Goal: Task Accomplishment & Management: Complete application form

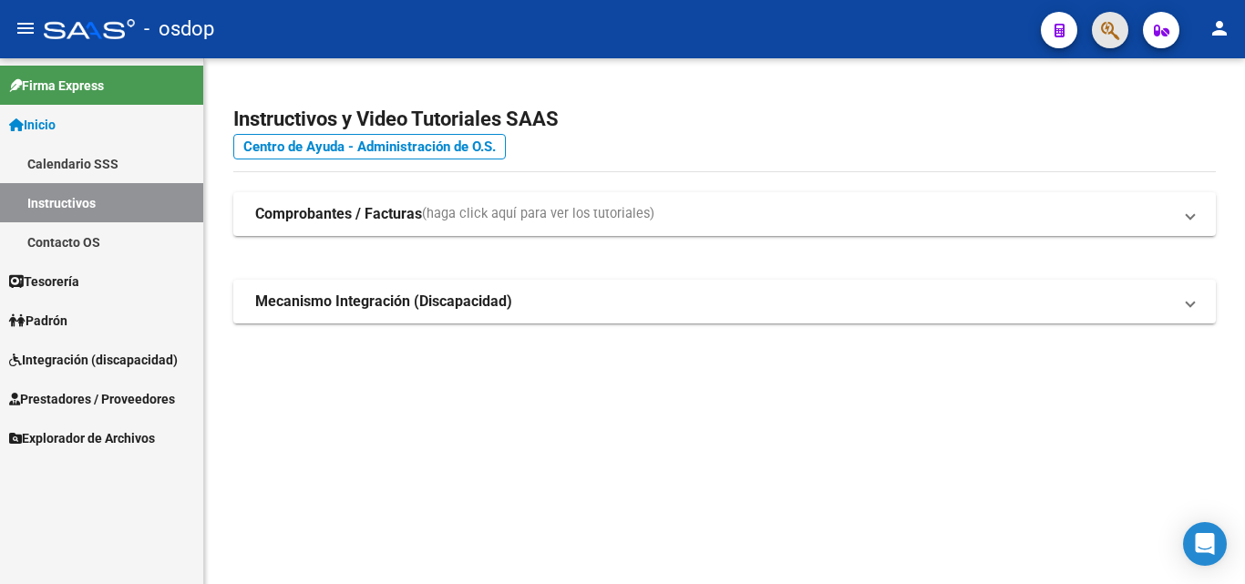
click at [1120, 31] on button "button" at bounding box center [1110, 30] width 36 height 36
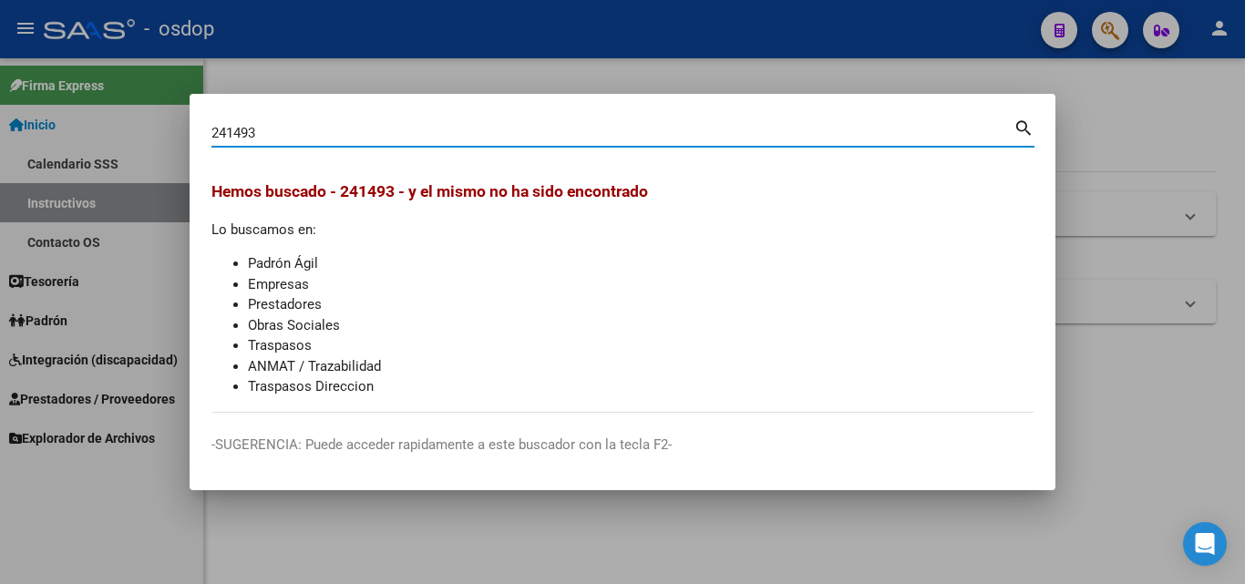
drag, startPoint x: 260, startPoint y: 131, endPoint x: 187, endPoint y: 129, distance: 72.9
click at [187, 129] on div "241493 Buscar (apellido, dni, cuil, nro traspaso, cuit, obra social) search Hem…" at bounding box center [622, 292] width 1245 height 584
type input "trebol"
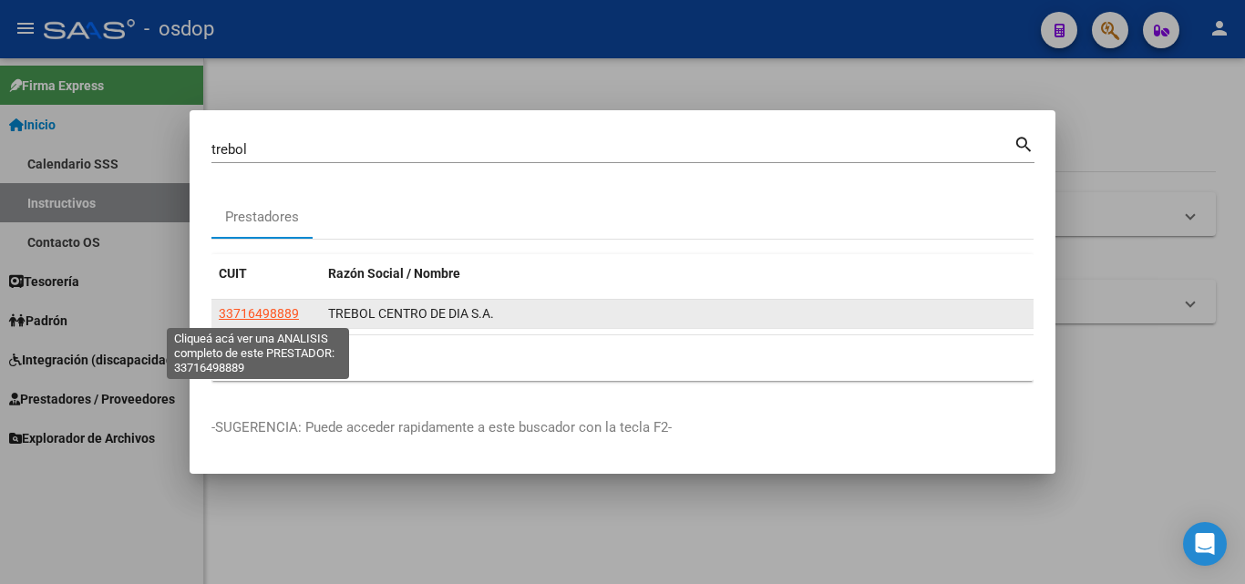
click at [257, 309] on span "33716498889" at bounding box center [259, 313] width 80 height 15
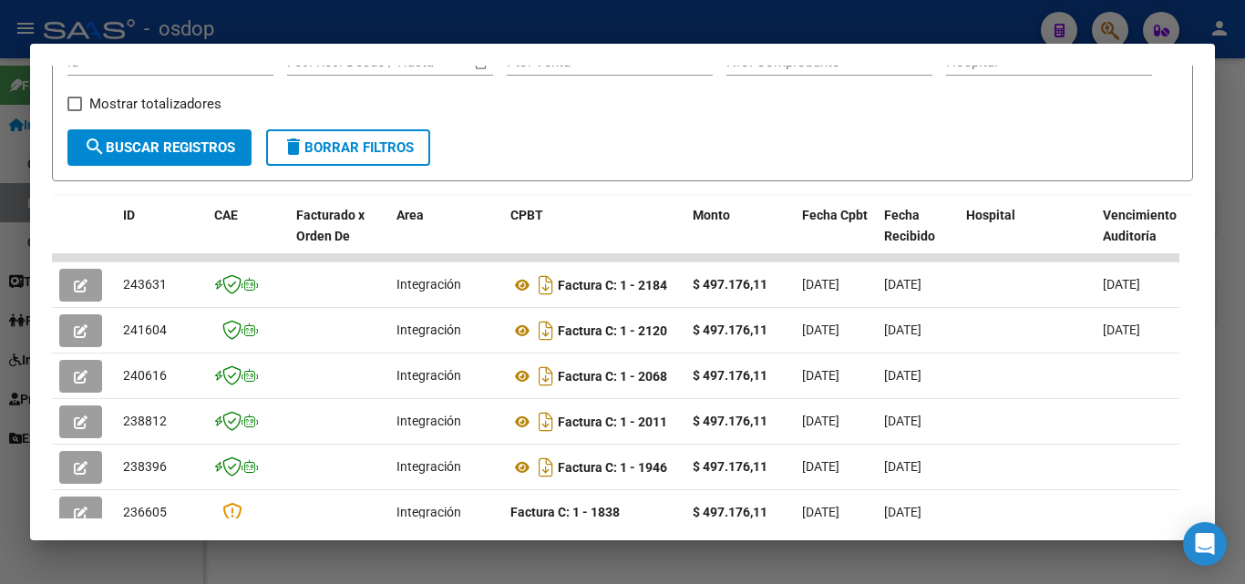
scroll to position [365, 0]
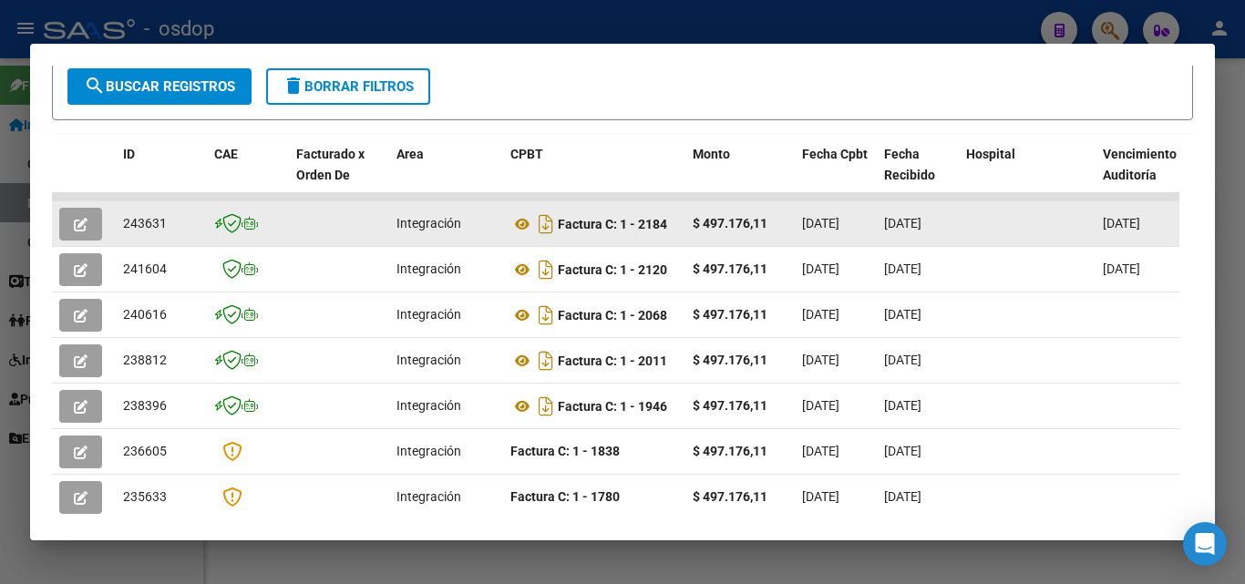
click at [78, 231] on icon "button" at bounding box center [81, 225] width 14 height 14
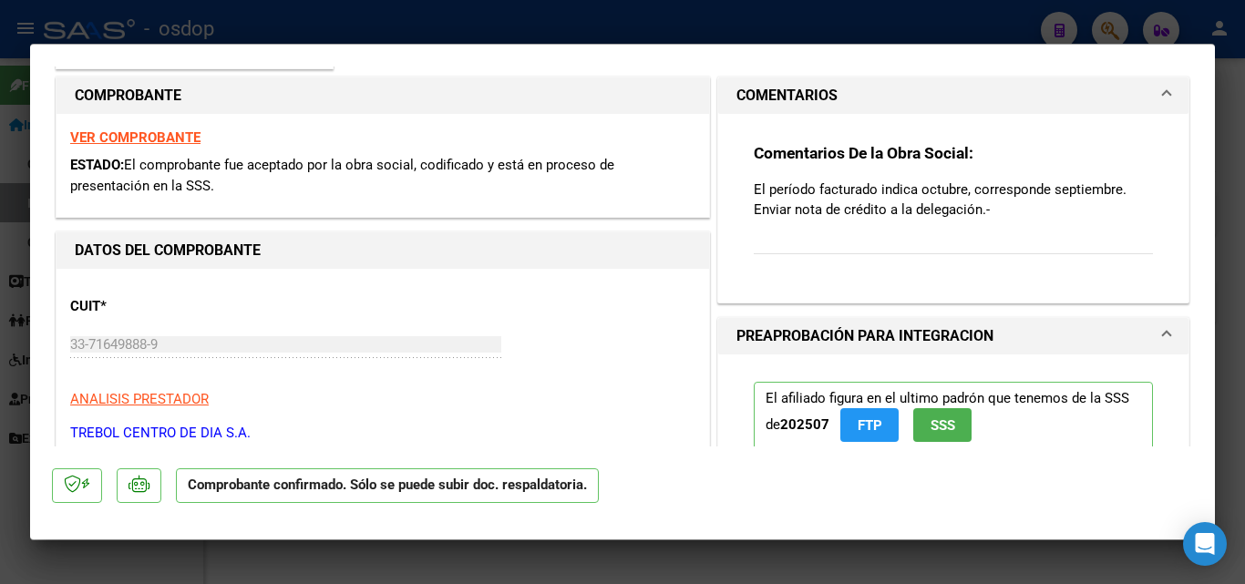
scroll to position [273, 0]
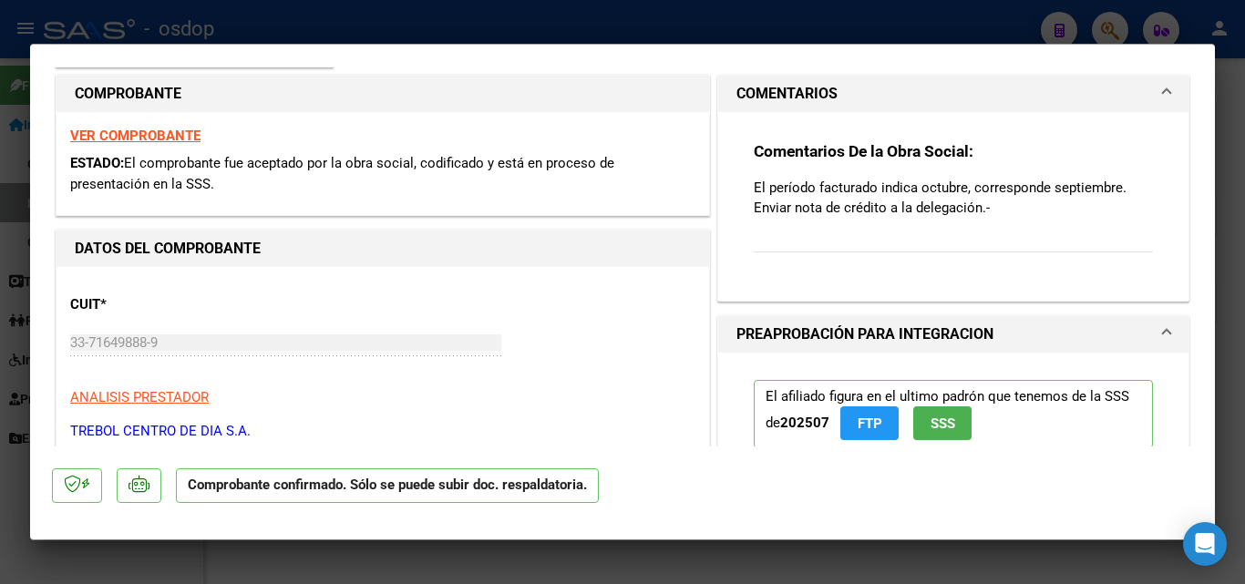
drag, startPoint x: 743, startPoint y: 147, endPoint x: 948, endPoint y: 196, distance: 210.9
click at [1050, 205] on div "Comentarios De la Obra Social: El período facturado indica octubre, corresponde…" at bounding box center [953, 199] width 427 height 174
copy div "Comentarios De la Obra Social: El período facturado indica octubre, corresponde…"
click at [738, 555] on div at bounding box center [622, 292] width 1245 height 584
type input "$ 0,00"
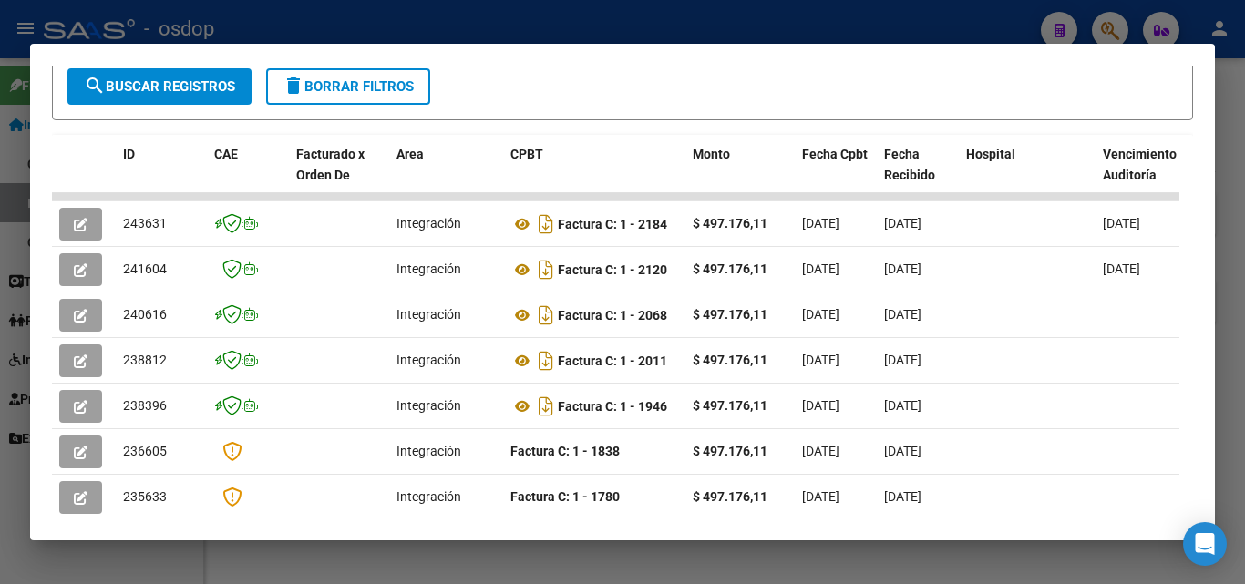
click at [677, 549] on div at bounding box center [622, 292] width 1245 height 584
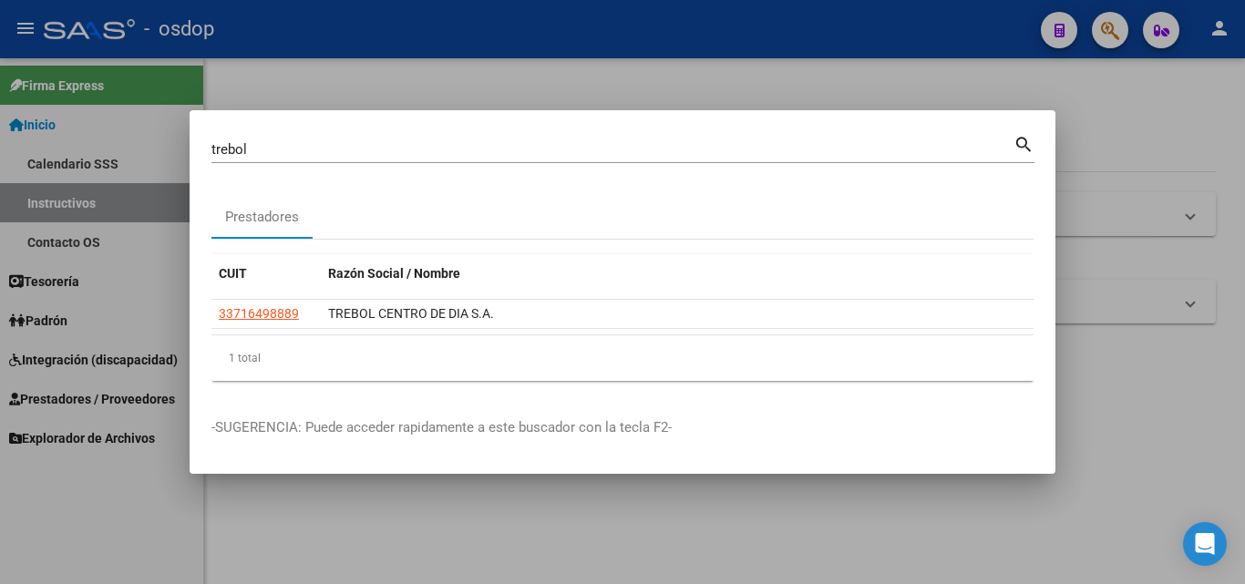
click at [1106, 120] on div at bounding box center [622, 292] width 1245 height 584
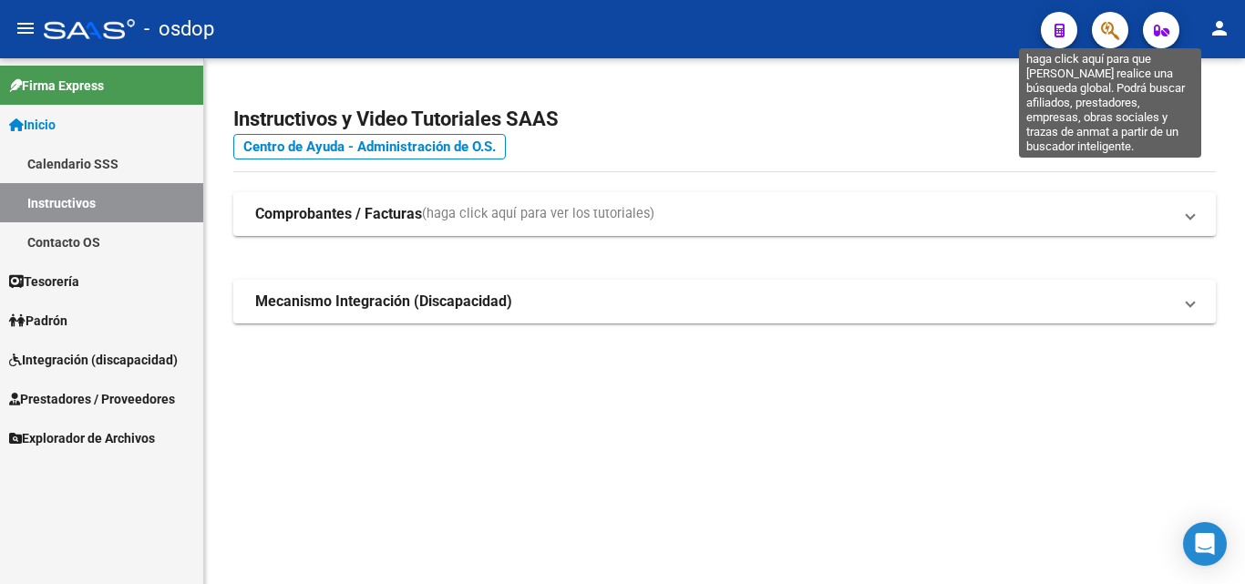
click at [1102, 40] on icon "button" at bounding box center [1110, 30] width 18 height 21
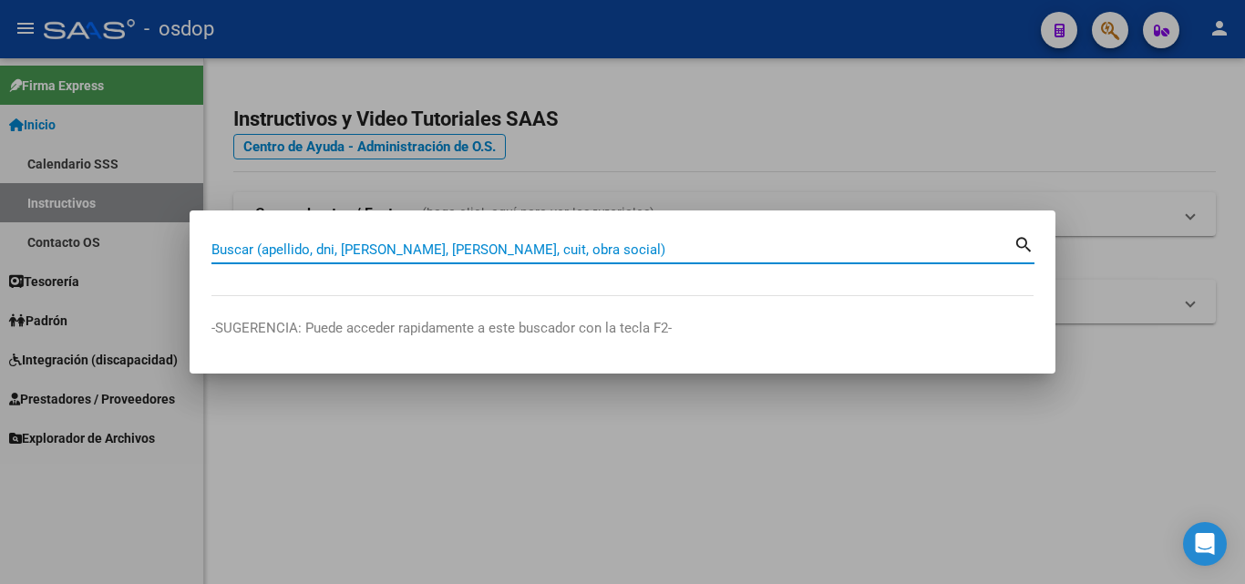
paste input "27406891238"
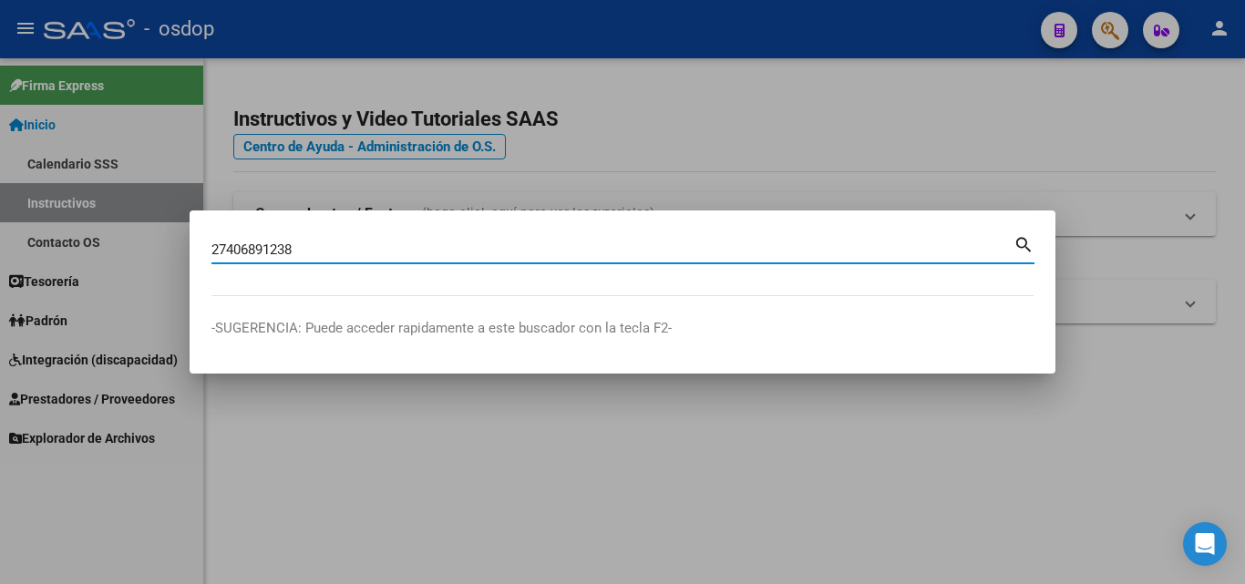
type input "27406891238"
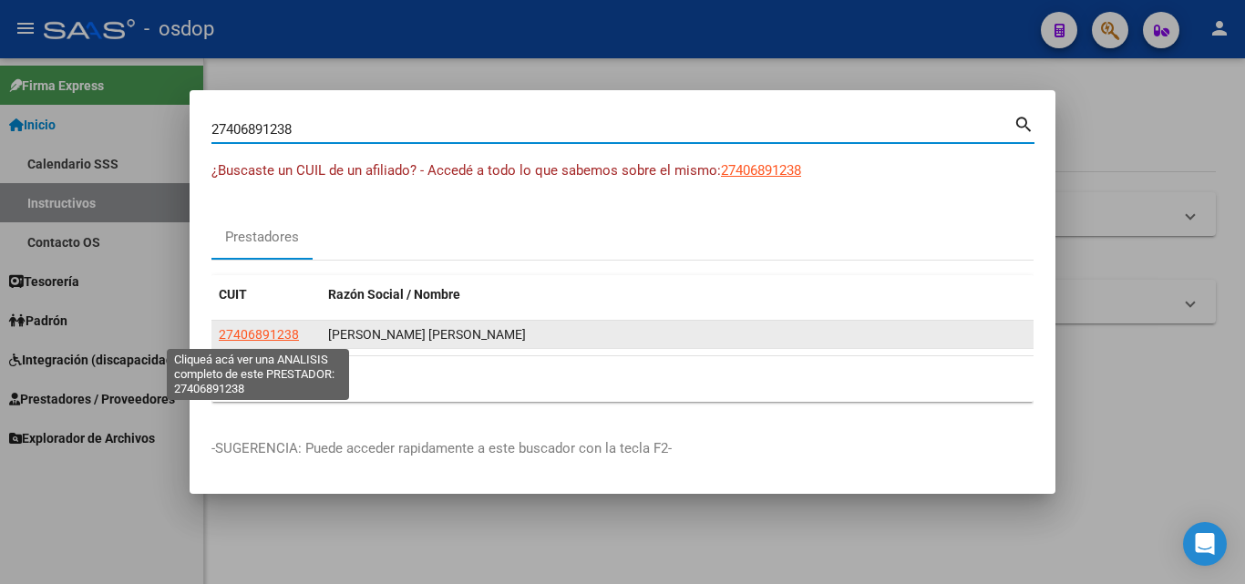
click at [263, 332] on span "27406891238" at bounding box center [259, 334] width 80 height 15
type textarea "27406891238"
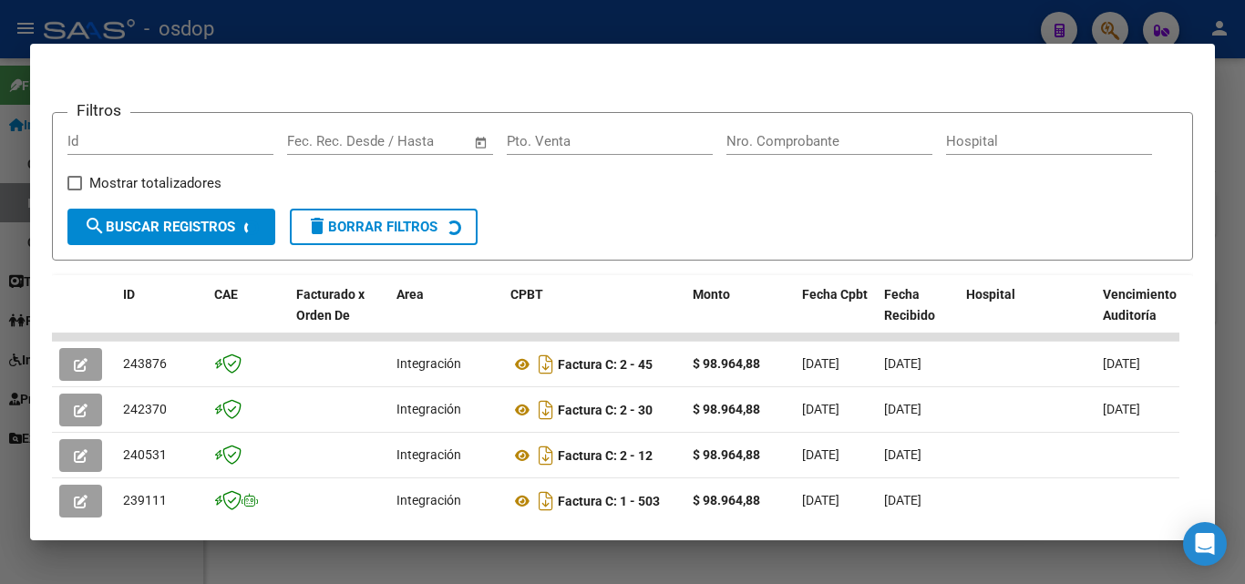
scroll to position [315, 0]
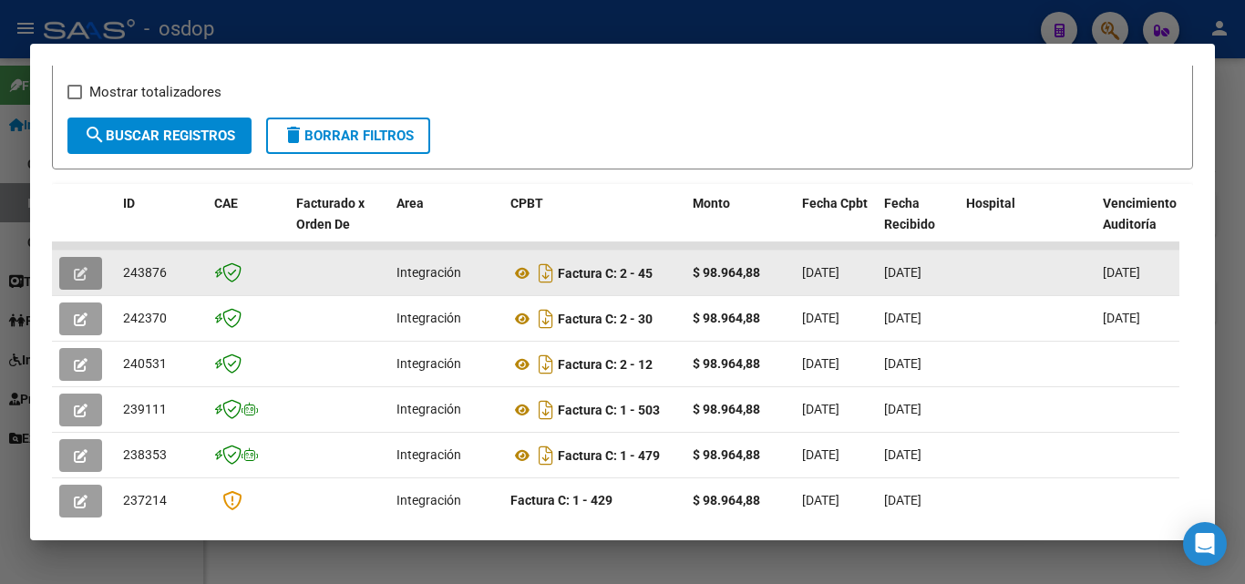
click at [78, 277] on icon "button" at bounding box center [81, 274] width 14 height 14
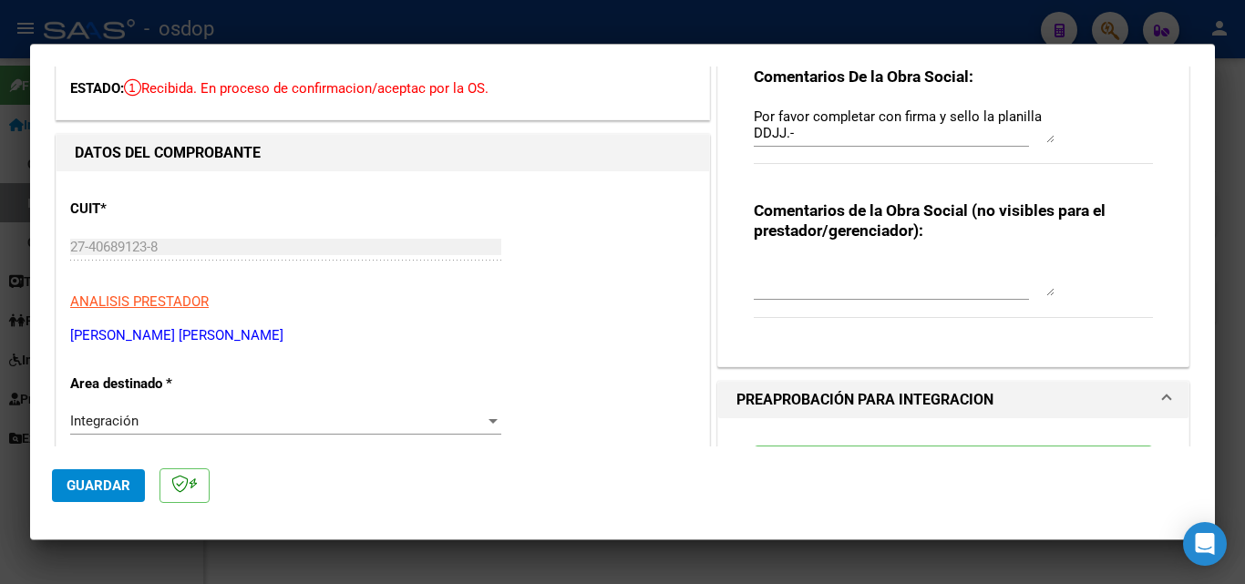
scroll to position [0, 0]
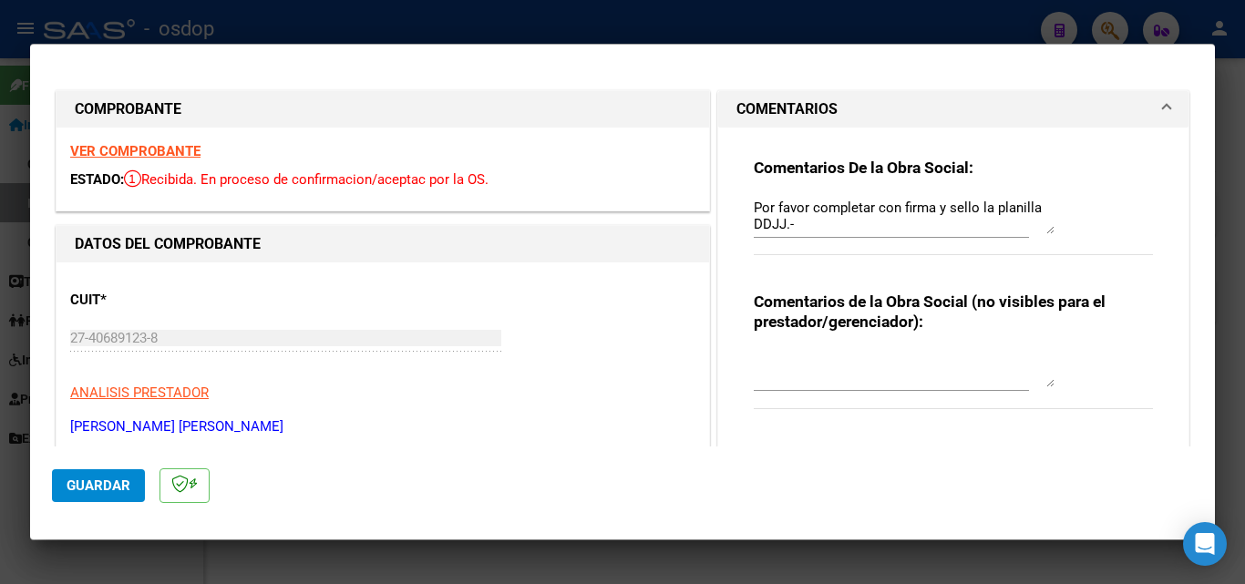
drag, startPoint x: 745, startPoint y: 161, endPoint x: 1062, endPoint y: 235, distance: 325.6
click at [1062, 235] on div "Comentarios De la Obra Social: Por favor completar con firma y sello la planill…" at bounding box center [953, 285] width 427 height 315
copy strong "Comentarios De la Obra Social:"
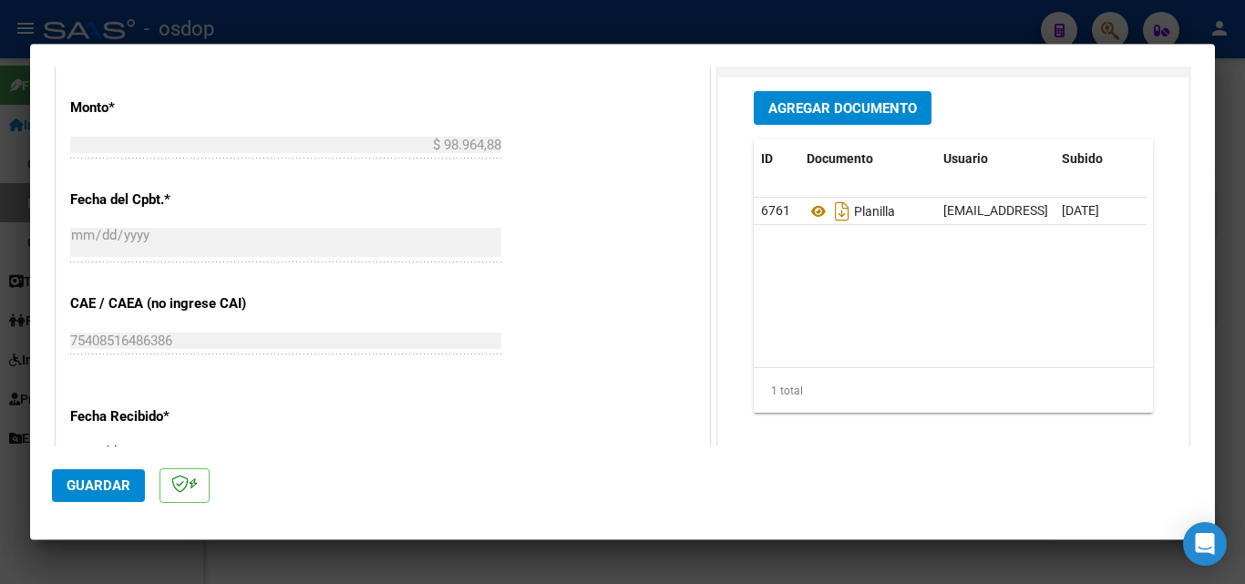
scroll to position [1003, 0]
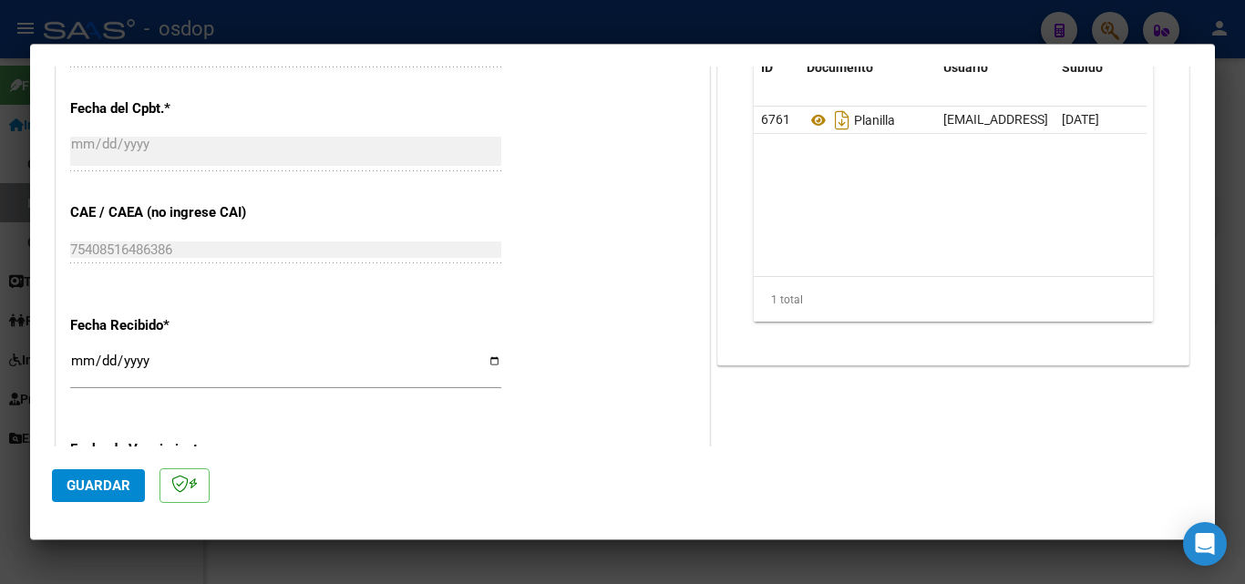
click at [493, 563] on div at bounding box center [622, 292] width 1245 height 584
type input "$ 0,00"
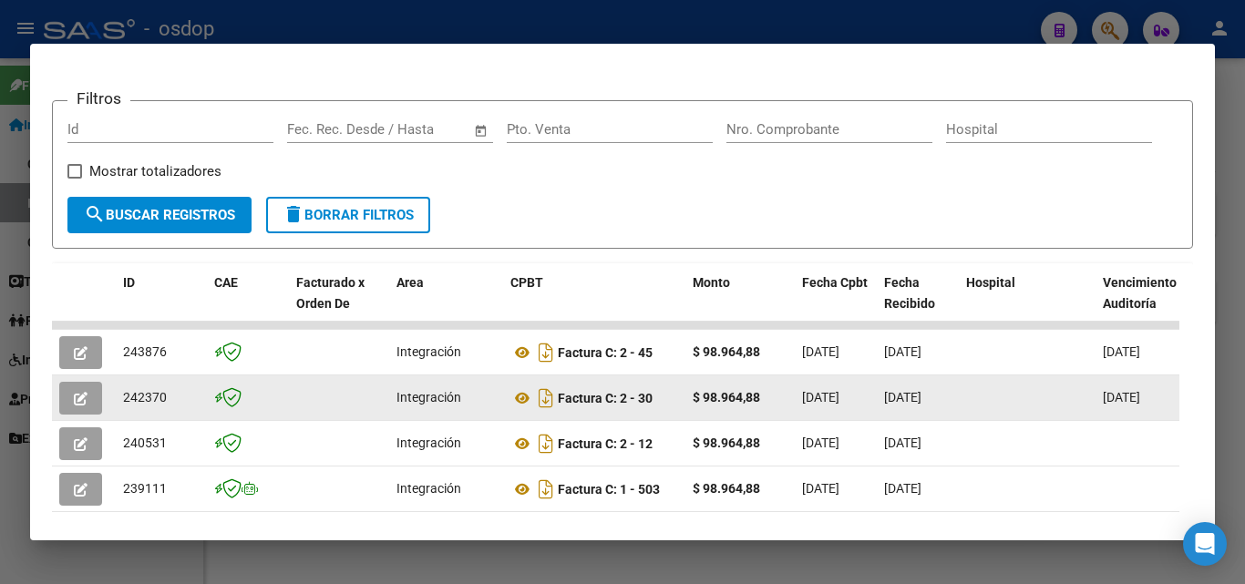
scroll to position [406, 0]
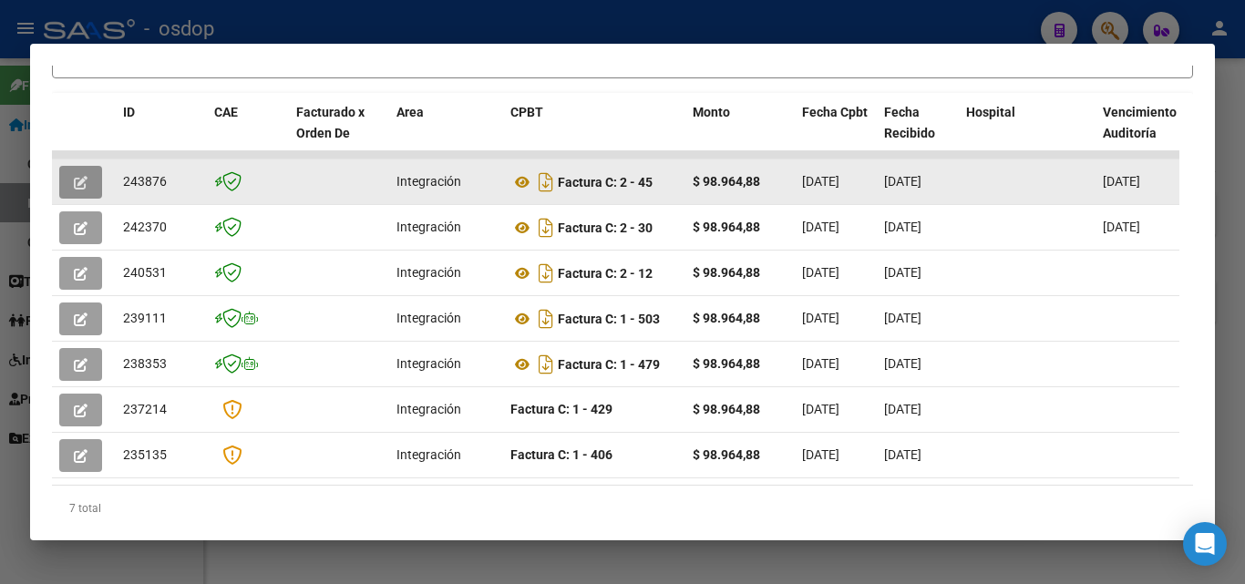
click at [75, 190] on icon "button" at bounding box center [81, 183] width 14 height 14
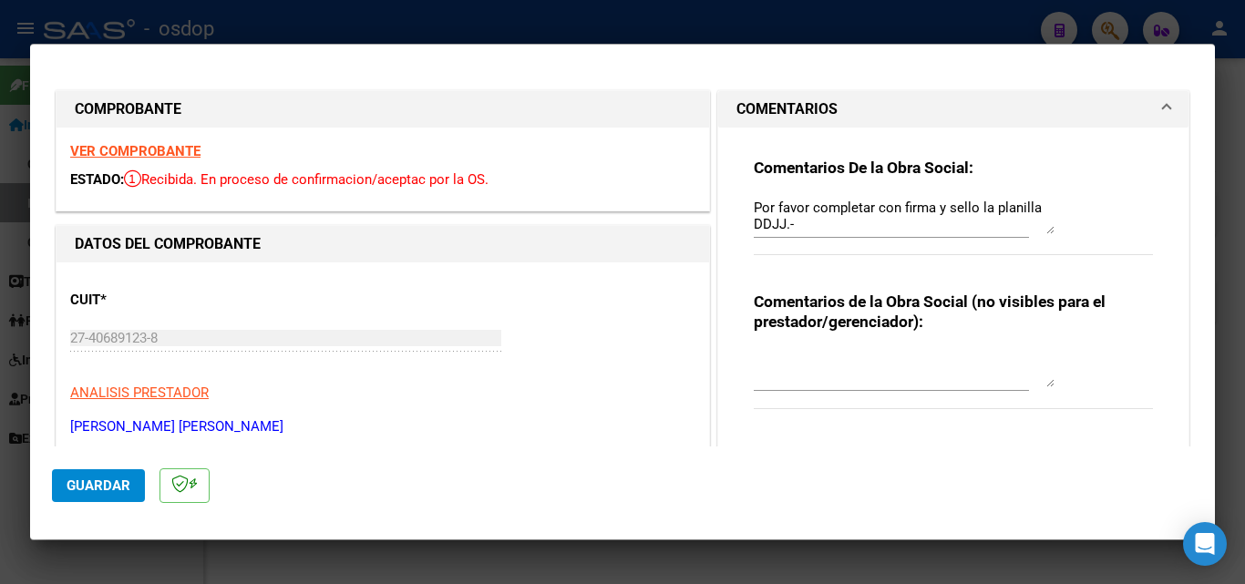
drag, startPoint x: 742, startPoint y: 201, endPoint x: 1034, endPoint y: 211, distance: 292.7
click at [1034, 211] on div "Comentarios De la Obra Social: Por favor completar con firma y sello la planill…" at bounding box center [953, 285] width 427 height 315
click at [745, 207] on div "Comentarios De la Obra Social: Por favor completar con firma y sello la planill…" at bounding box center [953, 285] width 427 height 315
drag, startPoint x: 747, startPoint y: 207, endPoint x: 1036, endPoint y: 227, distance: 289.6
click at [1050, 227] on div "Comentarios De la Obra Social: Por favor completar con firma y sello la planill…" at bounding box center [953, 217] width 399 height 118
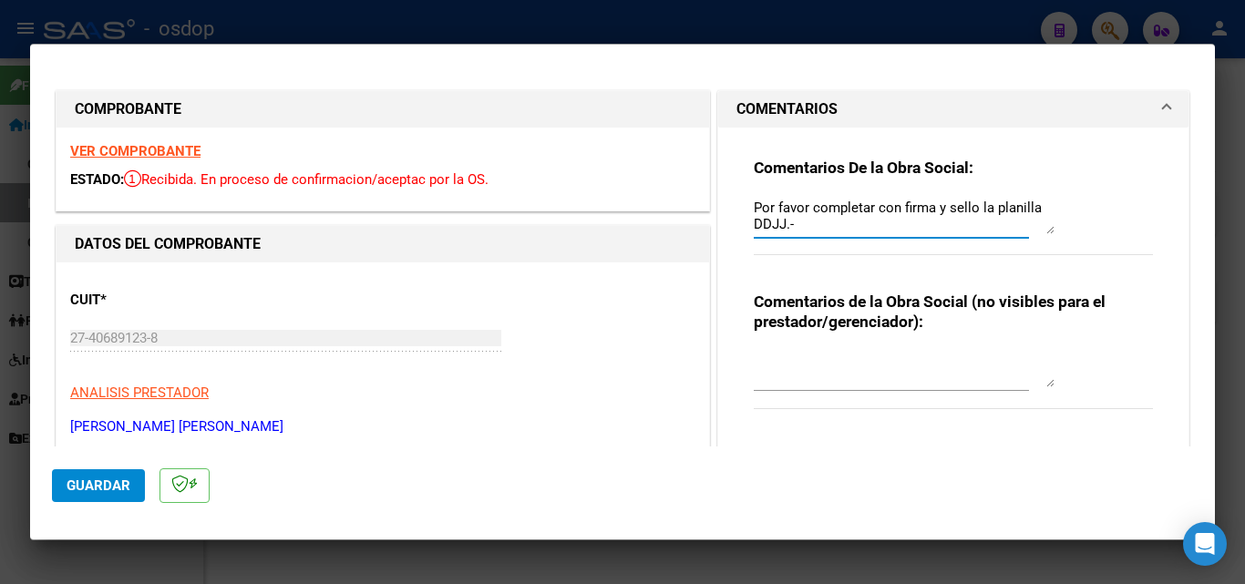
click at [807, 27] on div at bounding box center [622, 292] width 1245 height 584
type input "$ 0,00"
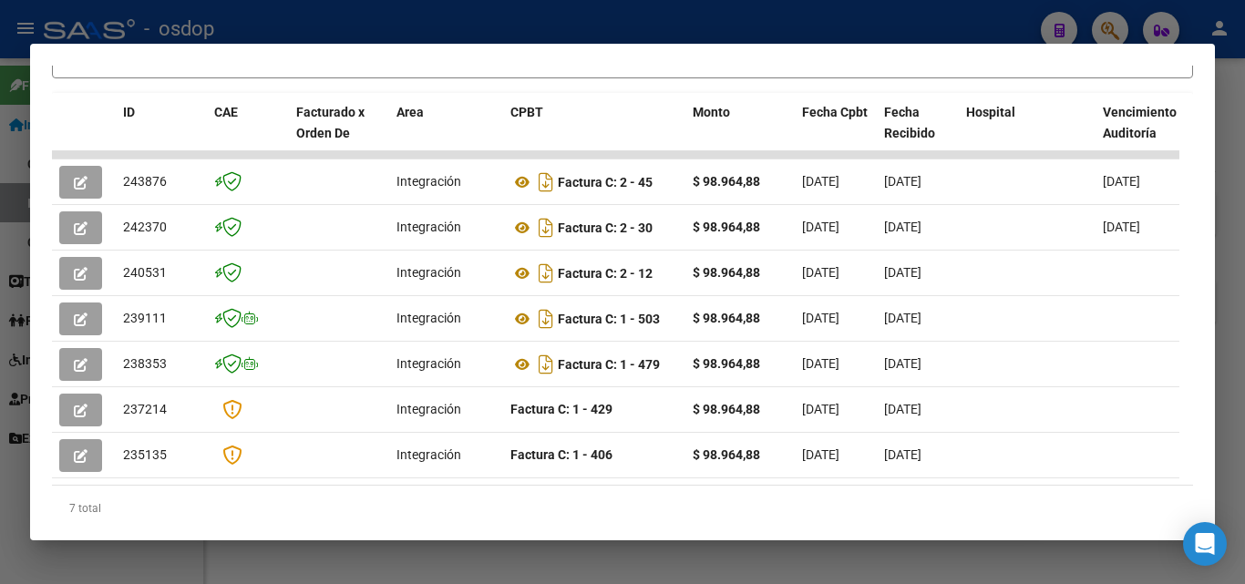
click at [807, 27] on div at bounding box center [622, 292] width 1245 height 584
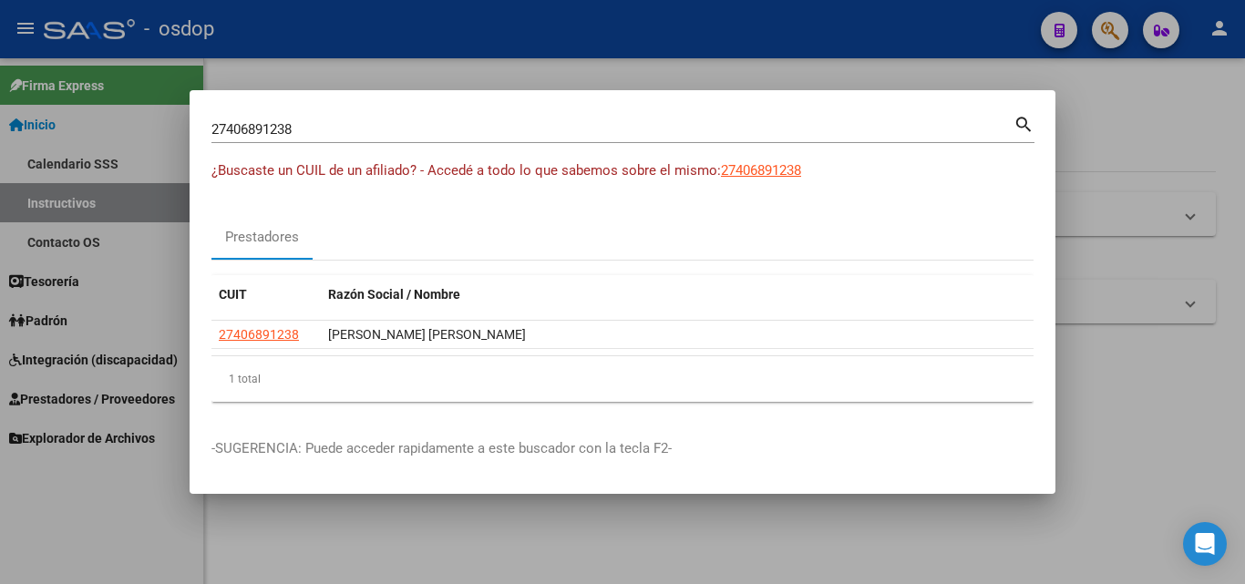
click at [952, 74] on div at bounding box center [622, 292] width 1245 height 584
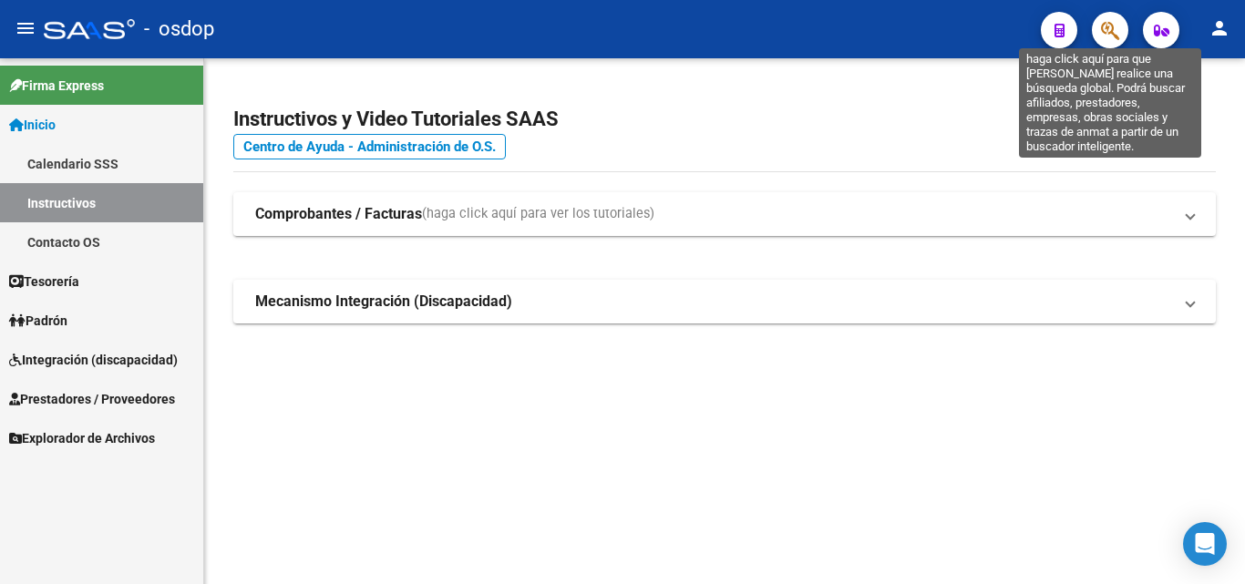
click at [1113, 26] on icon "button" at bounding box center [1110, 30] width 18 height 21
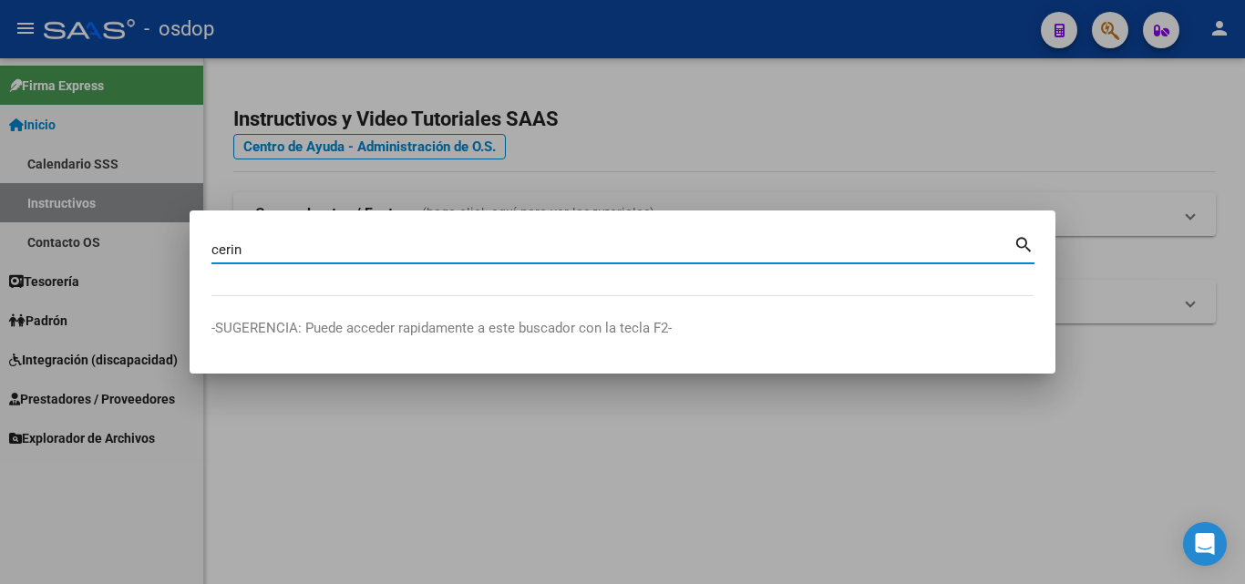
type input "cerin"
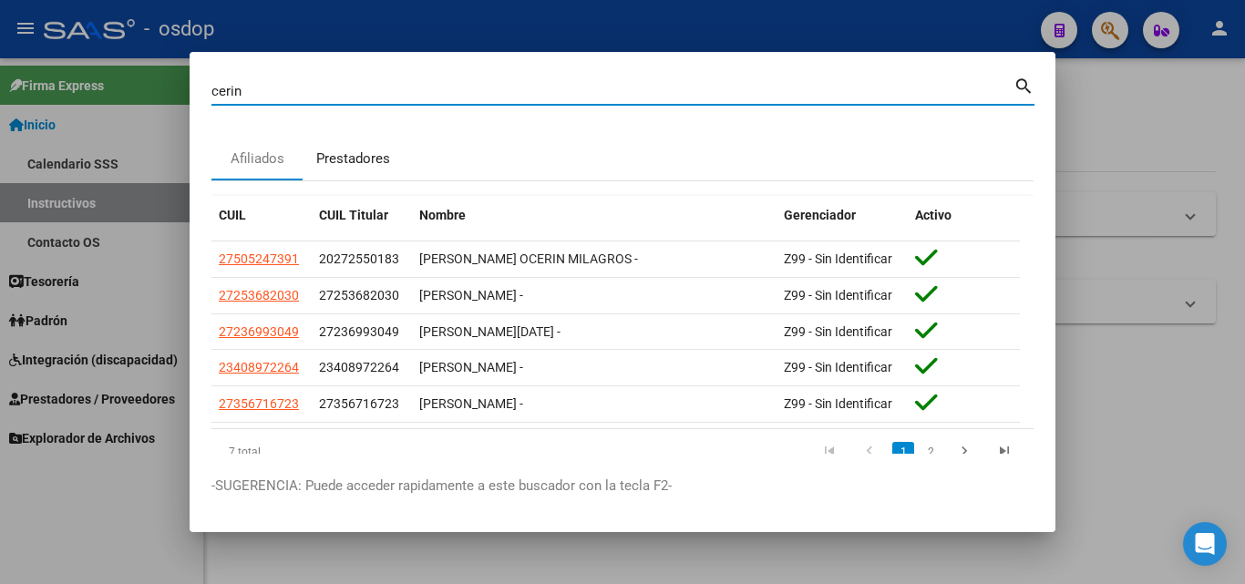
click at [348, 160] on div "Prestadores" at bounding box center [353, 159] width 74 height 21
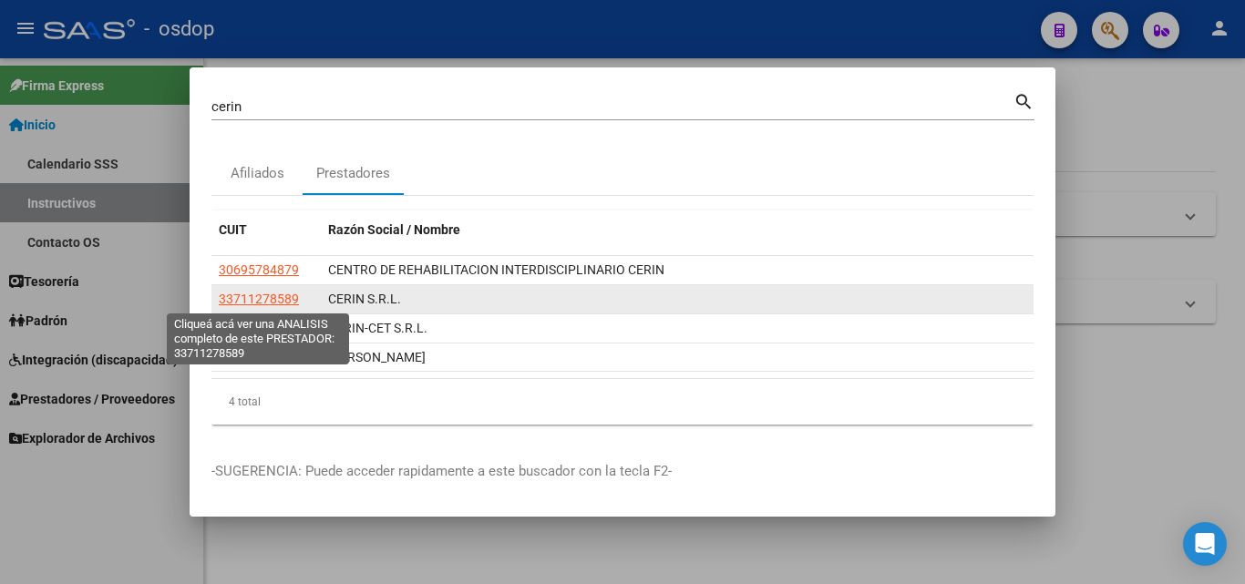
click at [267, 297] on span "33711278589" at bounding box center [259, 299] width 80 height 15
type textarea "33711278589"
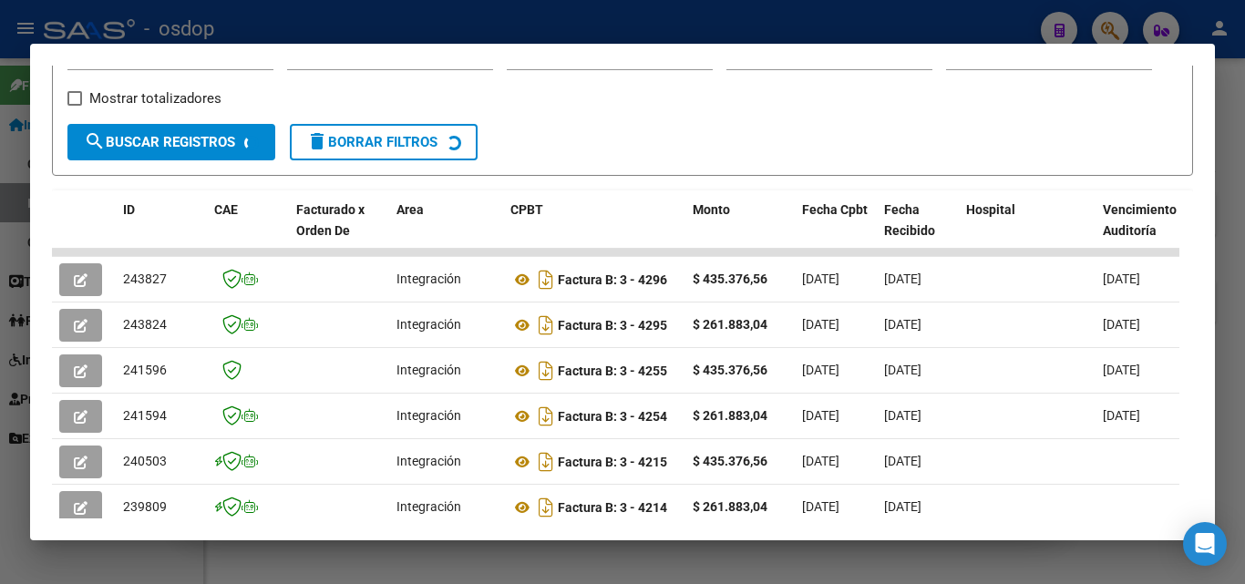
scroll to position [315, 0]
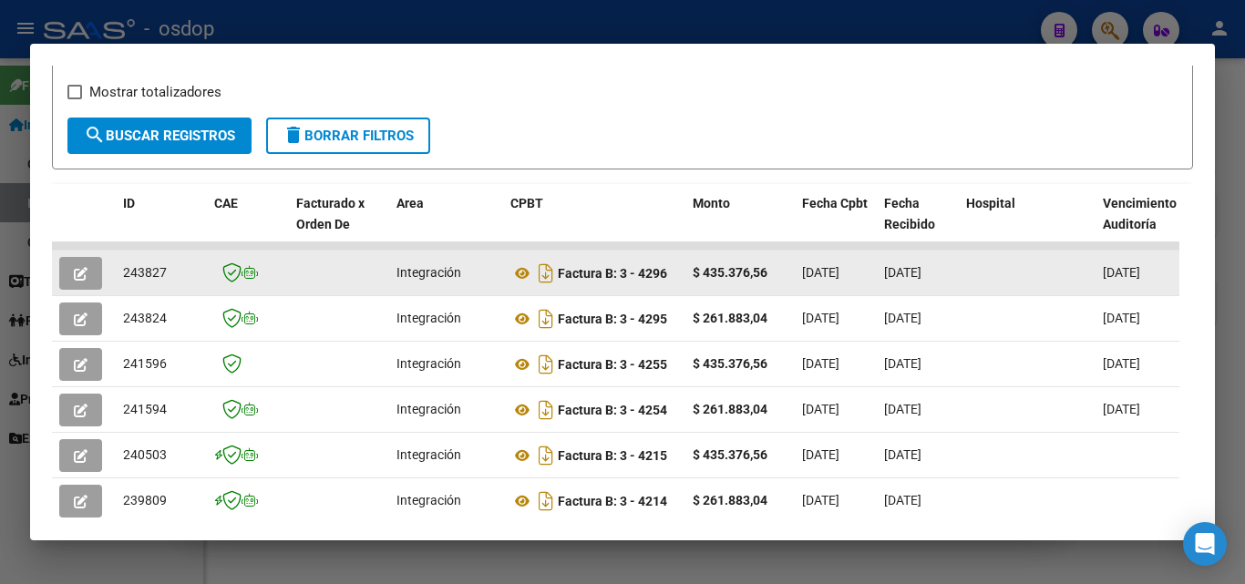
click at [76, 277] on icon "button" at bounding box center [81, 274] width 14 height 14
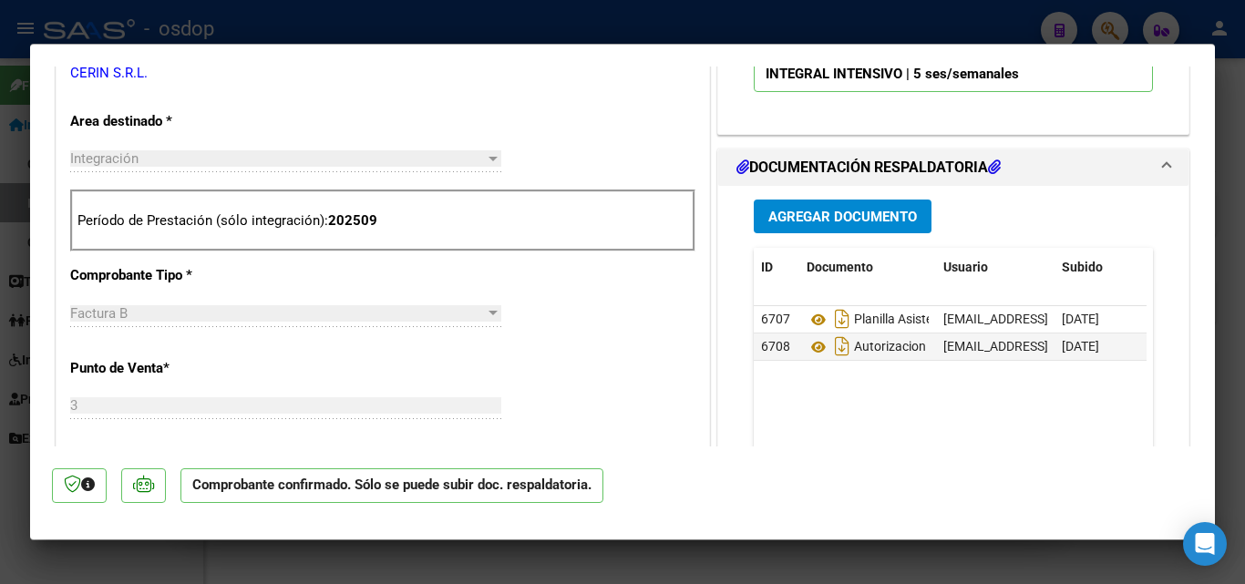
scroll to position [638, 0]
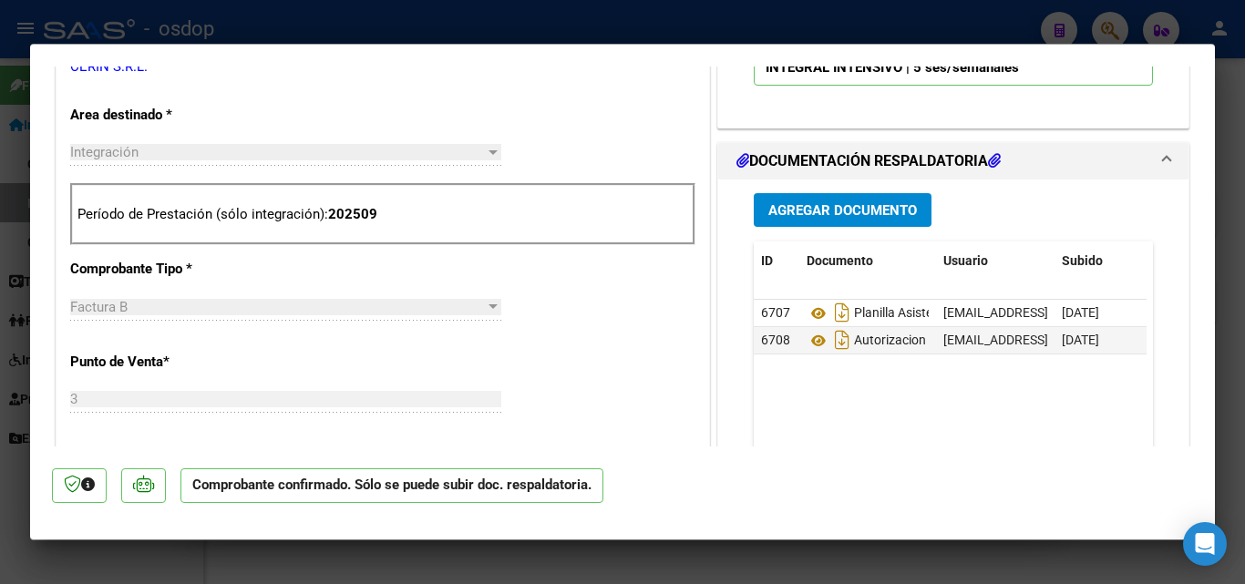
click at [581, 561] on div at bounding box center [622, 292] width 1245 height 584
type input "$ 0,00"
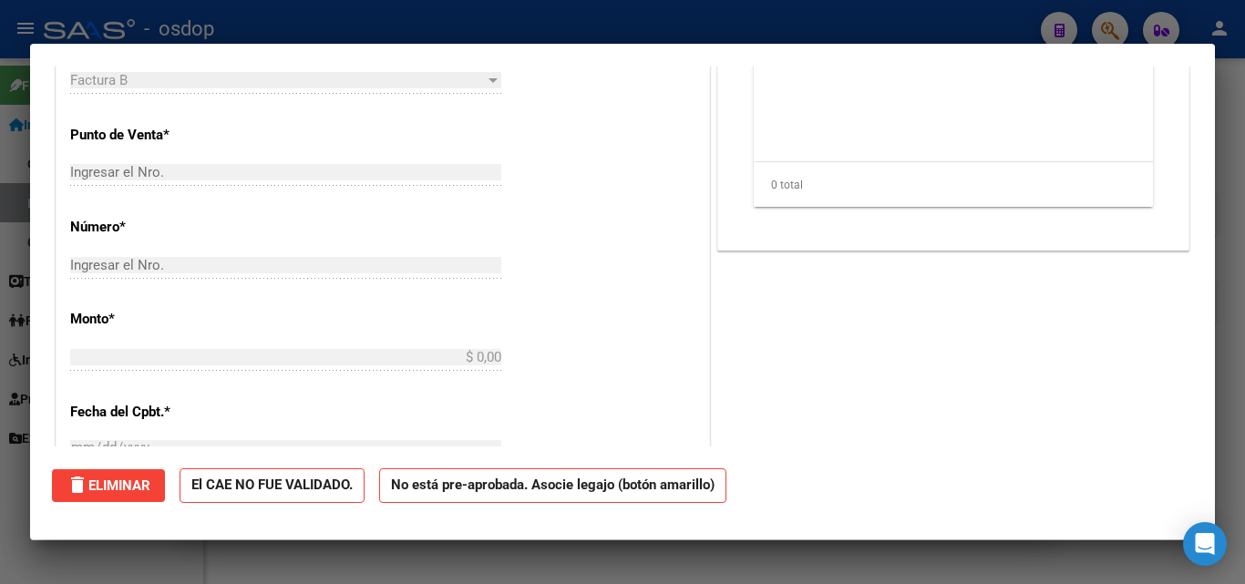
scroll to position [346, 0]
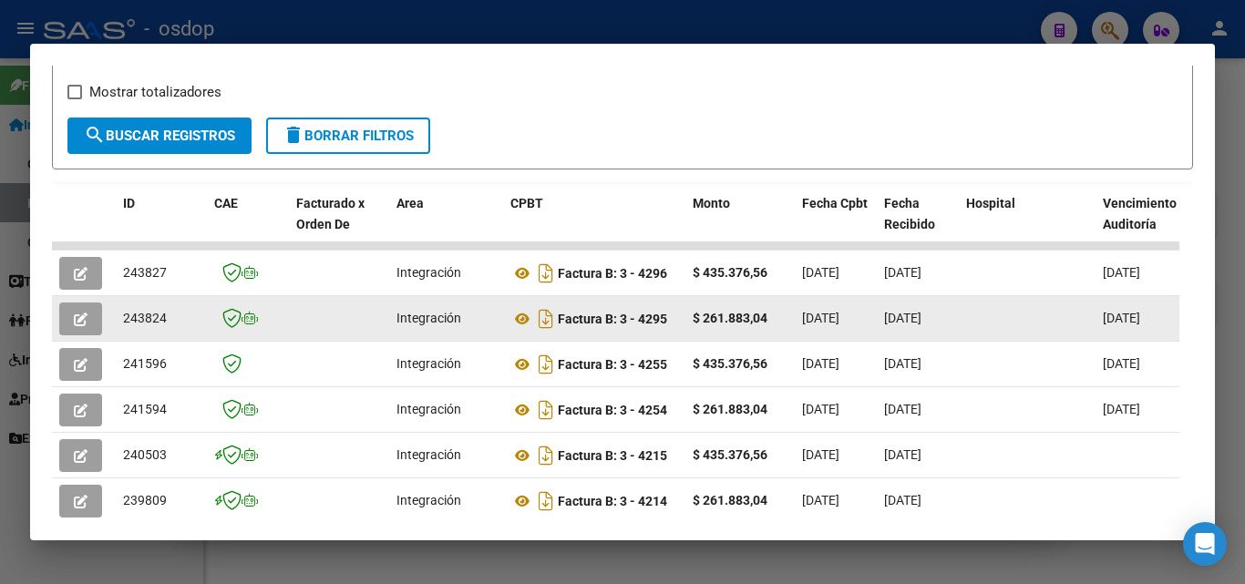
click at [81, 325] on icon "button" at bounding box center [81, 320] width 14 height 14
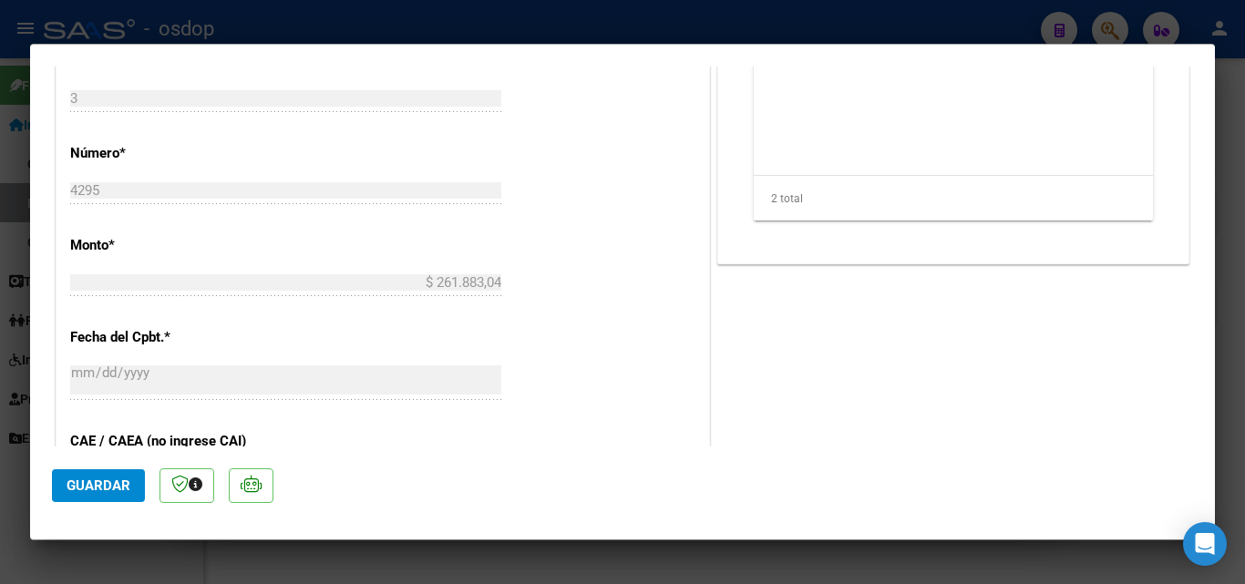
scroll to position [911, 0]
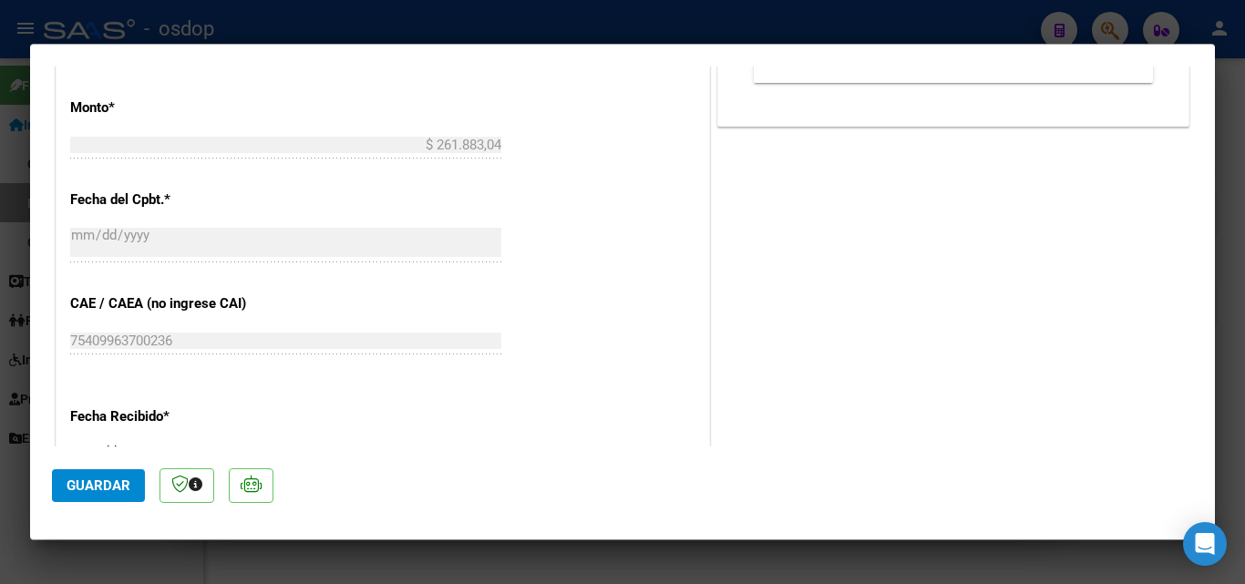
click at [633, 558] on div at bounding box center [622, 292] width 1245 height 584
type input "$ 0,00"
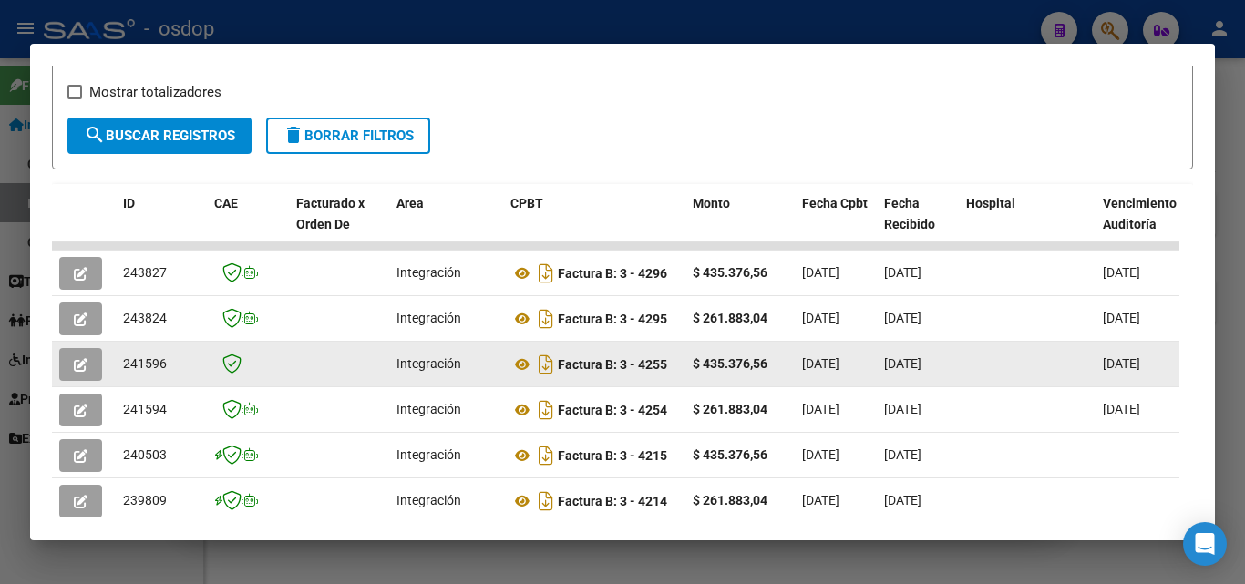
click at [76, 371] on icon "button" at bounding box center [81, 365] width 14 height 14
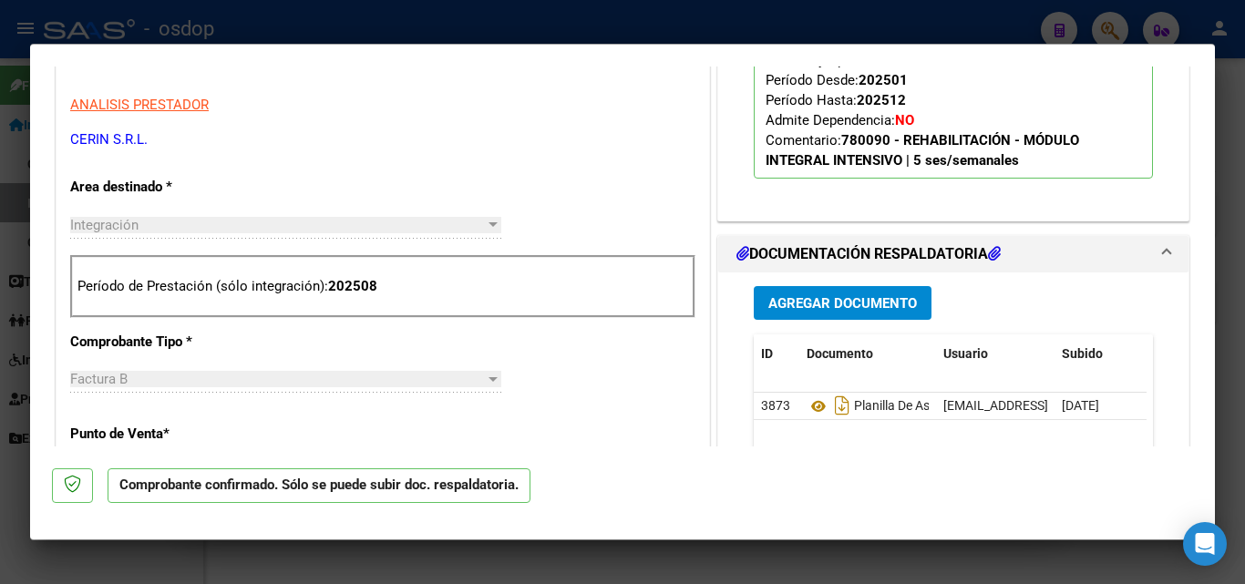
scroll to position [547, 0]
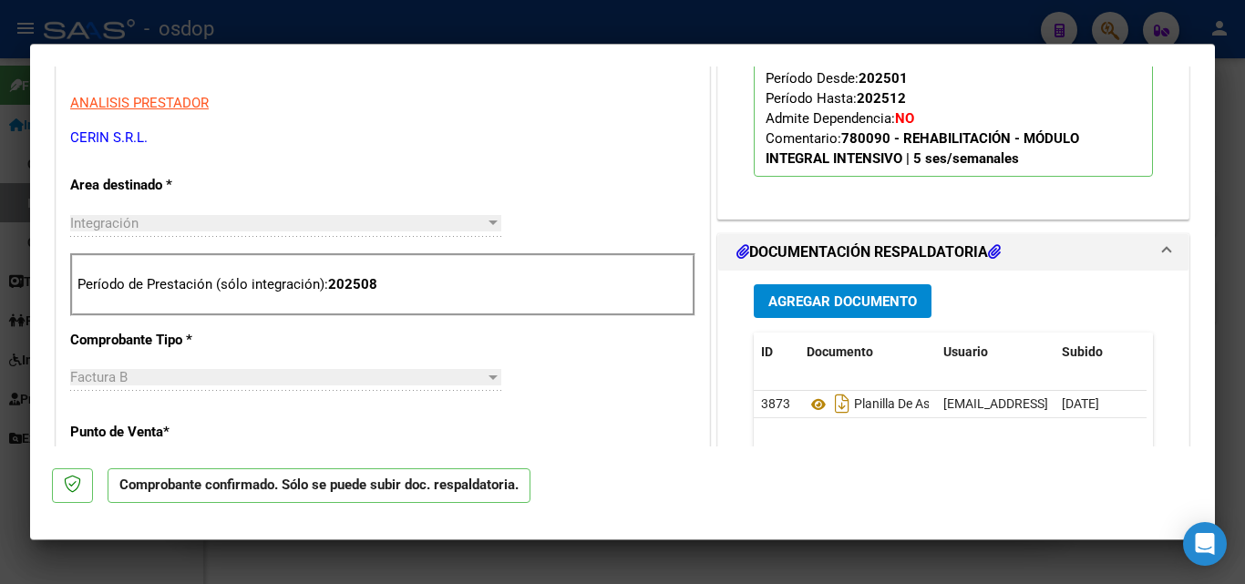
click at [521, 561] on div at bounding box center [622, 292] width 1245 height 584
type input "$ 0,00"
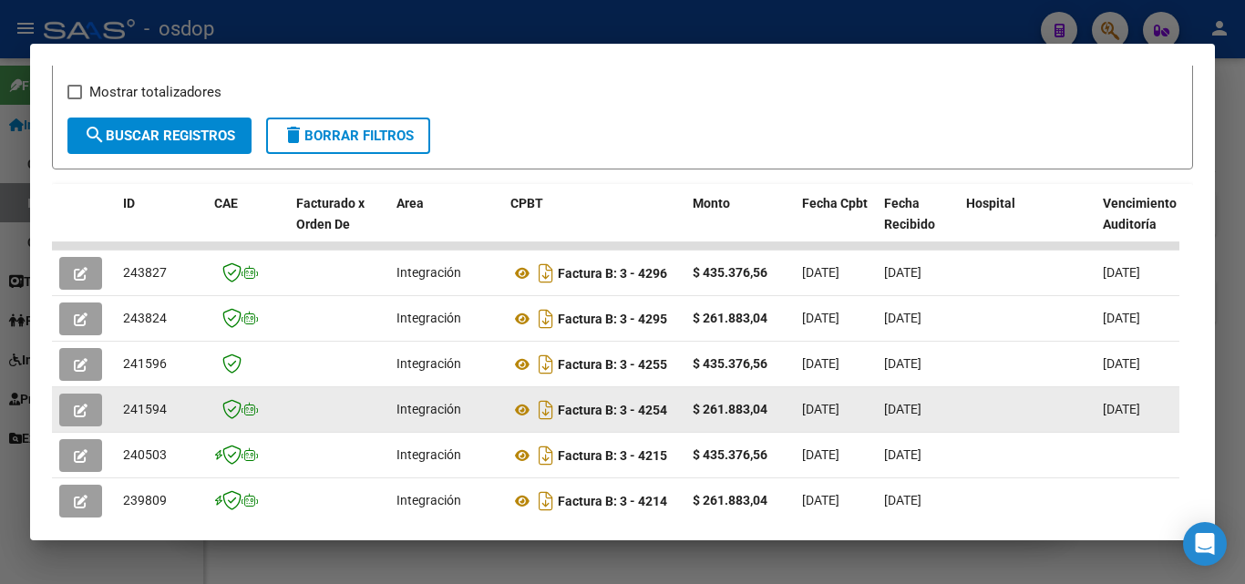
click at [71, 415] on button "button" at bounding box center [80, 410] width 43 height 33
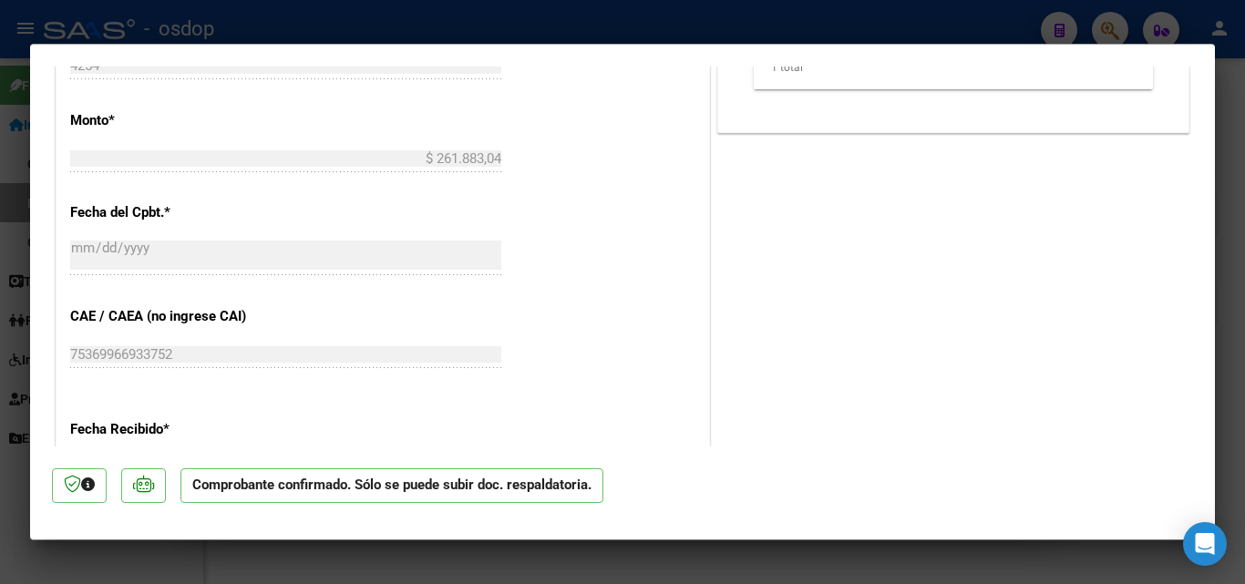
scroll to position [1094, 0]
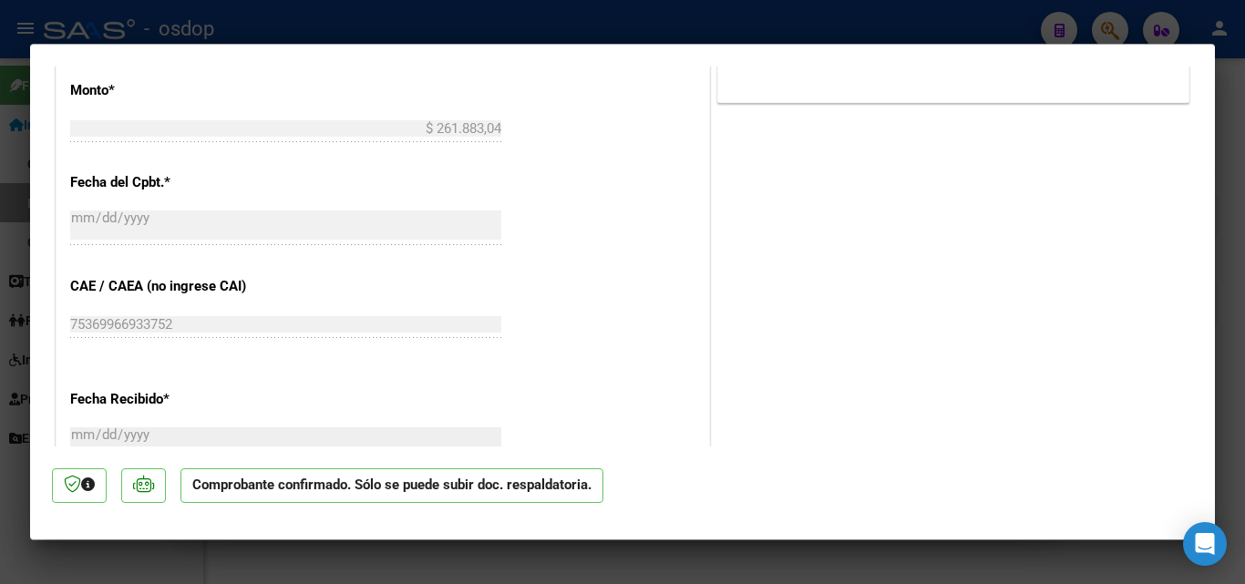
click at [765, 557] on div at bounding box center [622, 292] width 1245 height 584
type input "$ 0,00"
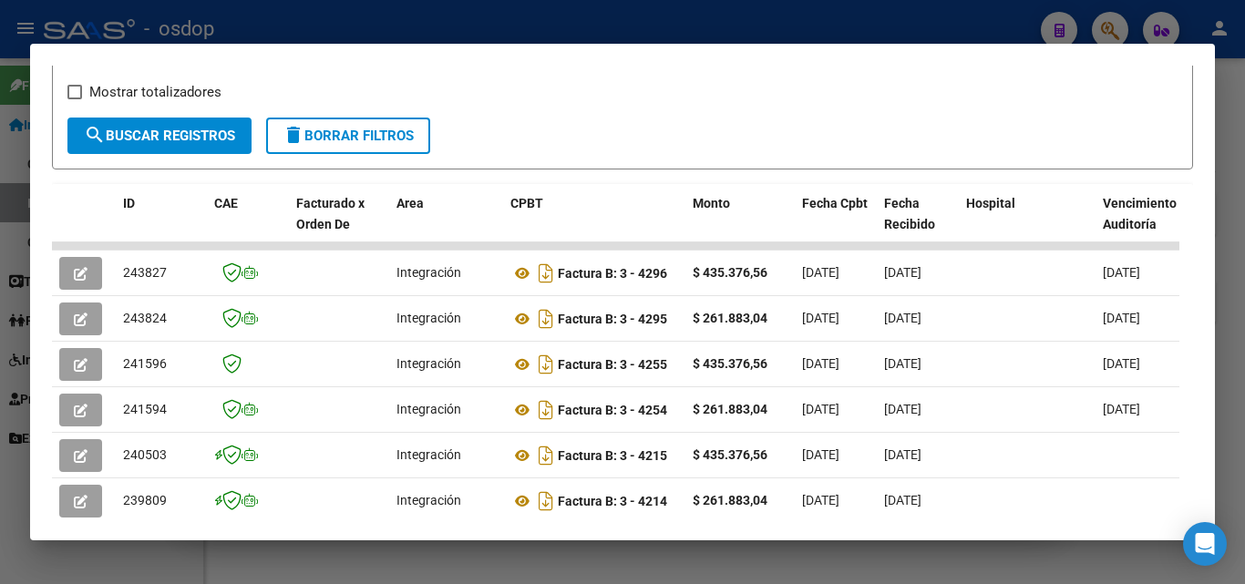
click at [769, 566] on div at bounding box center [622, 292] width 1245 height 584
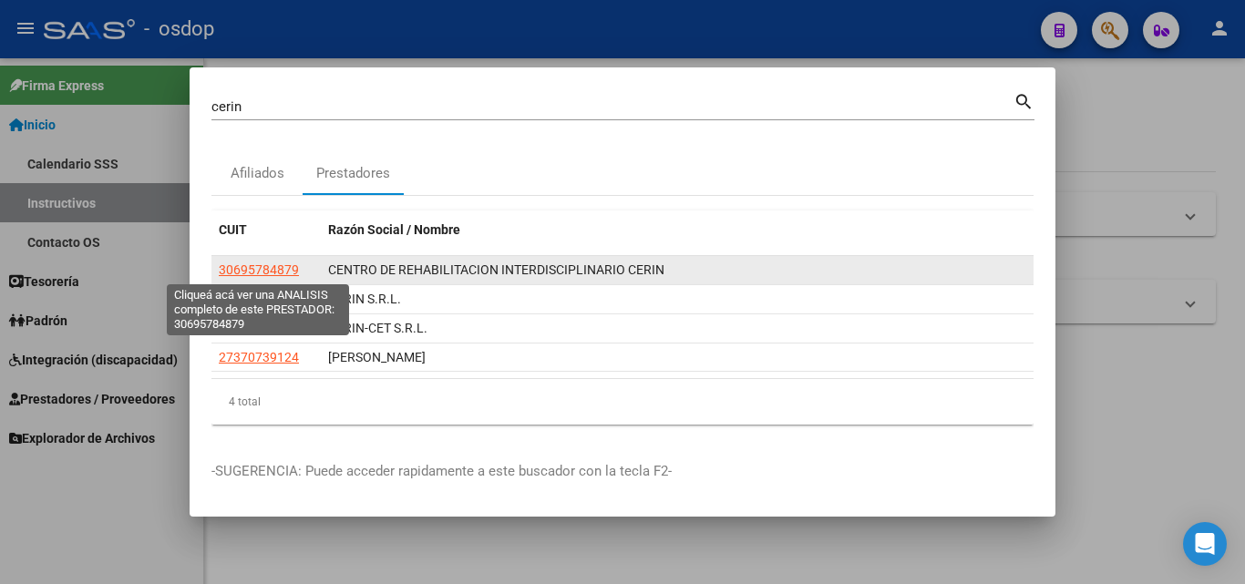
click at [262, 265] on span "30695784879" at bounding box center [259, 269] width 80 height 15
type textarea "30695784879"
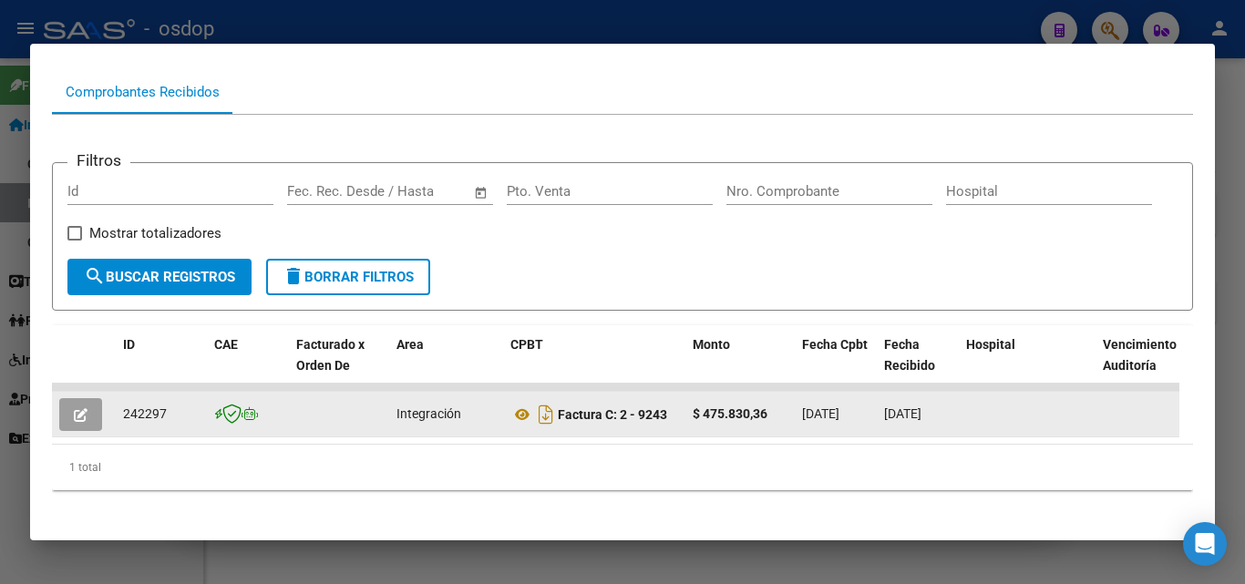
scroll to position [202, 0]
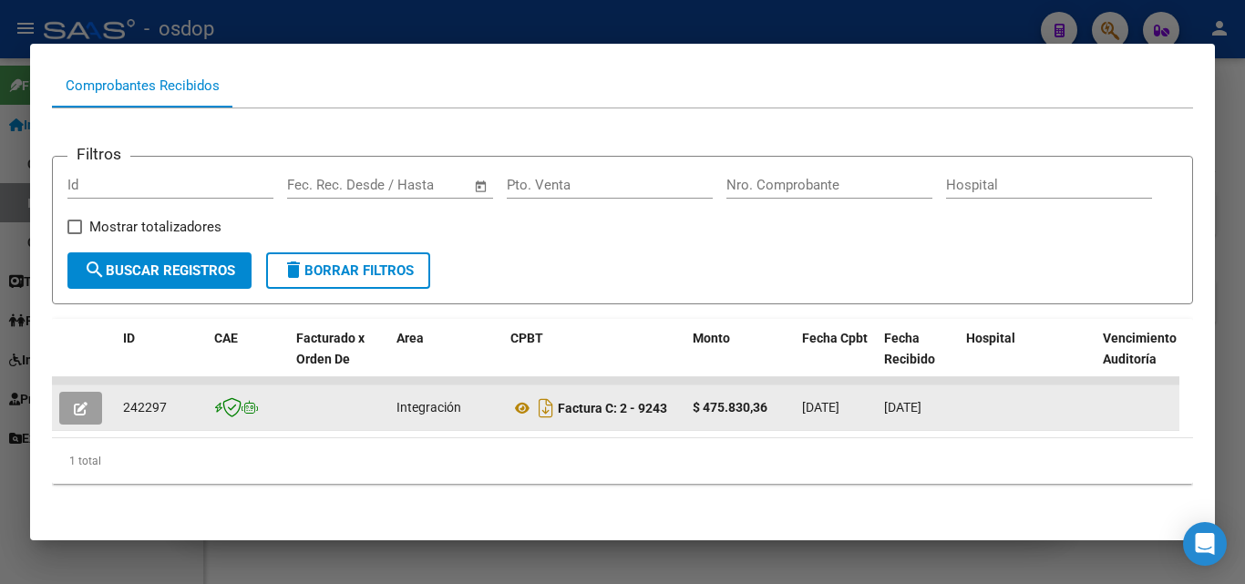
click at [79, 392] on button "button" at bounding box center [80, 408] width 43 height 33
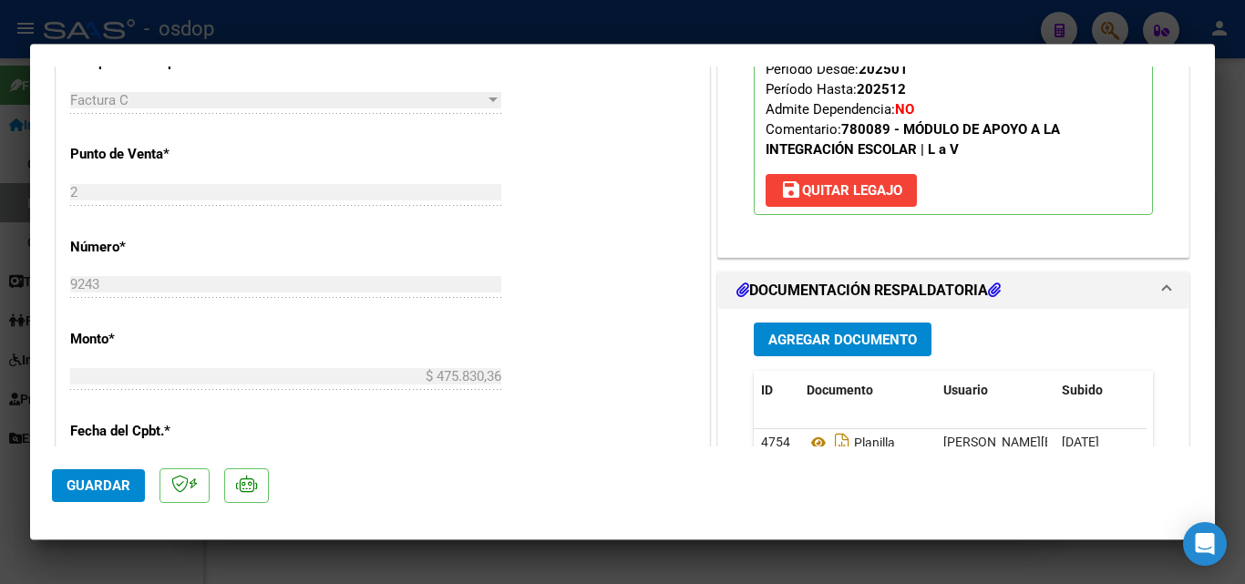
scroll to position [638, 0]
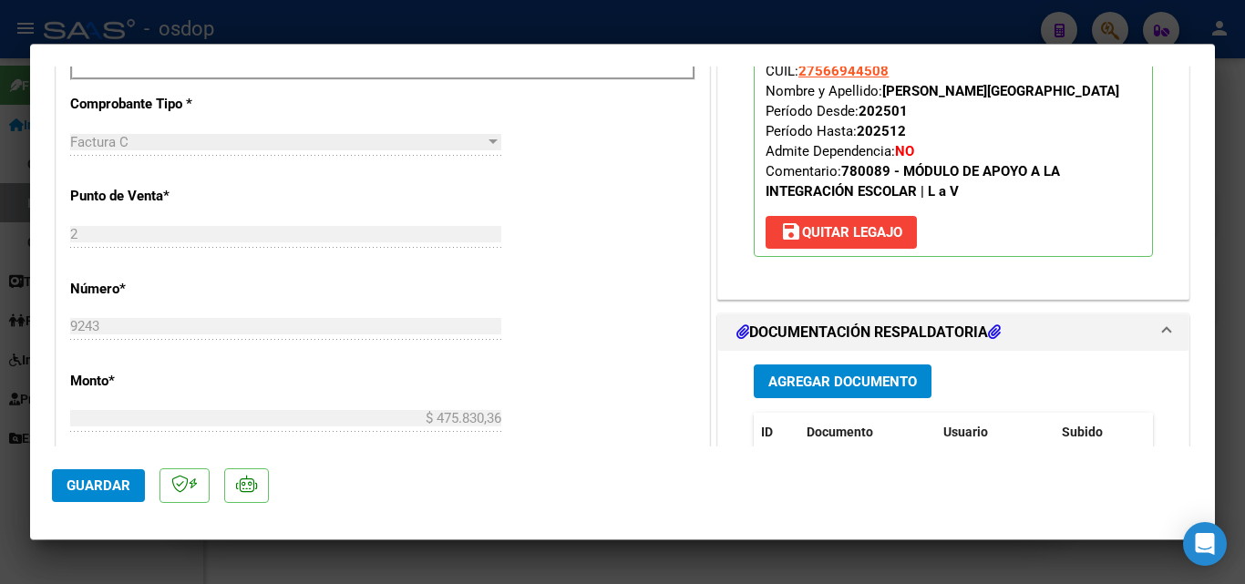
click at [808, 557] on div at bounding box center [622, 292] width 1245 height 584
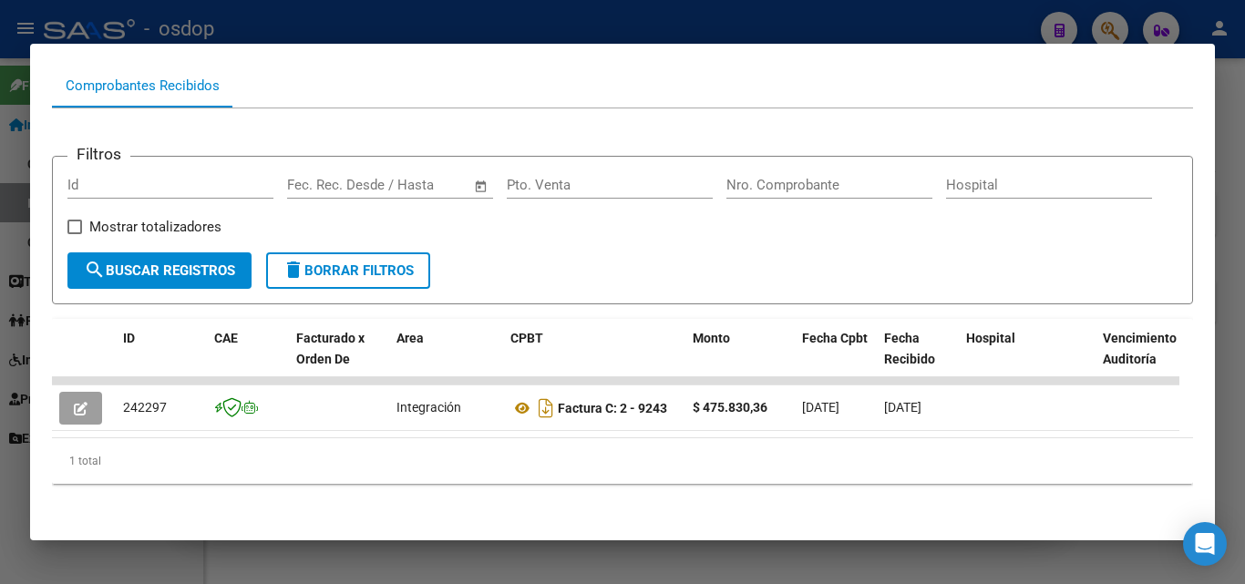
click at [808, 559] on div at bounding box center [622, 292] width 1245 height 584
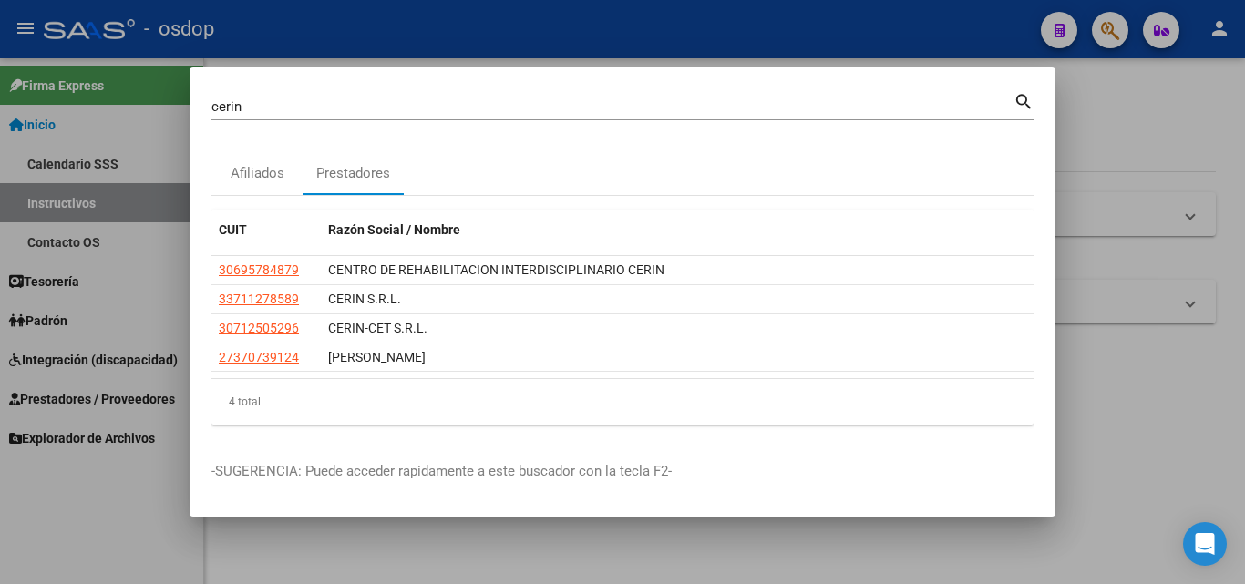
click at [808, 559] on div at bounding box center [622, 292] width 1245 height 584
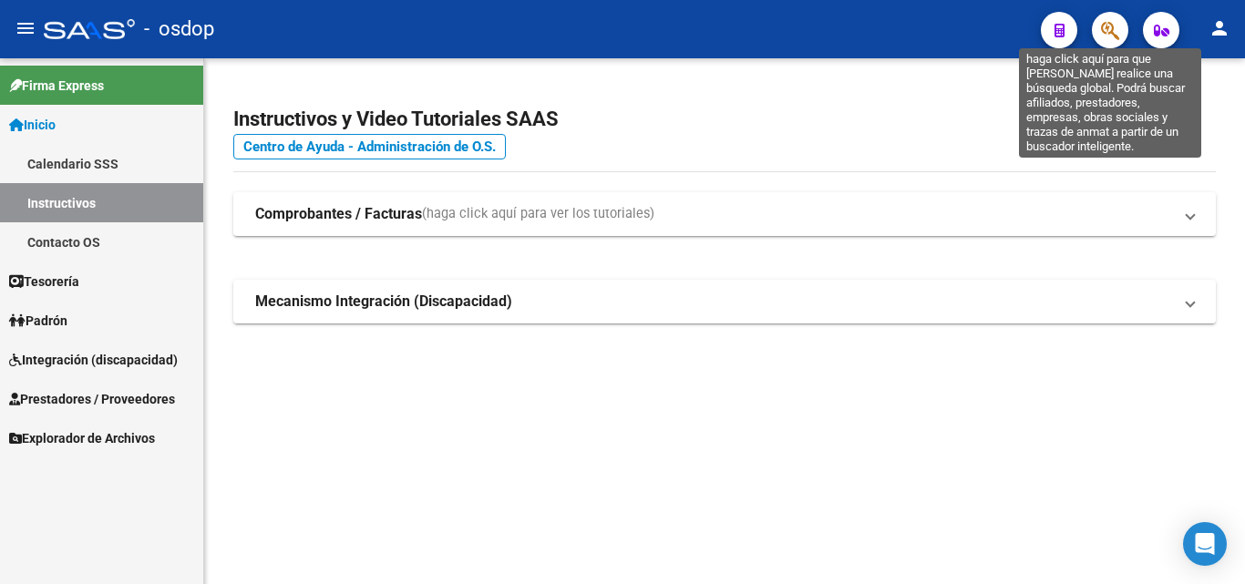
click at [1109, 35] on icon "button" at bounding box center [1110, 30] width 18 height 21
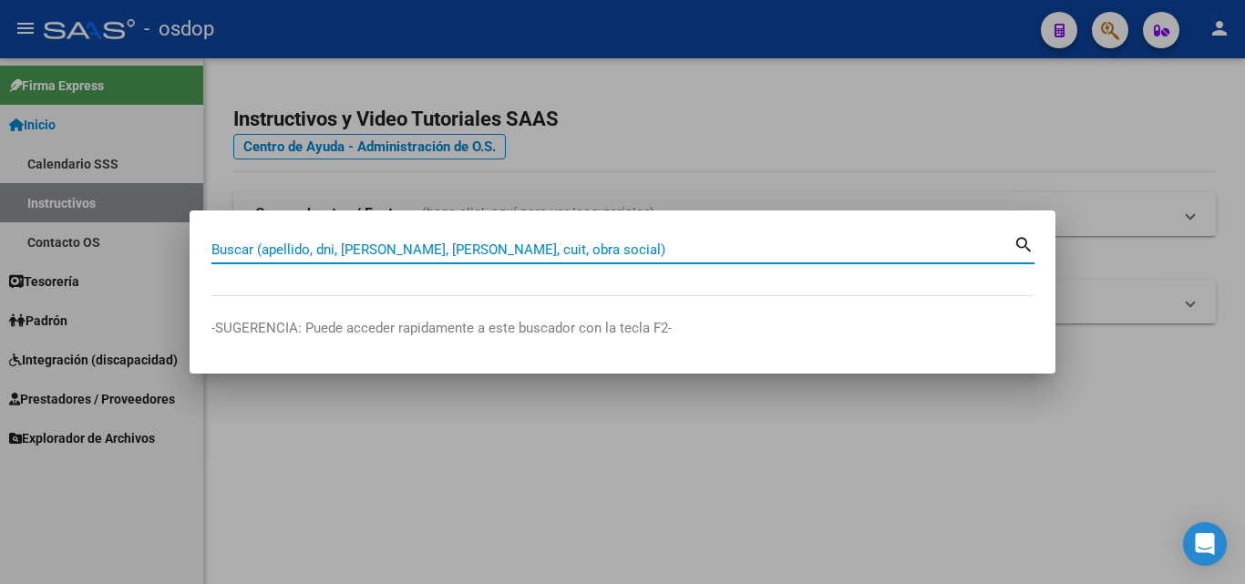
click at [407, 244] on input "Buscar (apellido, dni, [PERSON_NAME], [PERSON_NAME], cuit, obra social)" at bounding box center [612, 250] width 802 height 16
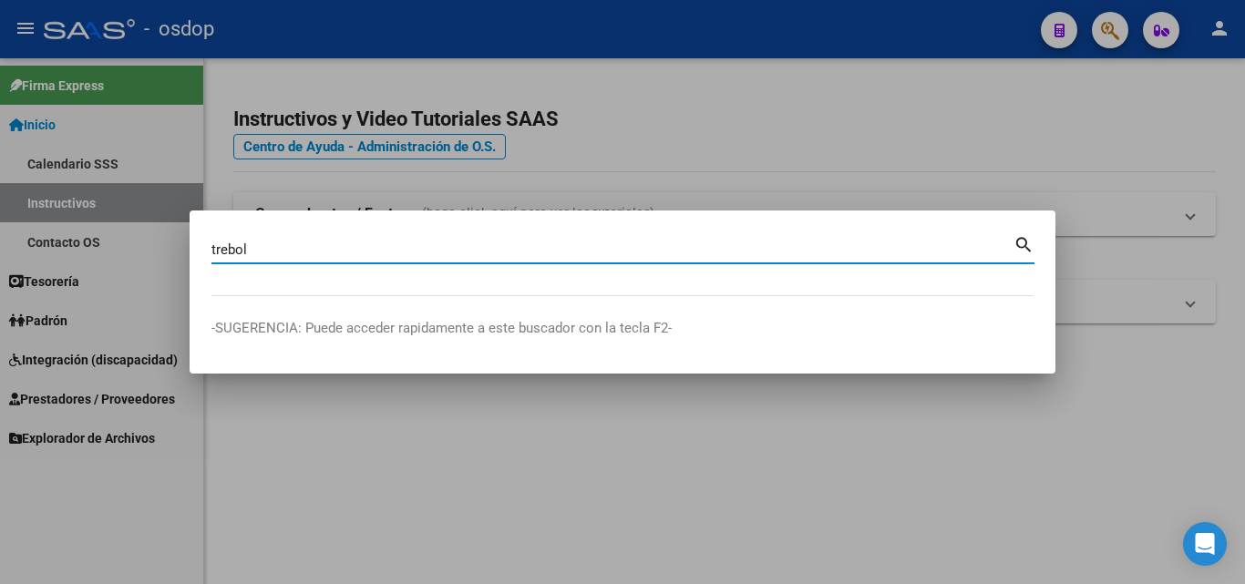
type input "trebol"
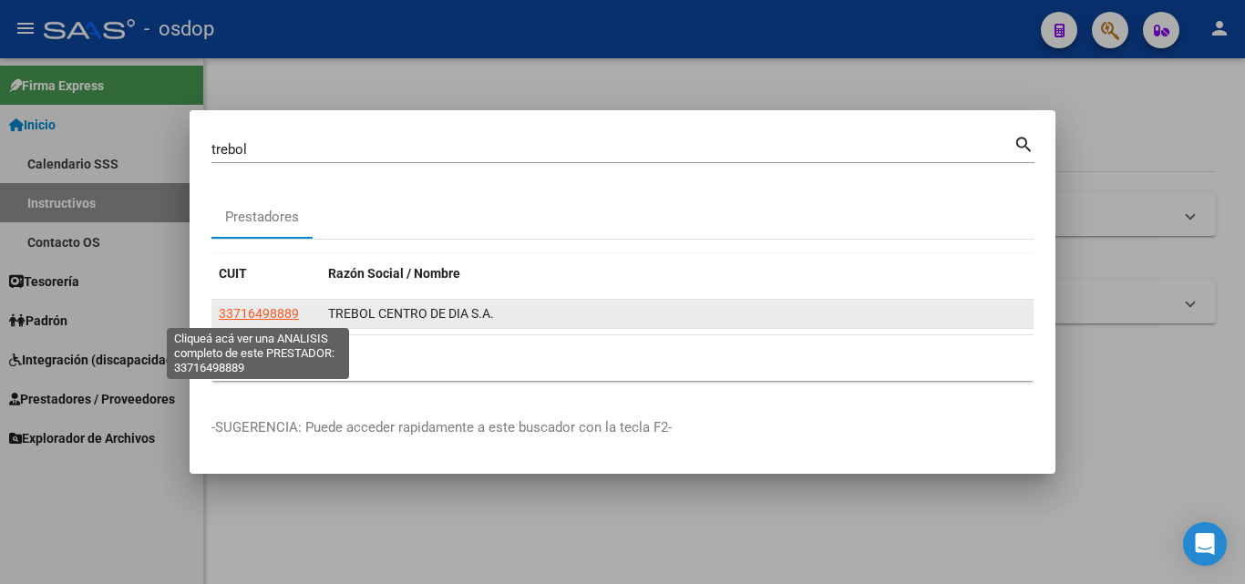
click at [267, 309] on span "33716498889" at bounding box center [259, 313] width 80 height 15
type textarea "33716498889"
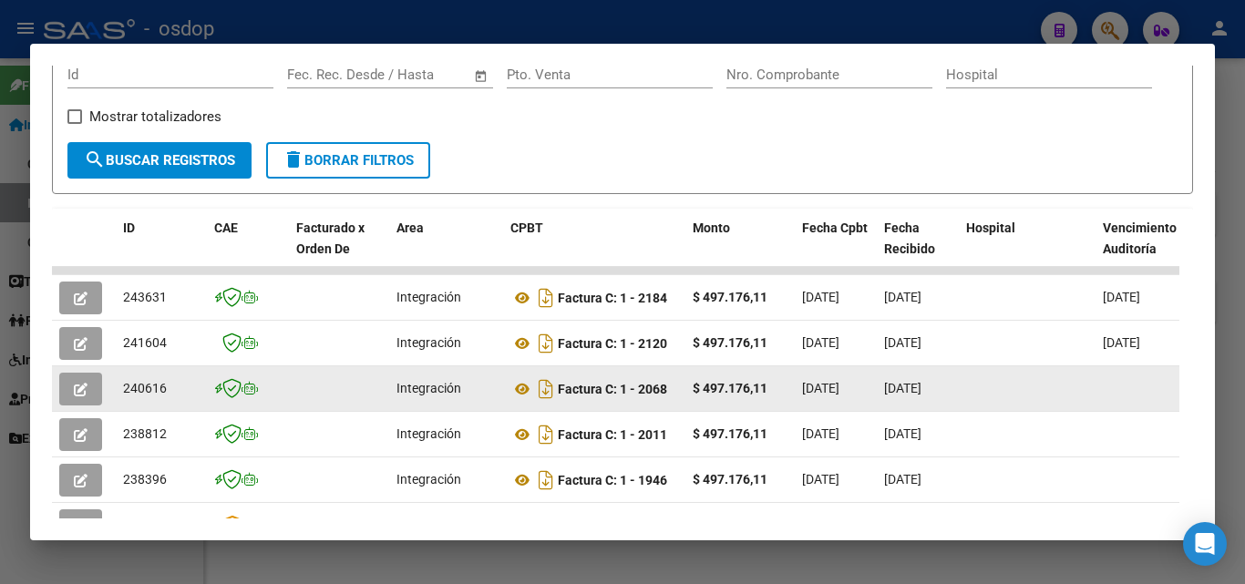
scroll to position [365, 0]
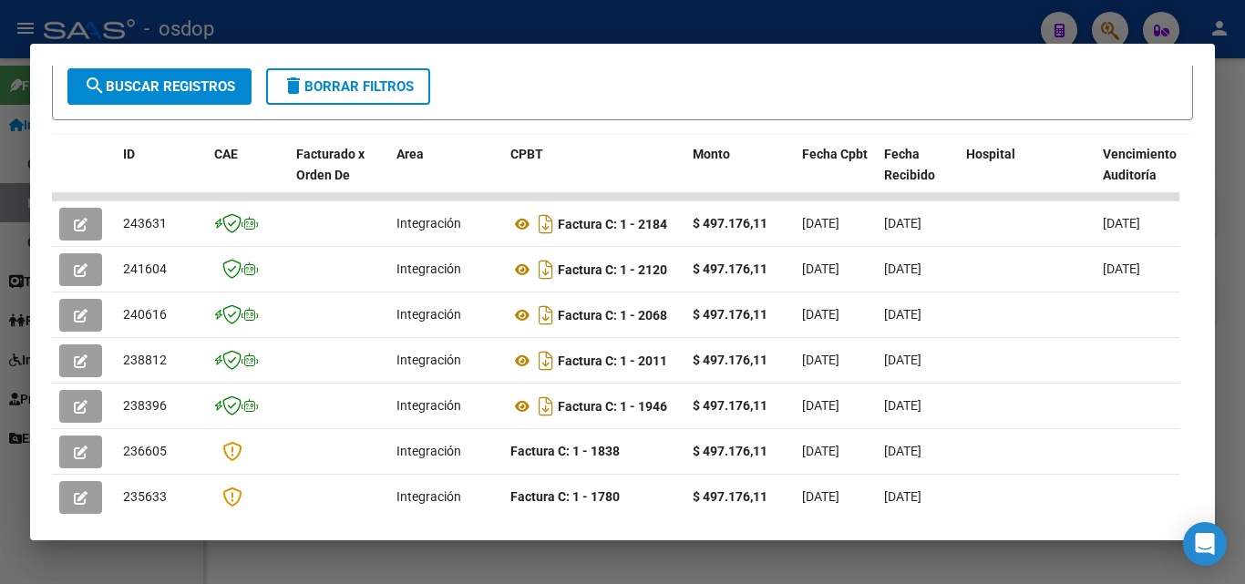
click at [539, 569] on div at bounding box center [622, 292] width 1245 height 584
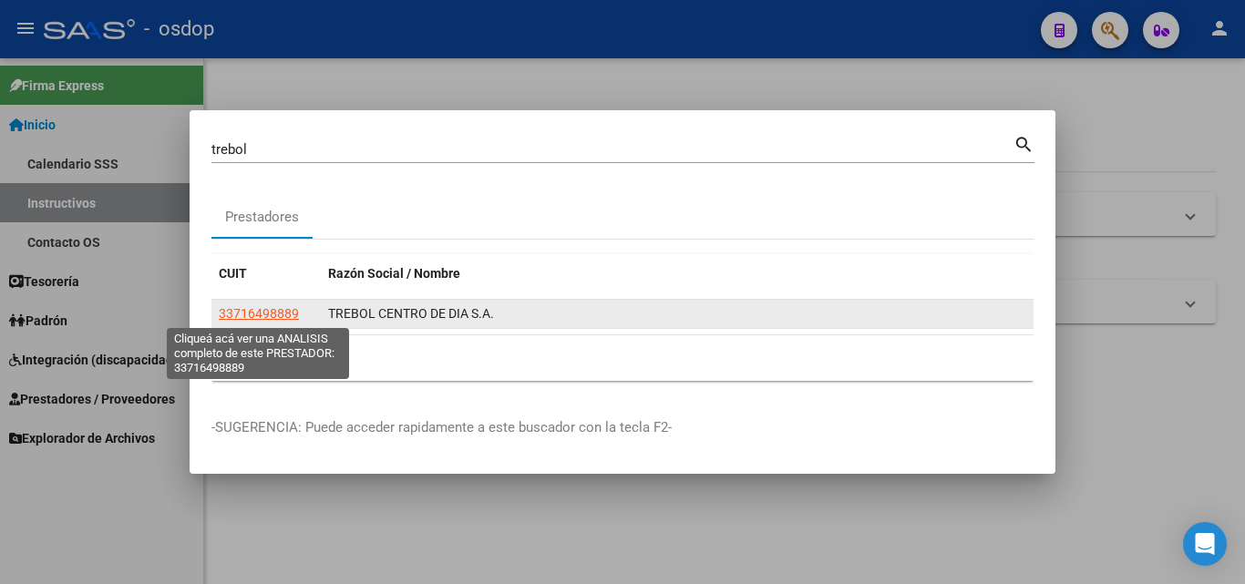
click at [285, 310] on span "33716498889" at bounding box center [259, 313] width 80 height 15
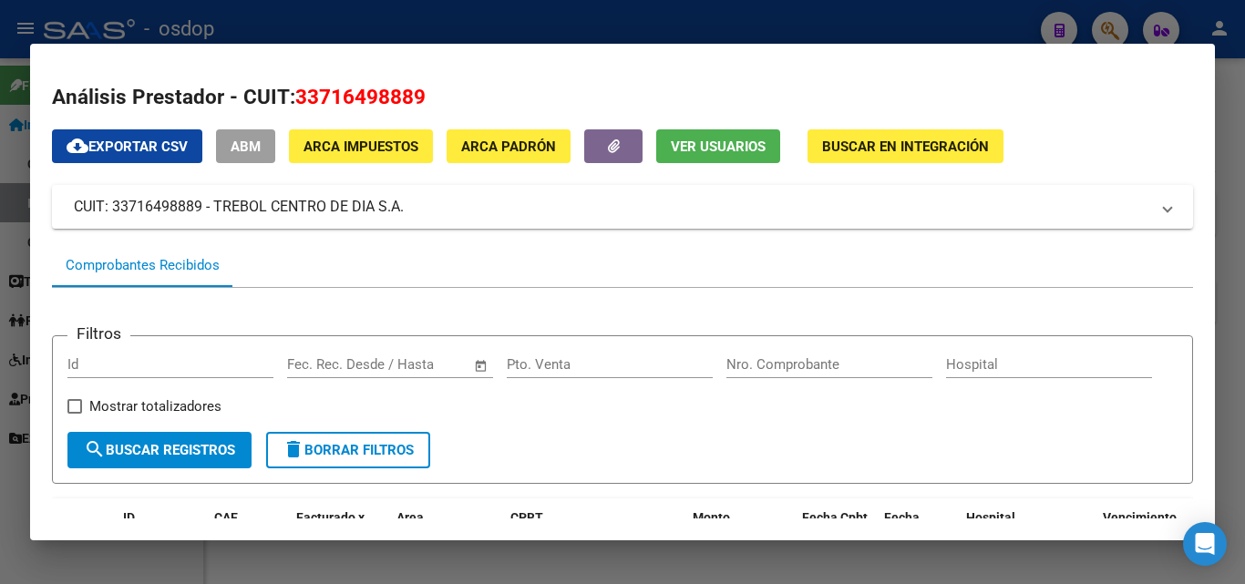
scroll to position [0, 0]
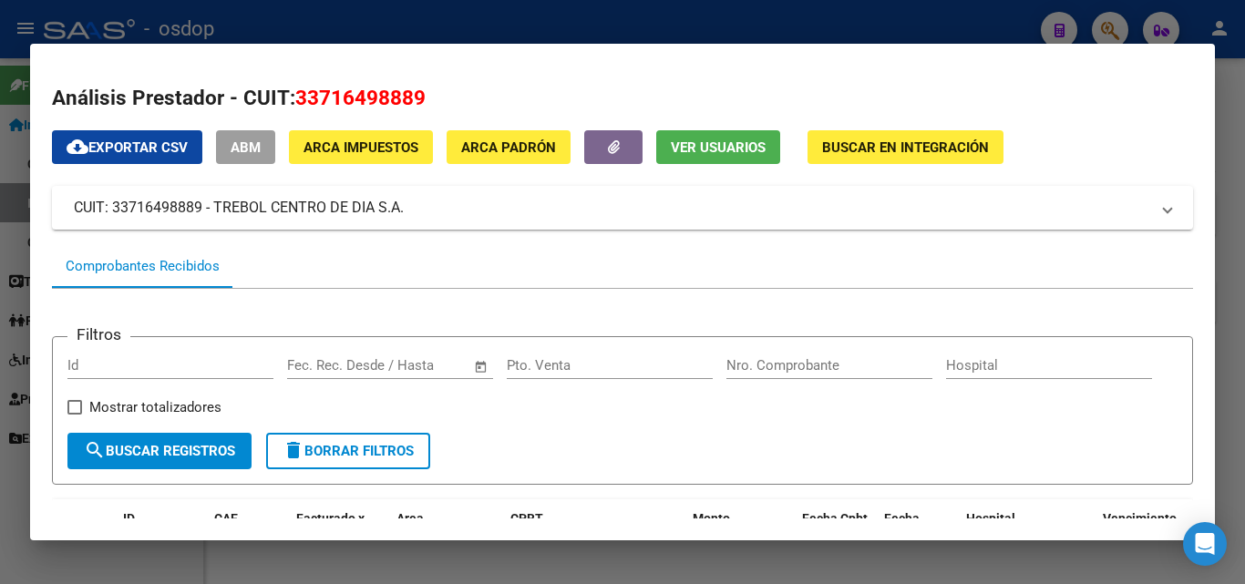
click at [568, 561] on div at bounding box center [622, 292] width 1245 height 584
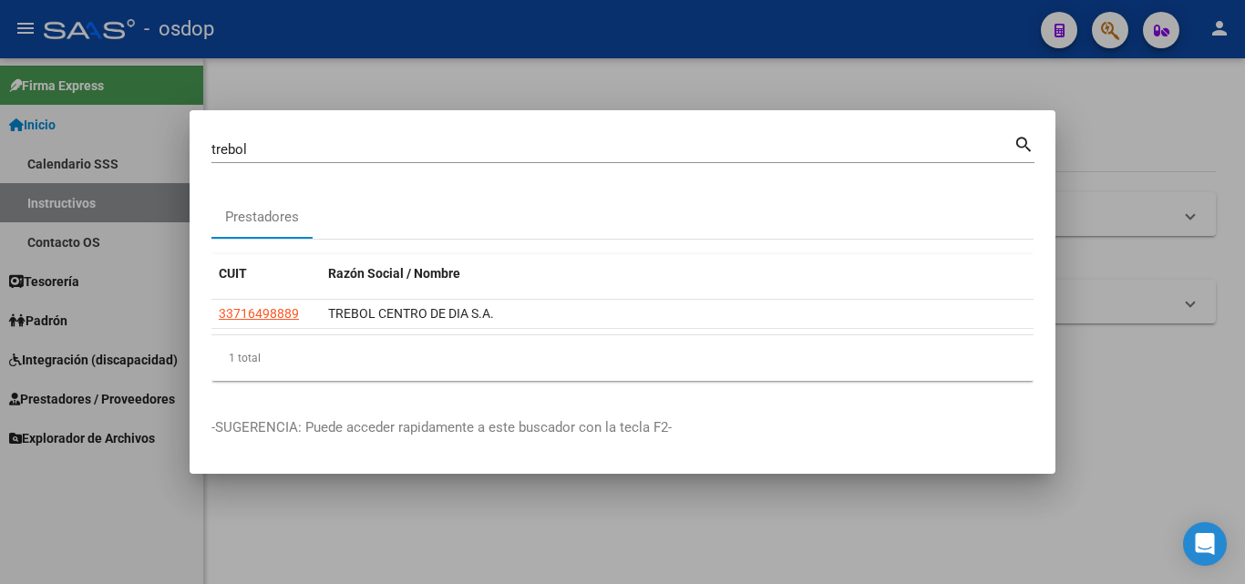
click at [569, 550] on div at bounding box center [622, 292] width 1245 height 584
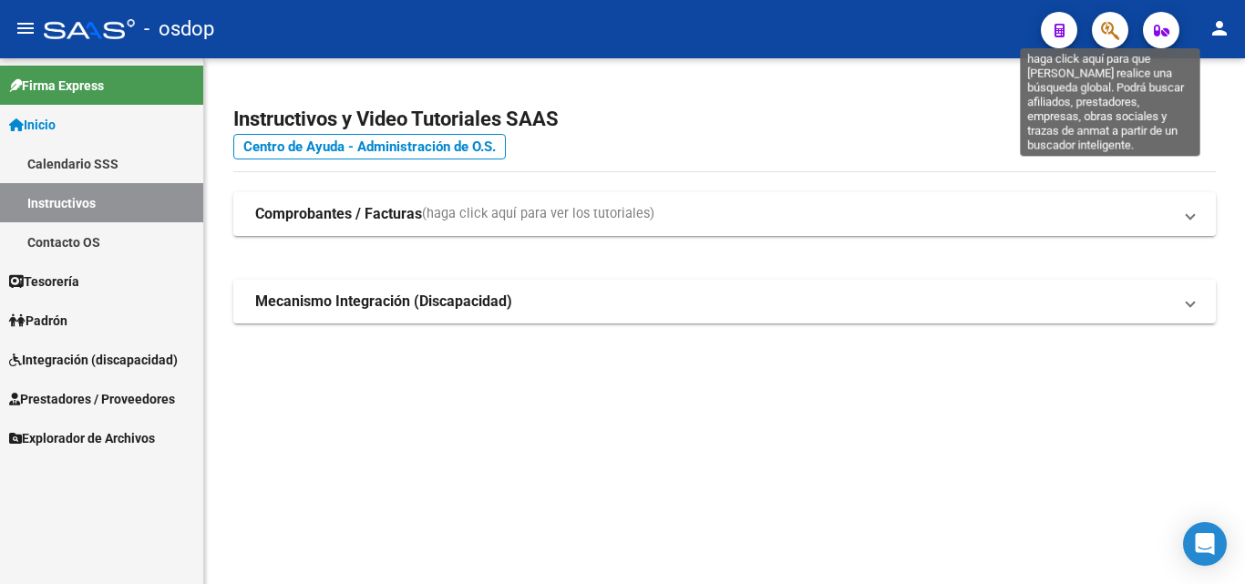
click at [1107, 32] on icon "button" at bounding box center [1110, 30] width 18 height 21
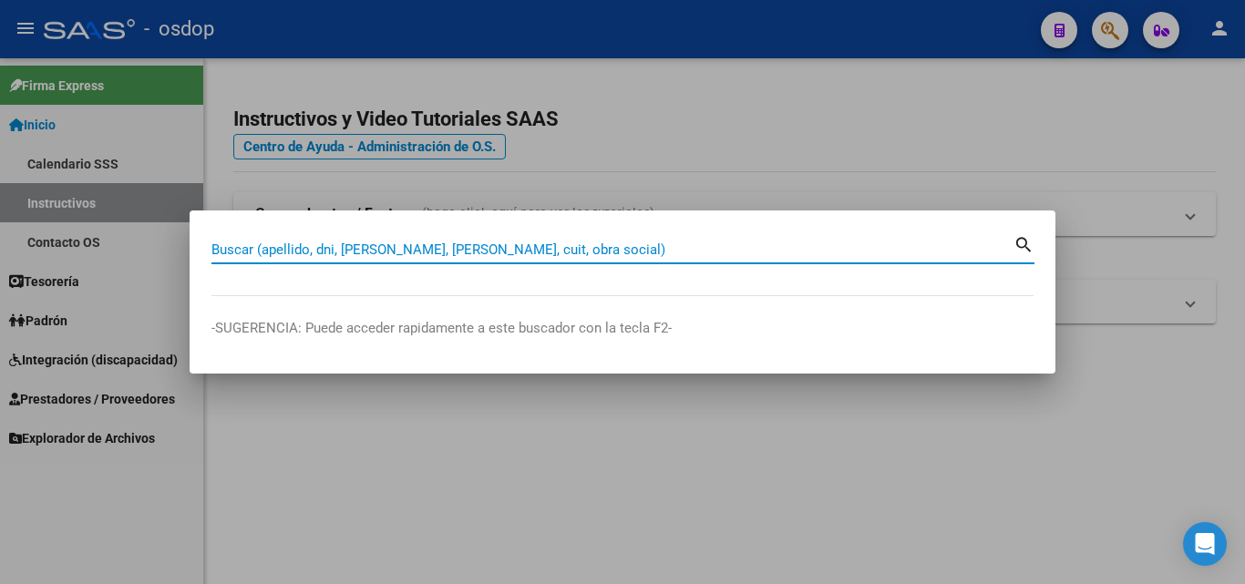
click at [341, 246] on input "Buscar (apellido, dni, [PERSON_NAME], [PERSON_NAME], cuit, obra social)" at bounding box center [612, 250] width 802 height 16
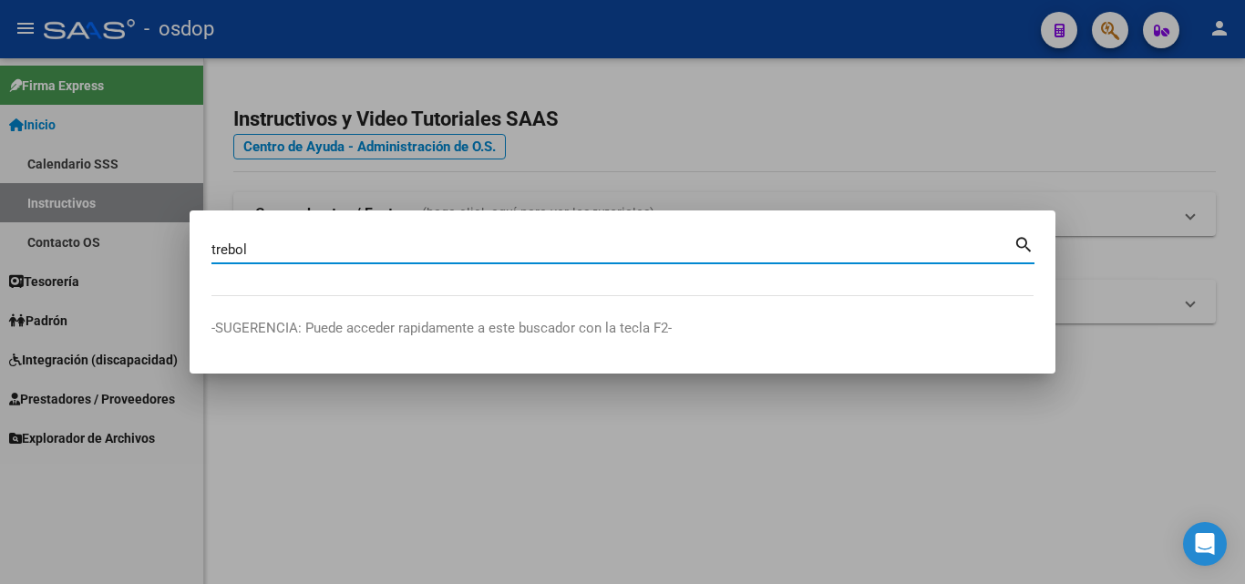
type input "trebol"
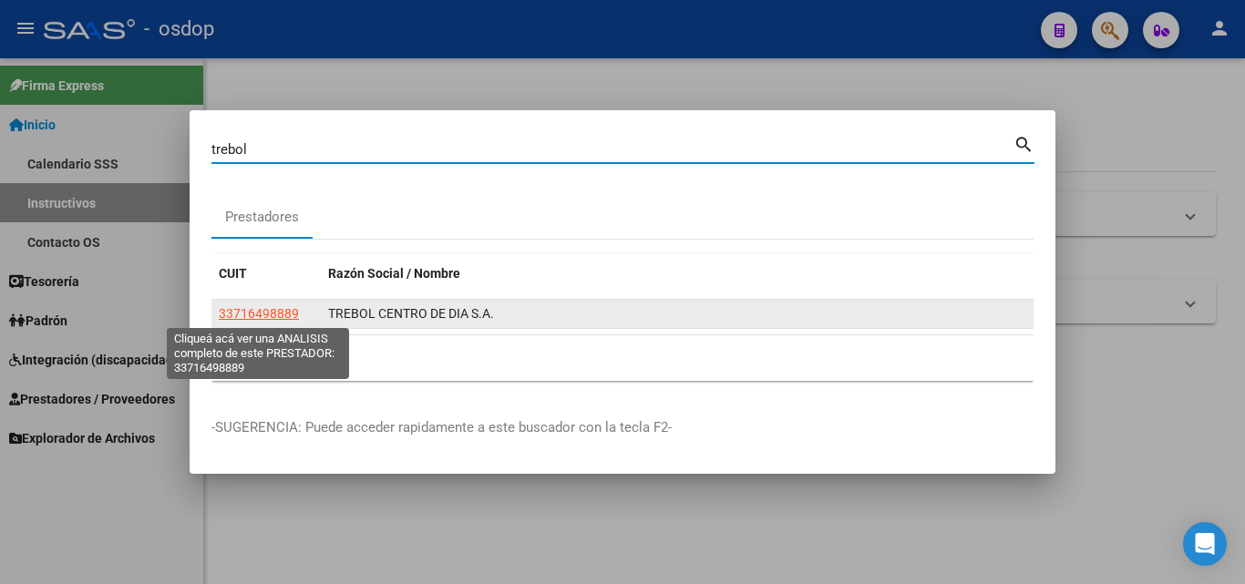
click at [258, 307] on span "33716498889" at bounding box center [259, 313] width 80 height 15
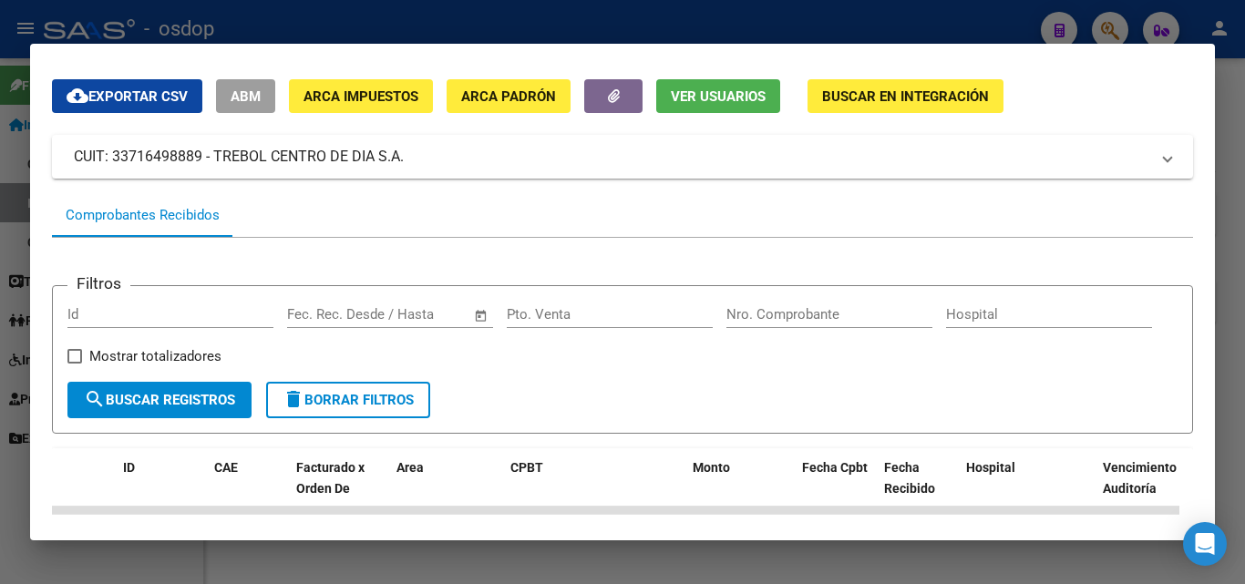
scroll to position [91, 0]
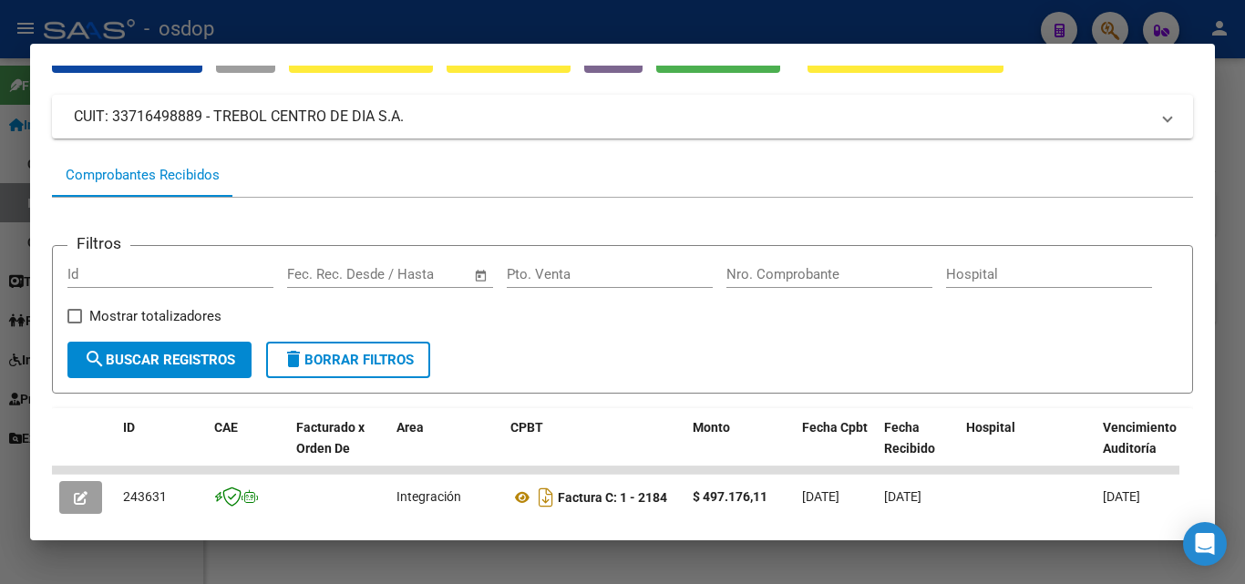
click at [453, 555] on div at bounding box center [622, 292] width 1245 height 584
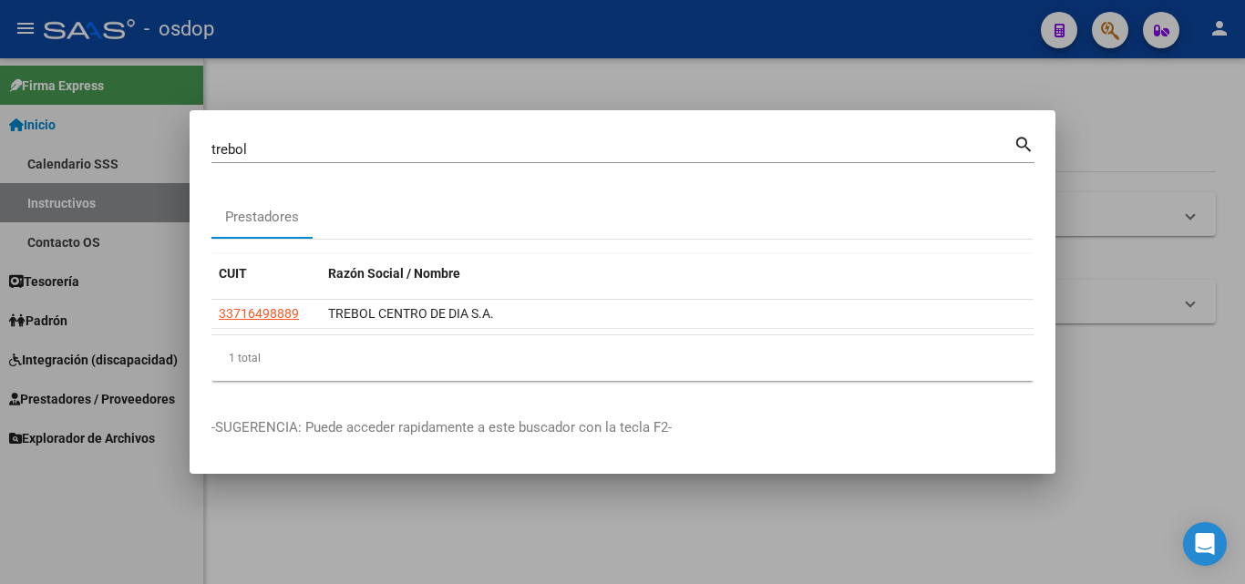
click at [1138, 122] on div at bounding box center [622, 292] width 1245 height 584
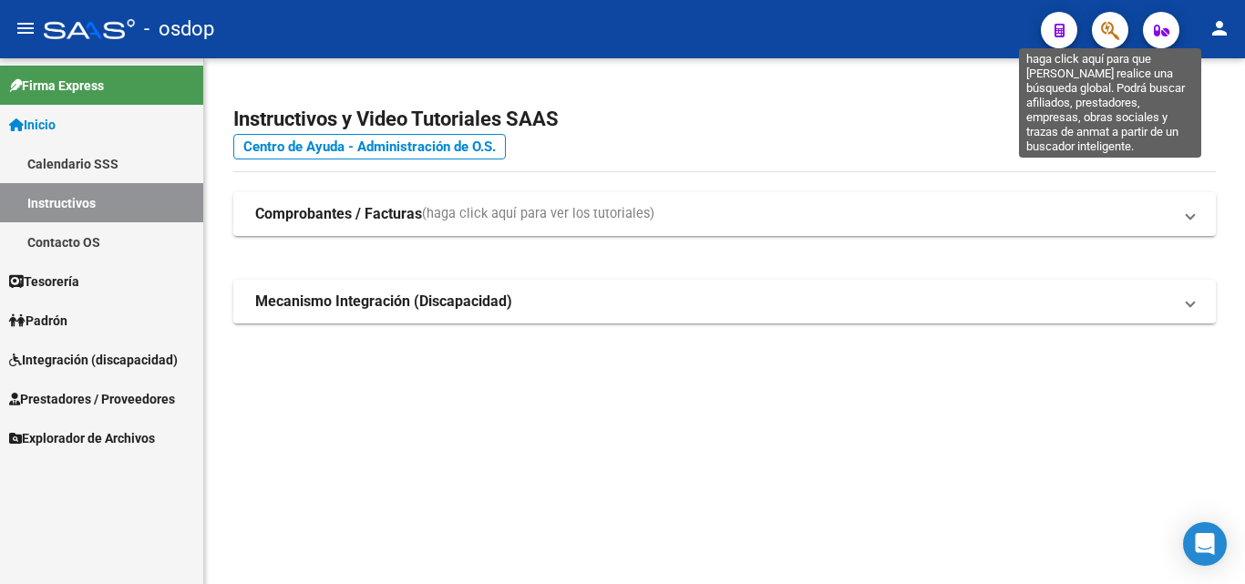
click at [1115, 24] on icon "button" at bounding box center [1110, 30] width 18 height 21
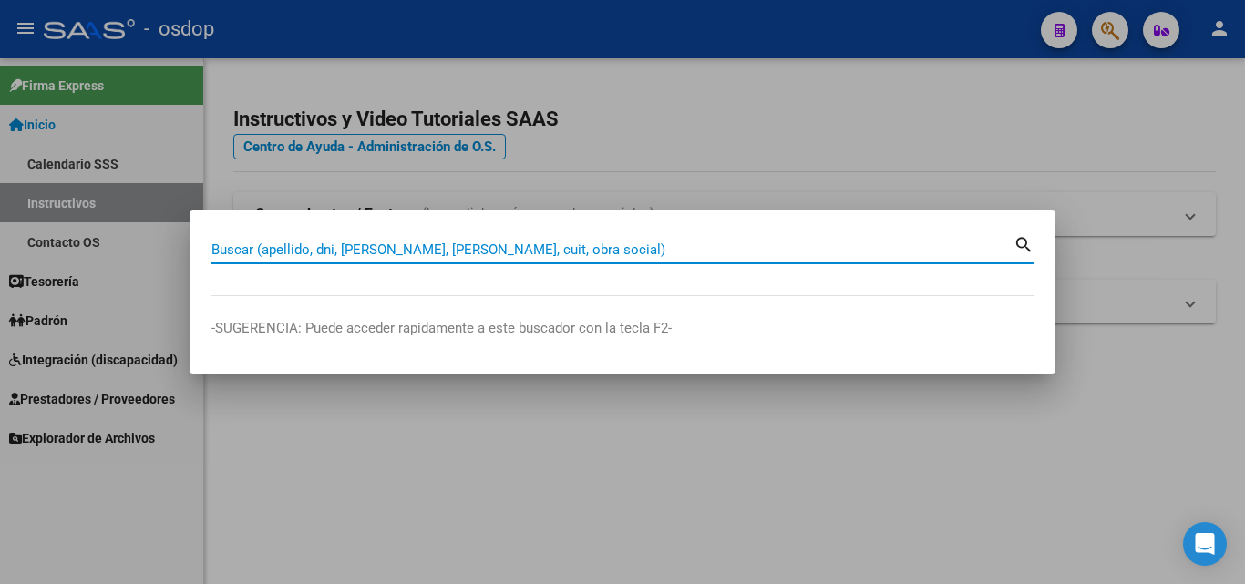
click at [329, 238] on div "Buscar (apellido, dni, [PERSON_NAME], nro traspaso, cuit, obra social) search" at bounding box center [622, 247] width 823 height 31
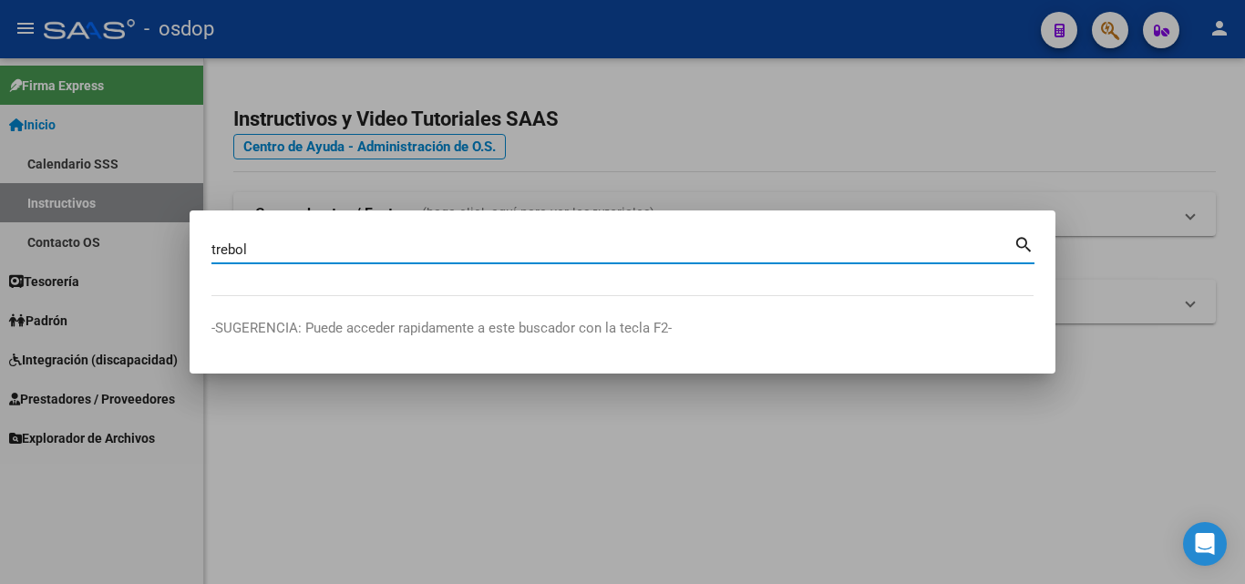
type input "trebol"
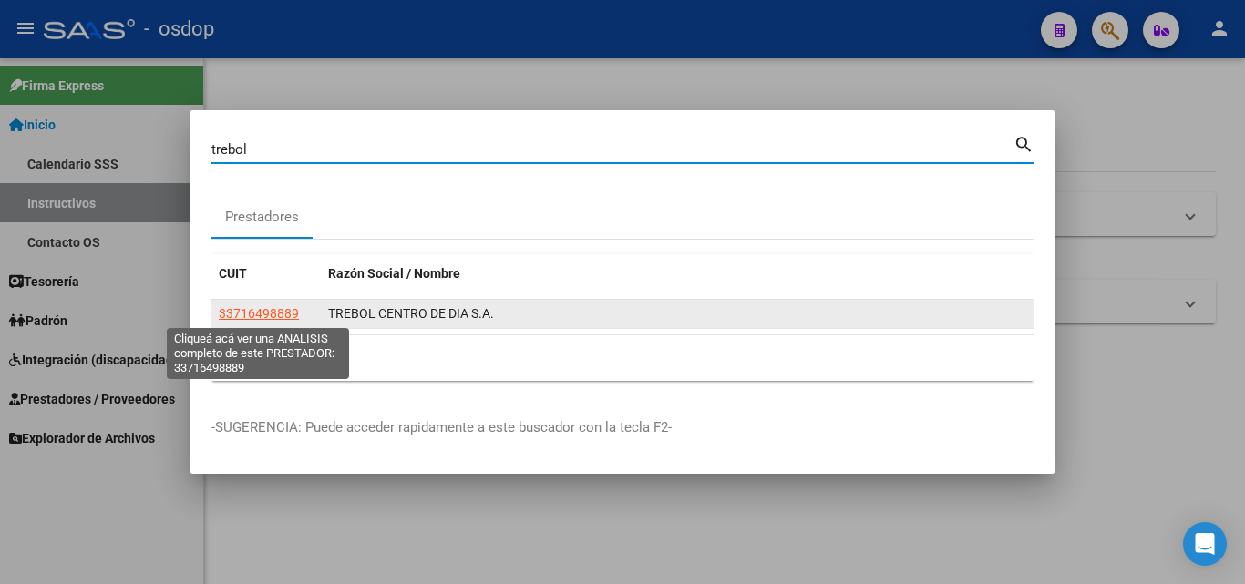
click at [239, 306] on span "33716498889" at bounding box center [259, 313] width 80 height 15
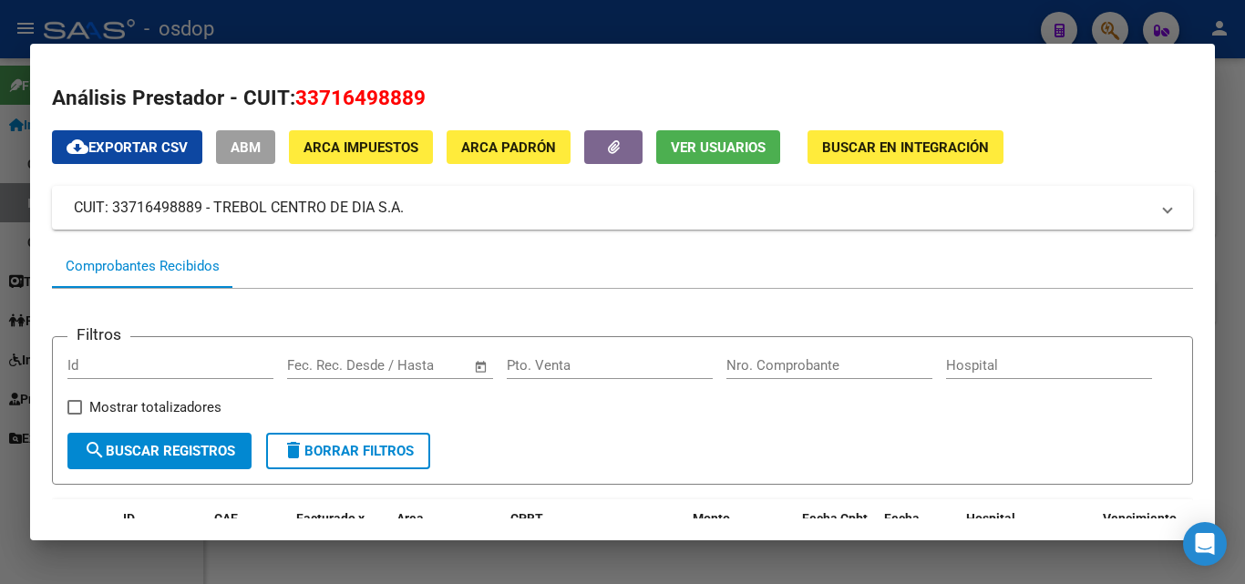
click at [783, 20] on div at bounding box center [622, 292] width 1245 height 584
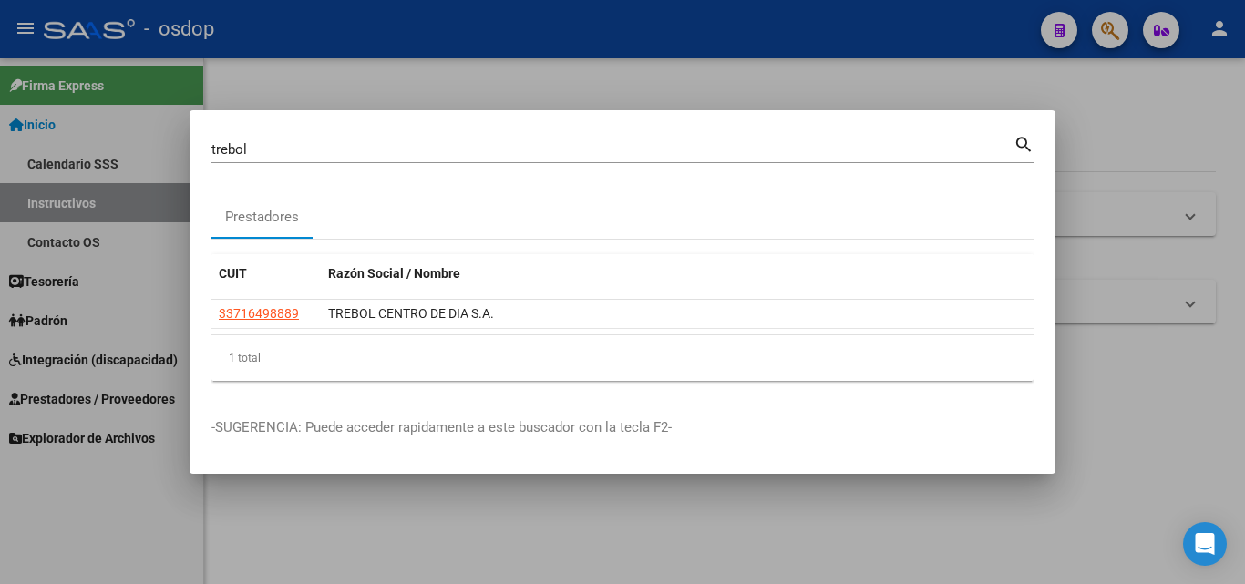
drag, startPoint x: 1092, startPoint y: 74, endPoint x: 1108, endPoint y: 60, distance: 21.4
click at [1094, 74] on div at bounding box center [622, 292] width 1245 height 584
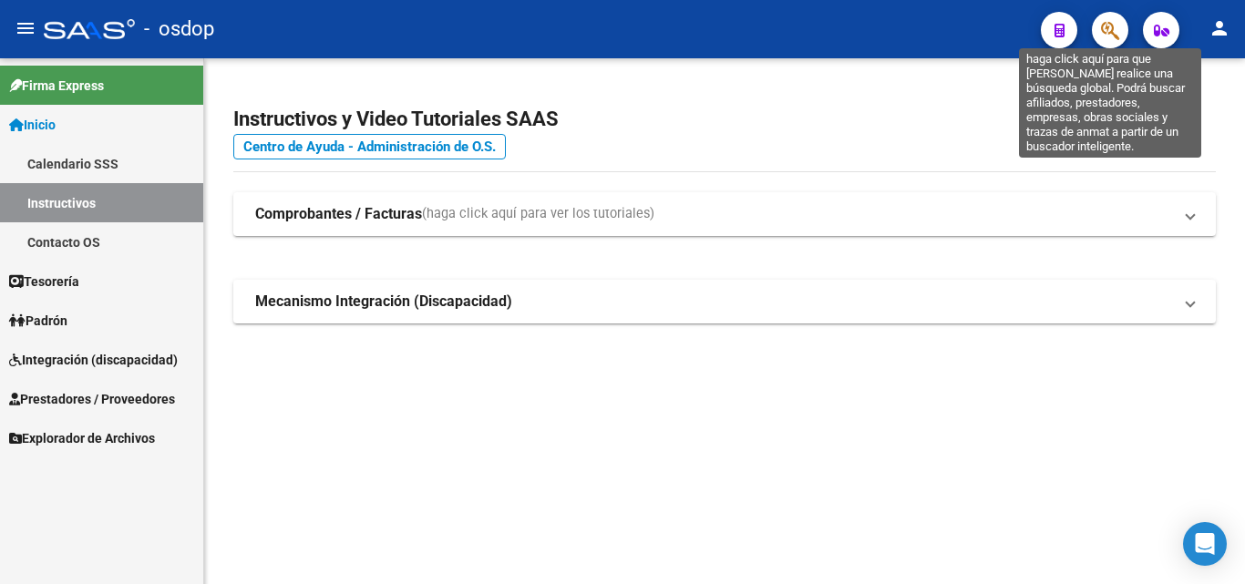
click at [1116, 32] on icon "button" at bounding box center [1110, 30] width 18 height 21
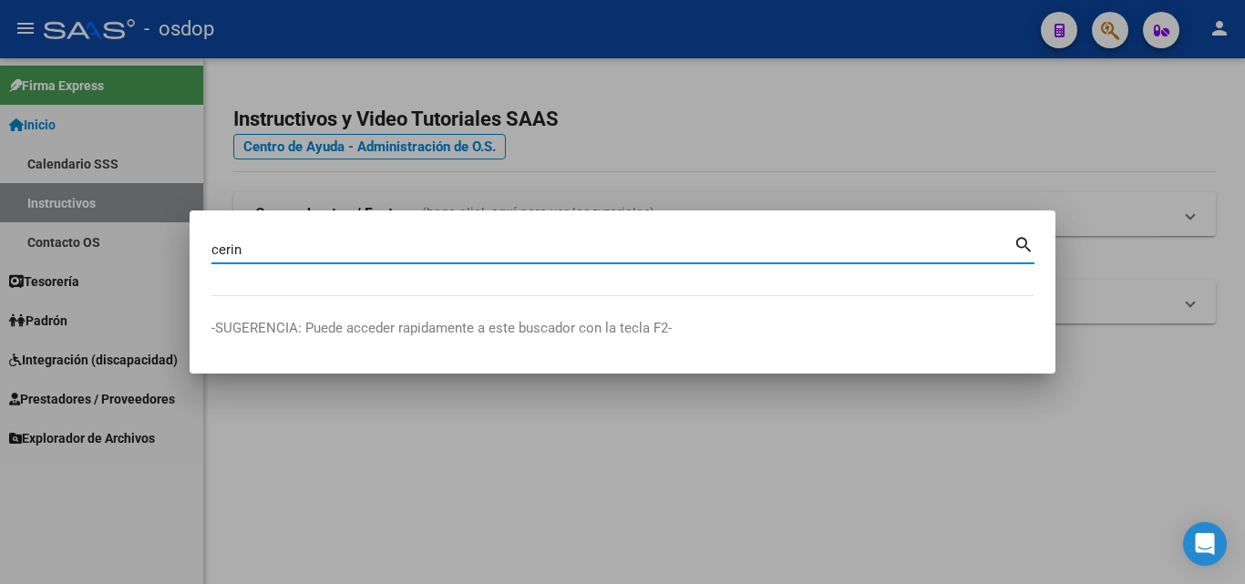
type input "cerin"
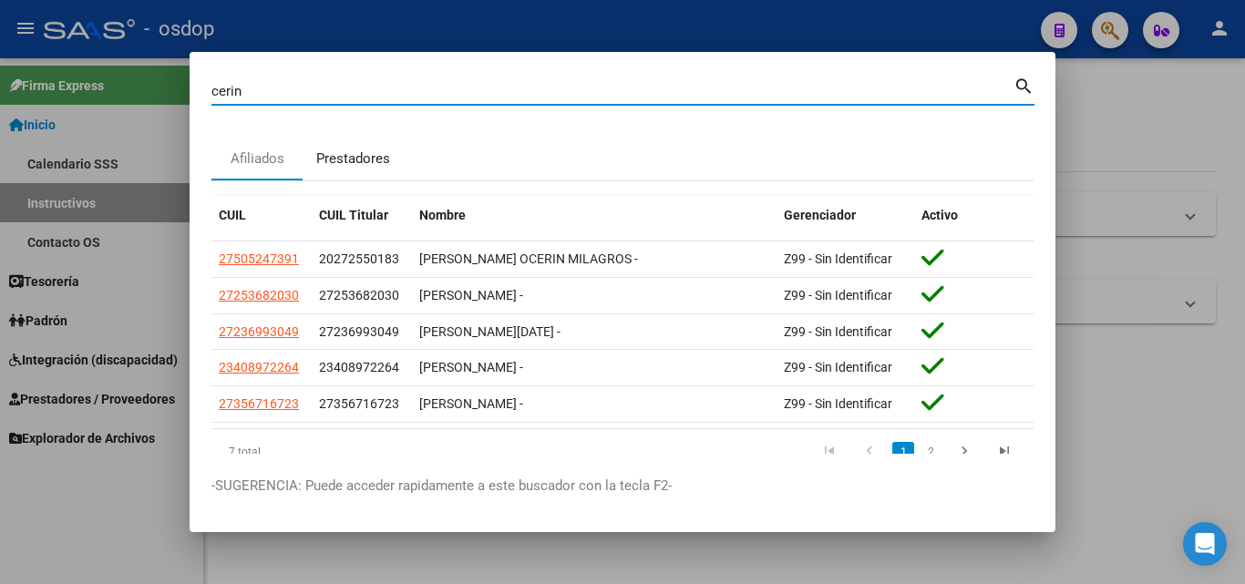
click at [351, 155] on div "Prestadores" at bounding box center [353, 159] width 74 height 21
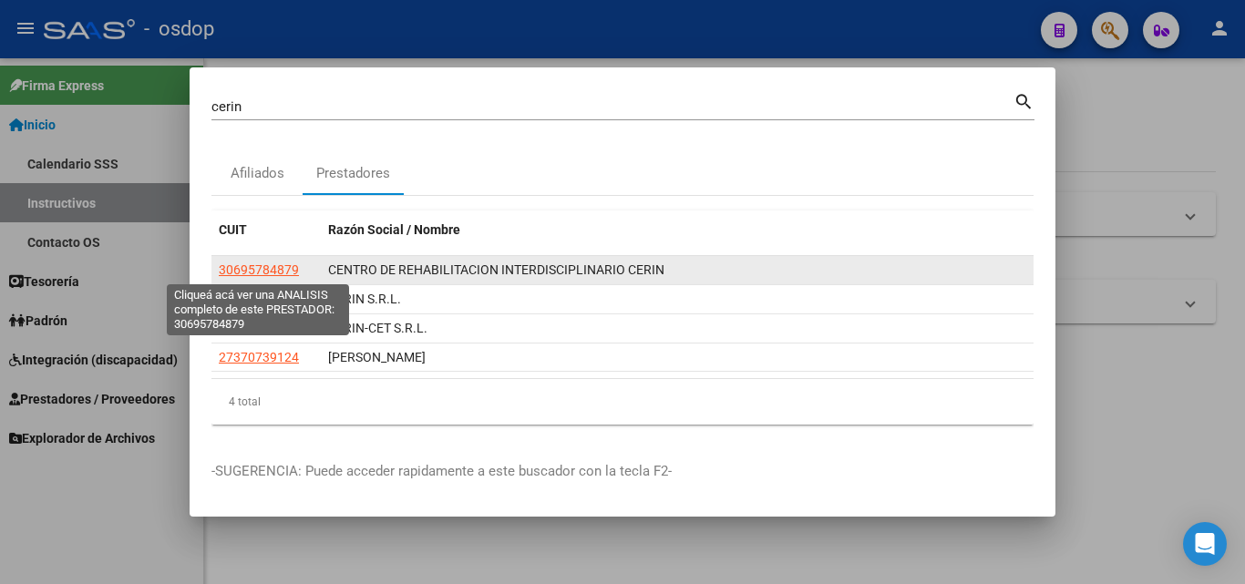
click at [249, 268] on span "30695784879" at bounding box center [259, 269] width 80 height 15
type textarea "30695784879"
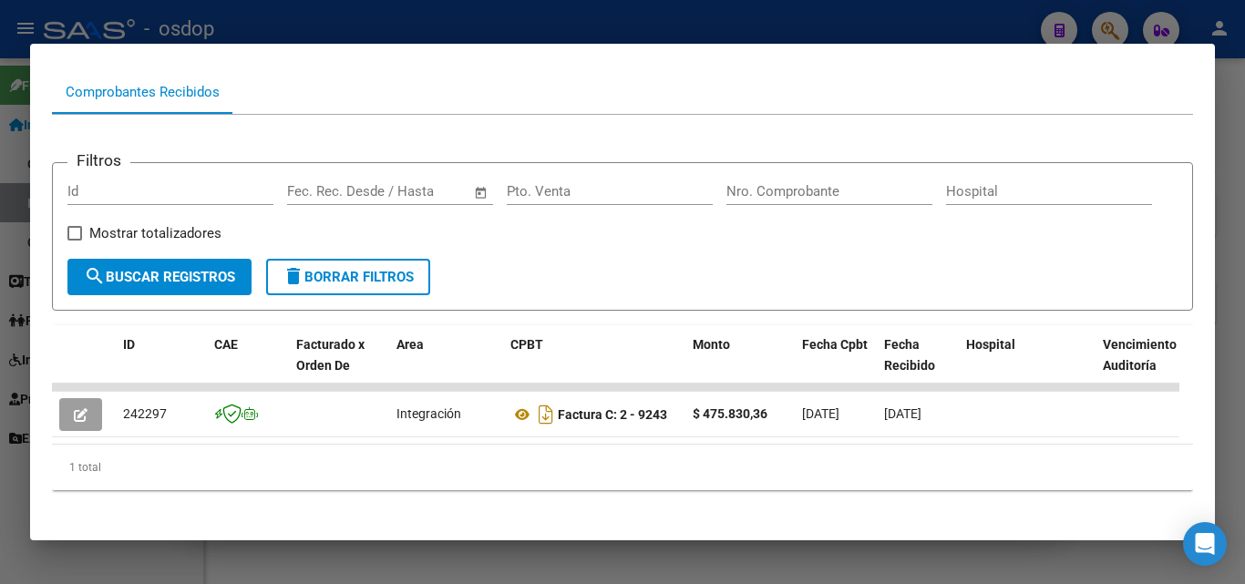
scroll to position [202, 0]
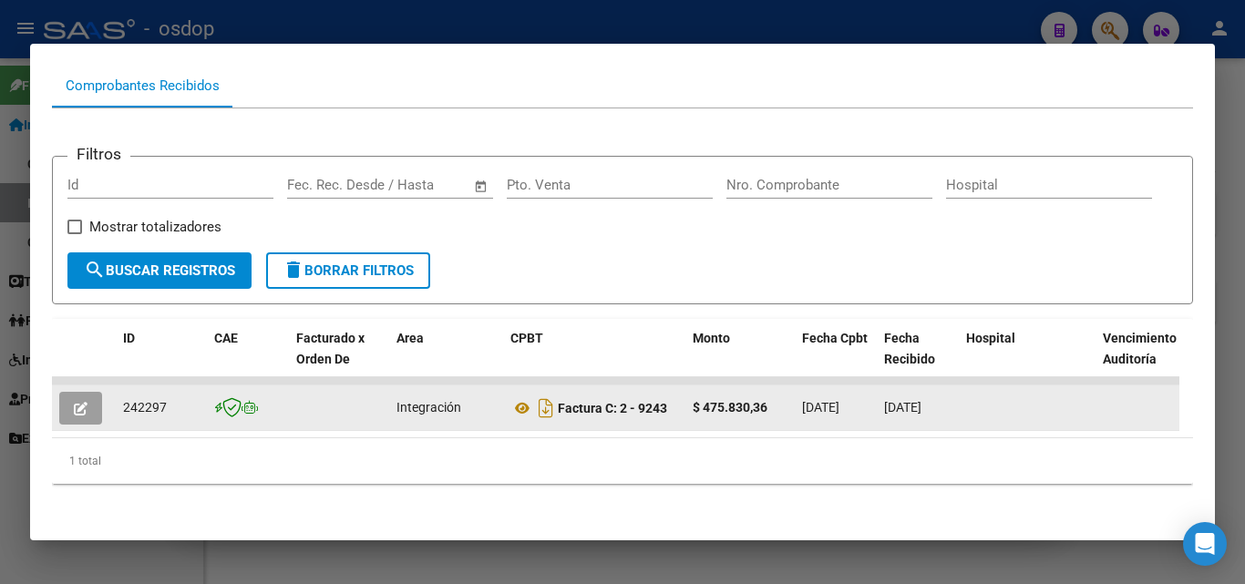
click at [83, 402] on icon "button" at bounding box center [81, 409] width 14 height 14
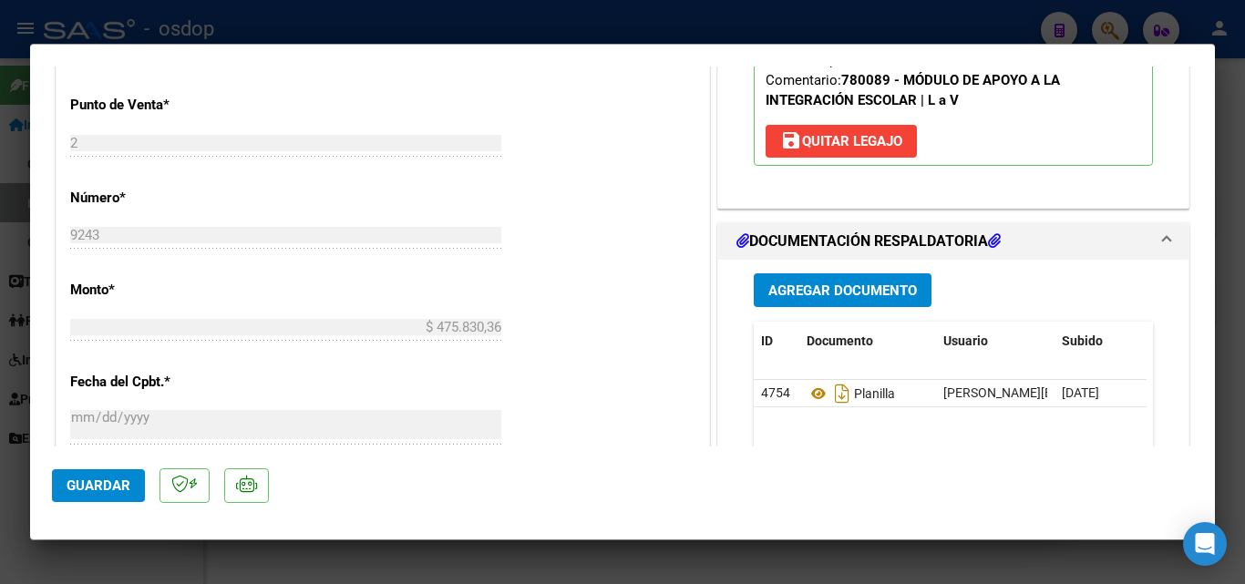
scroll to position [1003, 0]
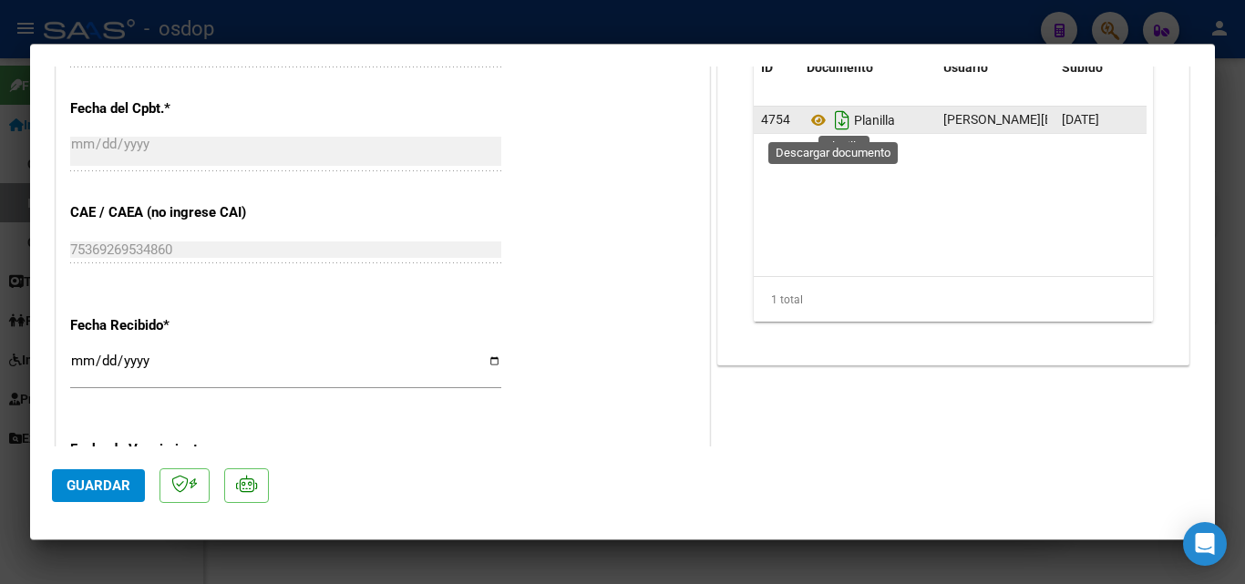
click at [832, 114] on icon "Descargar documento" at bounding box center [842, 120] width 24 height 29
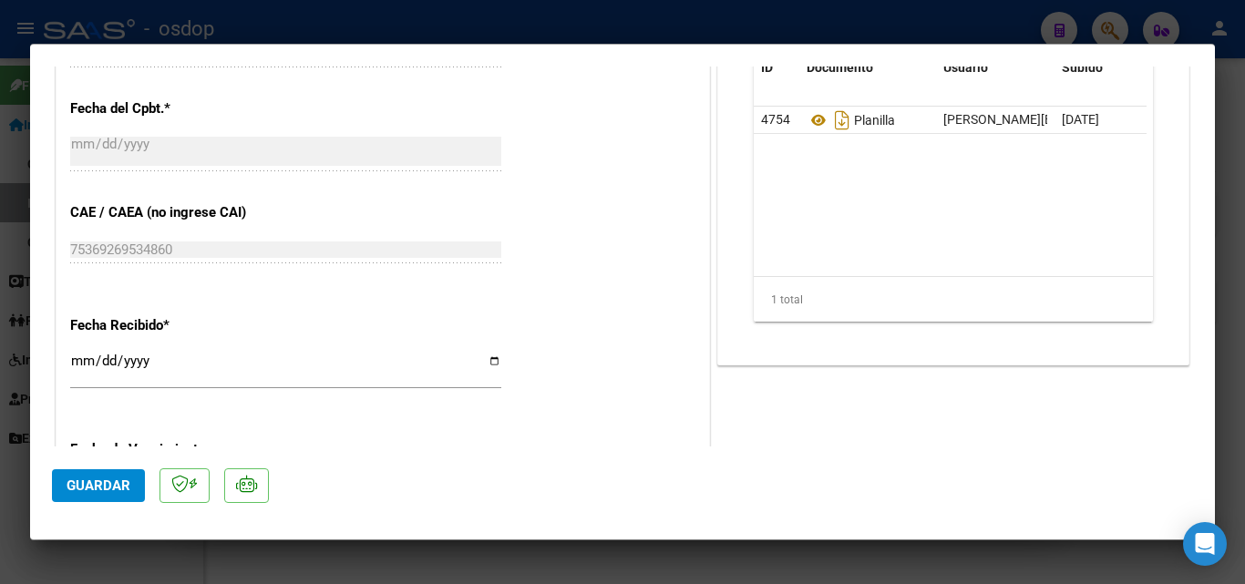
click at [660, 543] on div at bounding box center [622, 292] width 1245 height 584
type input "$ 0,00"
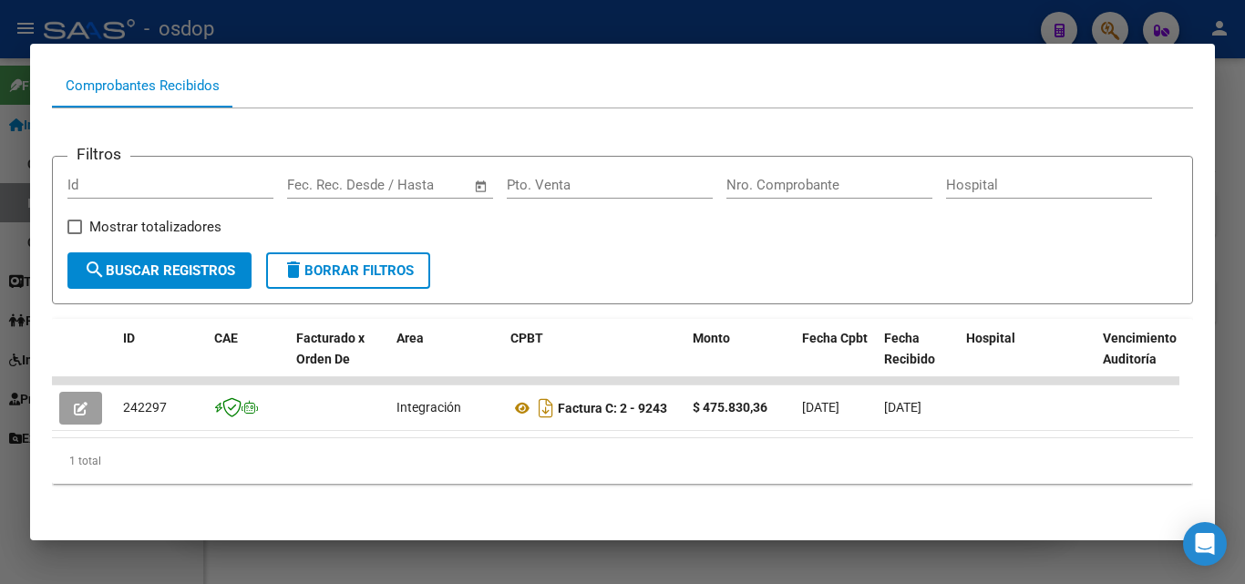
click at [662, 559] on div at bounding box center [622, 292] width 1245 height 584
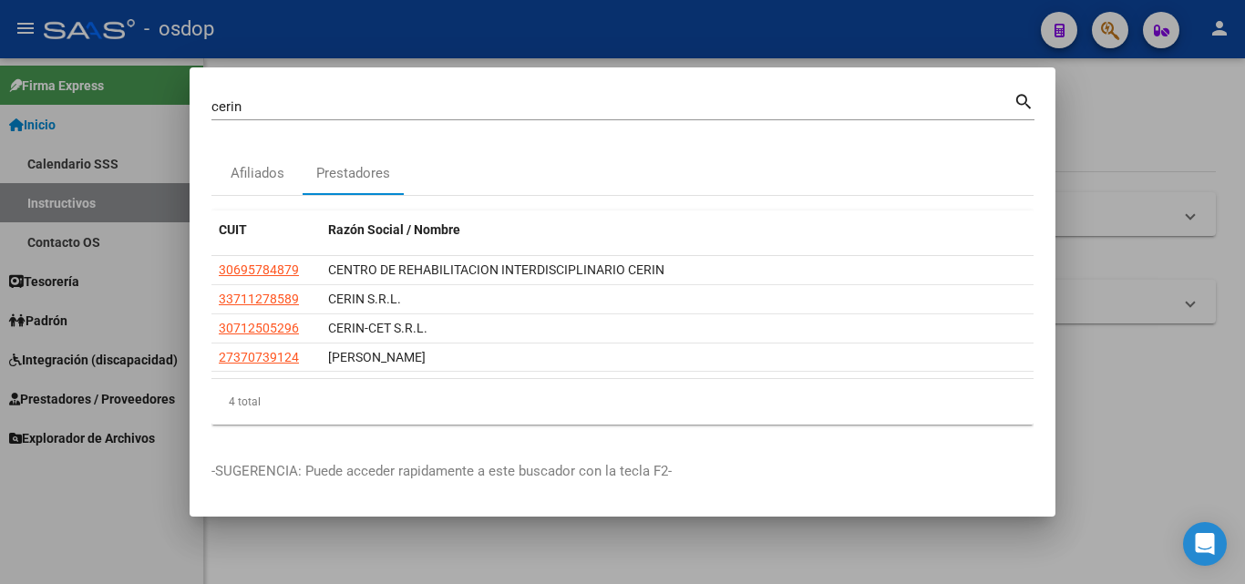
click at [660, 559] on div at bounding box center [622, 292] width 1245 height 584
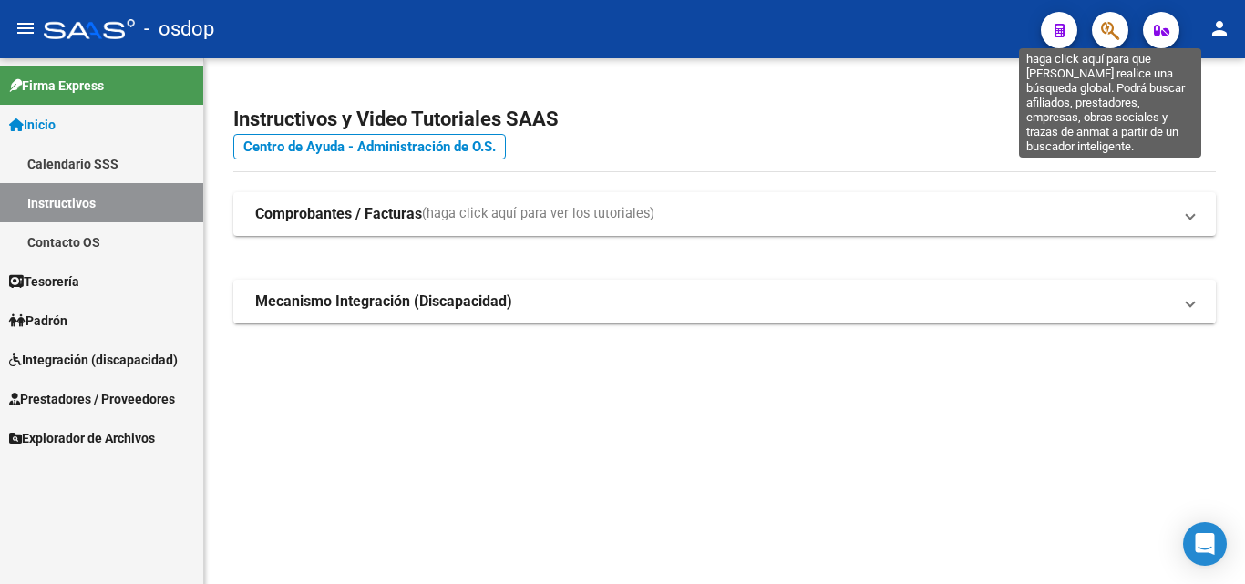
click at [1108, 27] on icon "button" at bounding box center [1110, 30] width 18 height 21
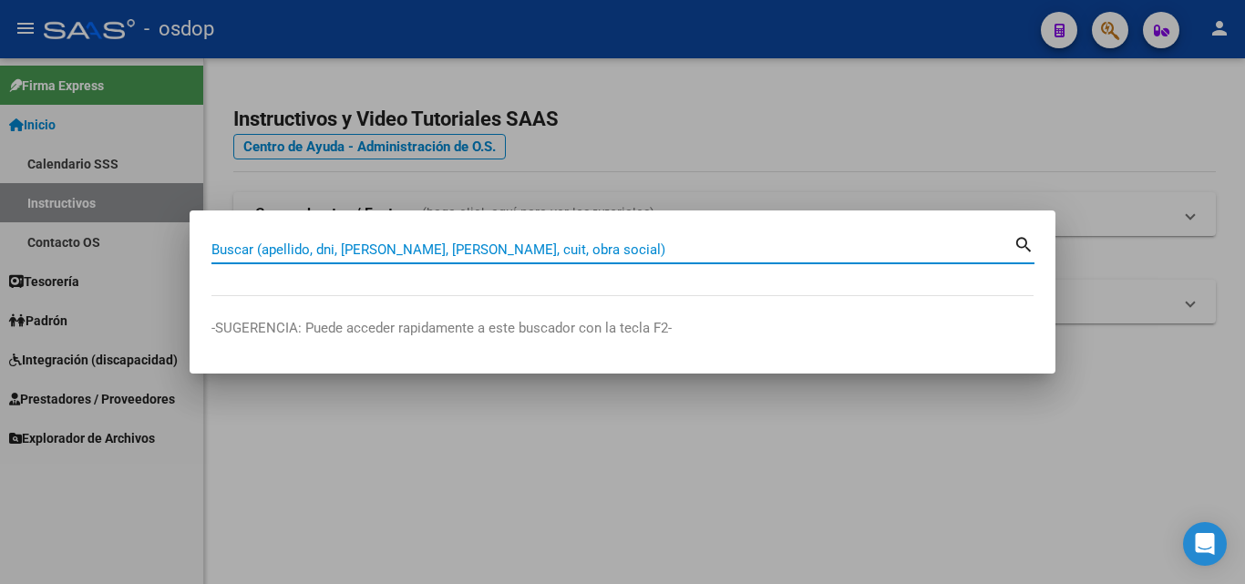
click at [335, 247] on input "Buscar (apellido, dni, [PERSON_NAME], [PERSON_NAME], cuit, obra social)" at bounding box center [612, 250] width 802 height 16
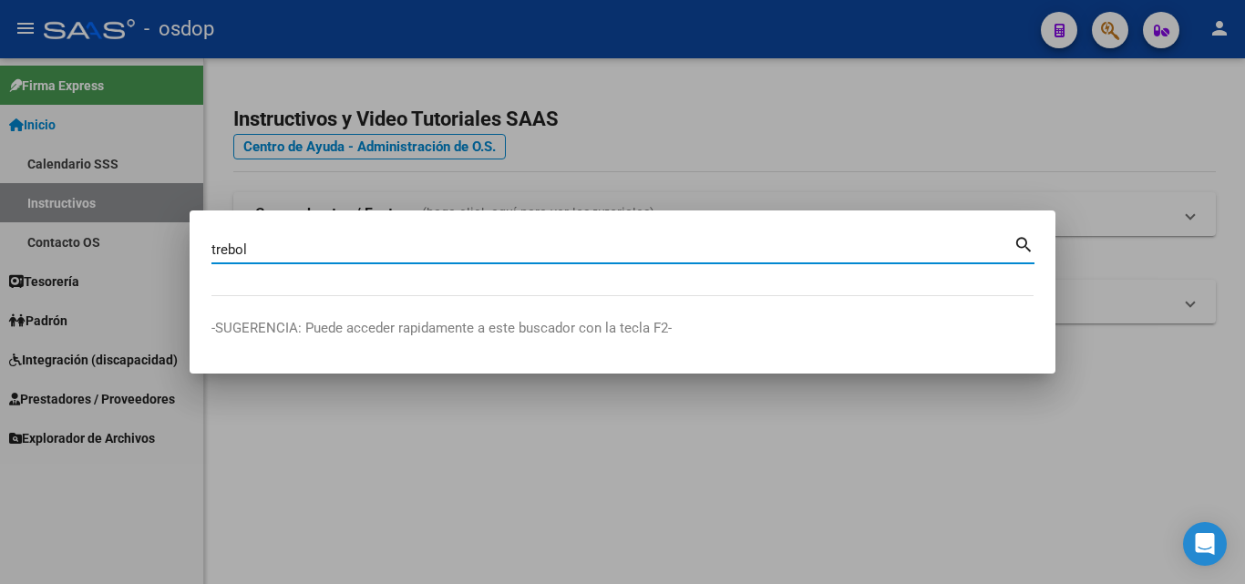
type input "trebol"
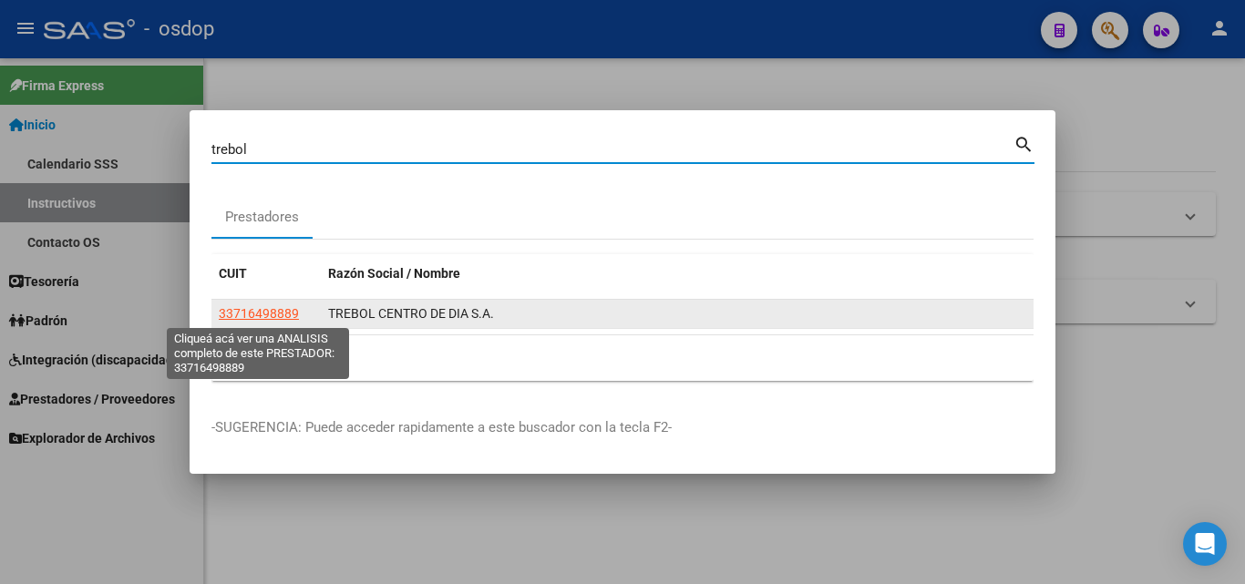
click at [262, 309] on span "33716498889" at bounding box center [259, 313] width 80 height 15
type textarea "33716498889"
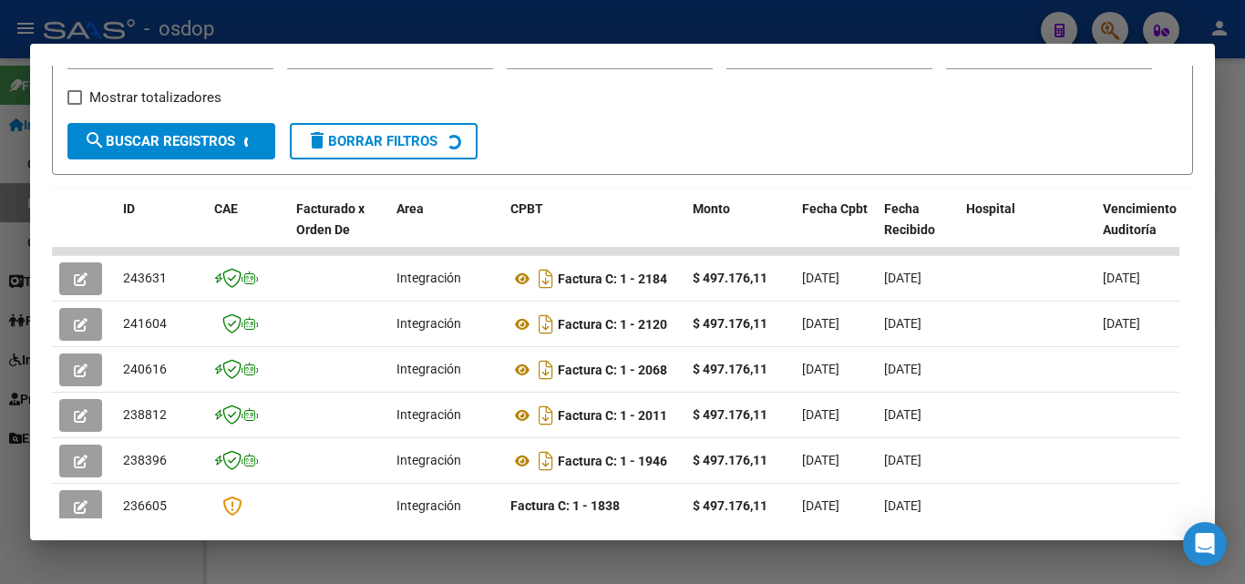
scroll to position [315, 0]
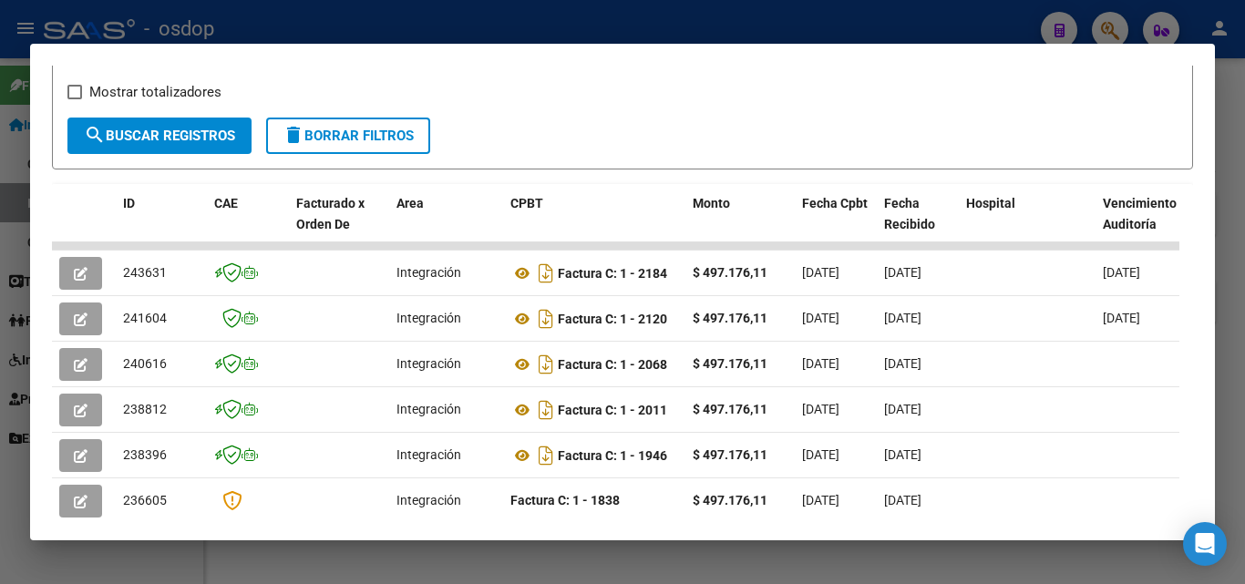
click at [522, 557] on div at bounding box center [622, 292] width 1245 height 584
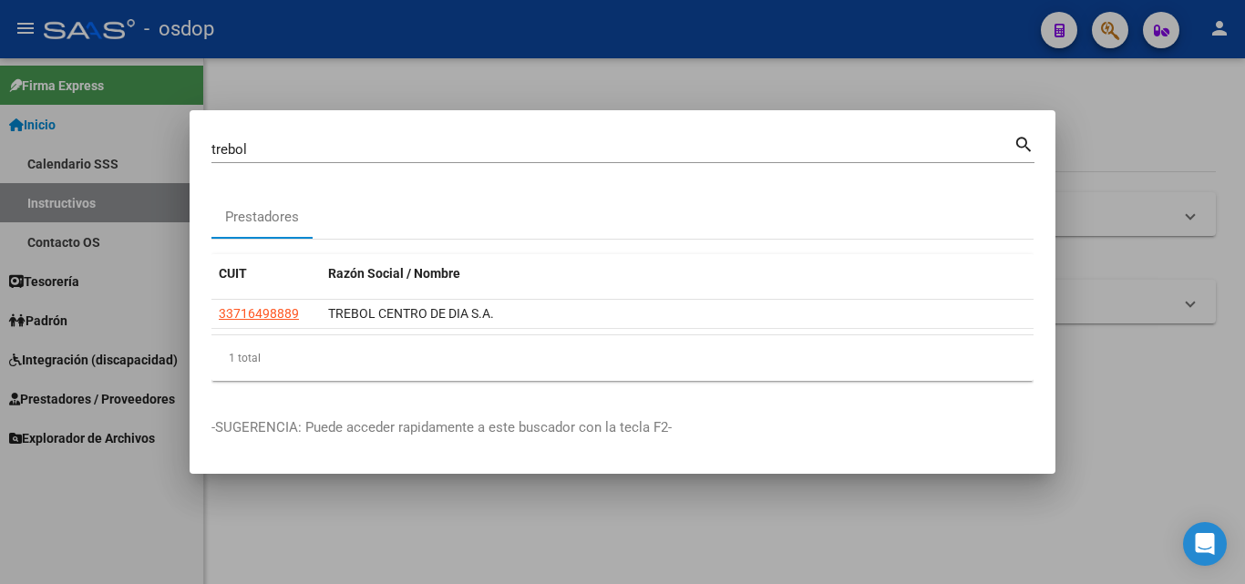
click at [521, 558] on div at bounding box center [622, 292] width 1245 height 584
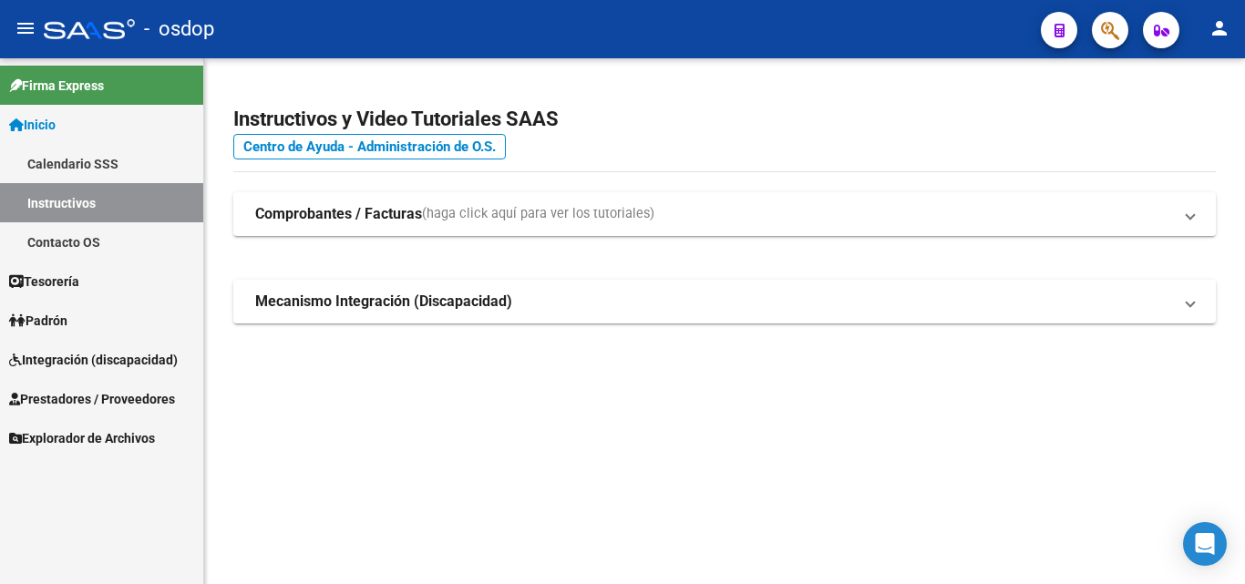
click at [1113, 26] on icon "button" at bounding box center [1110, 30] width 18 height 21
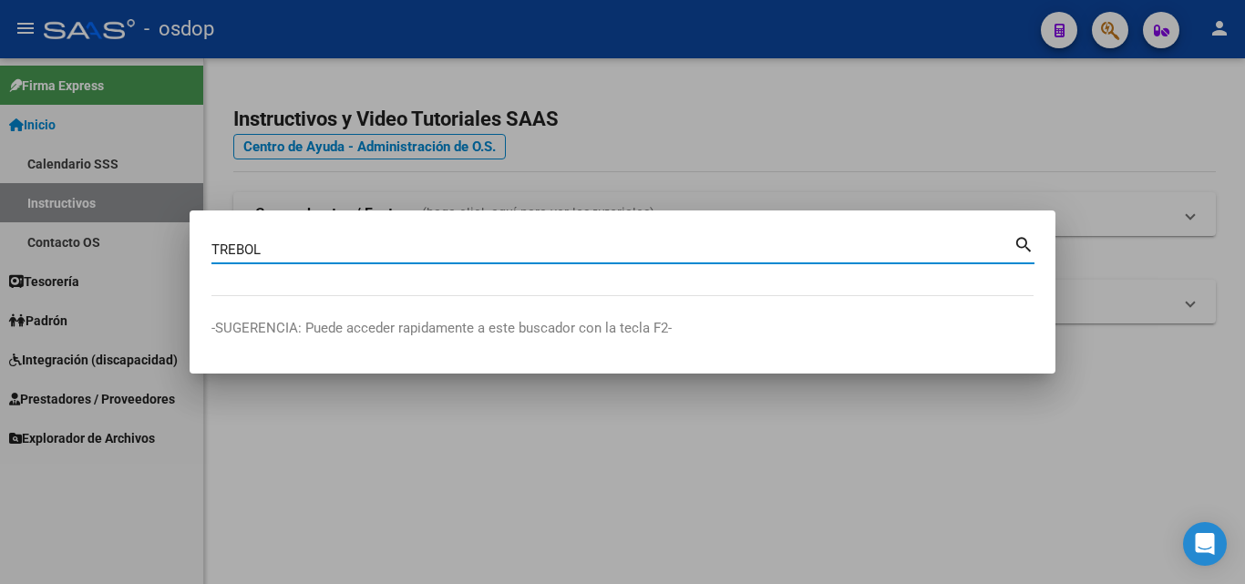
type input "TREBOL"
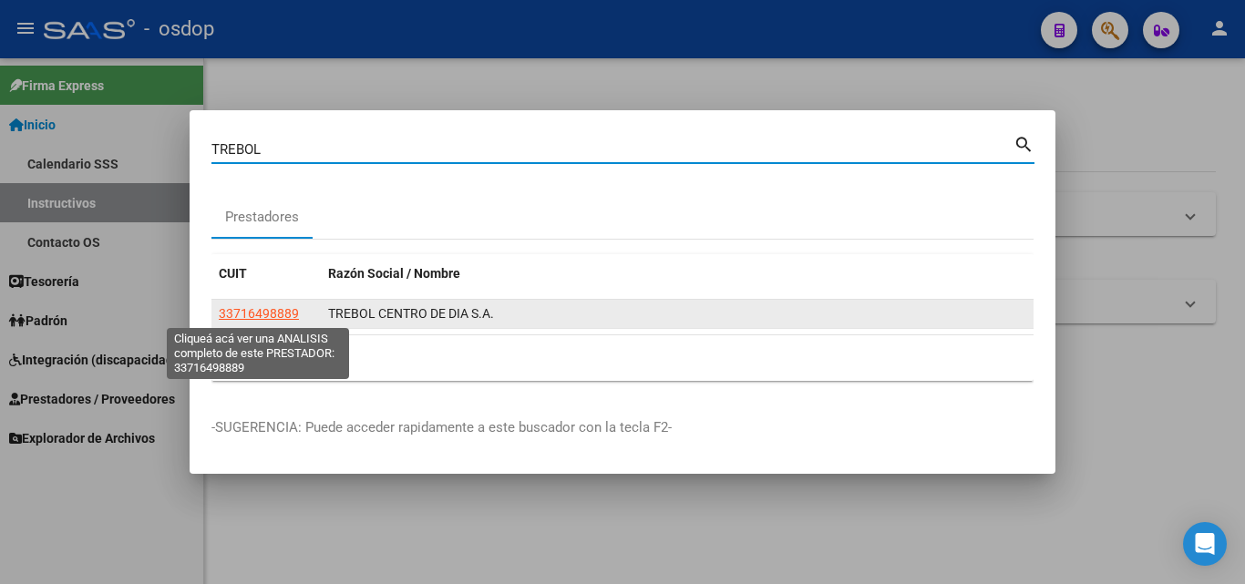
click at [292, 306] on span "33716498889" at bounding box center [259, 313] width 80 height 15
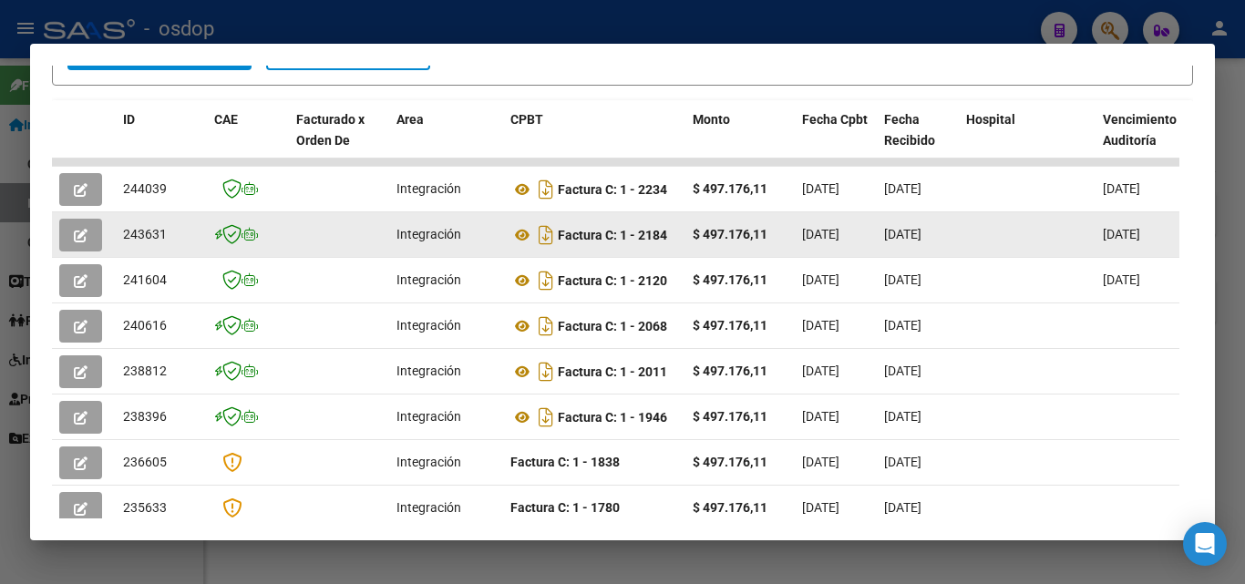
scroll to position [406, 0]
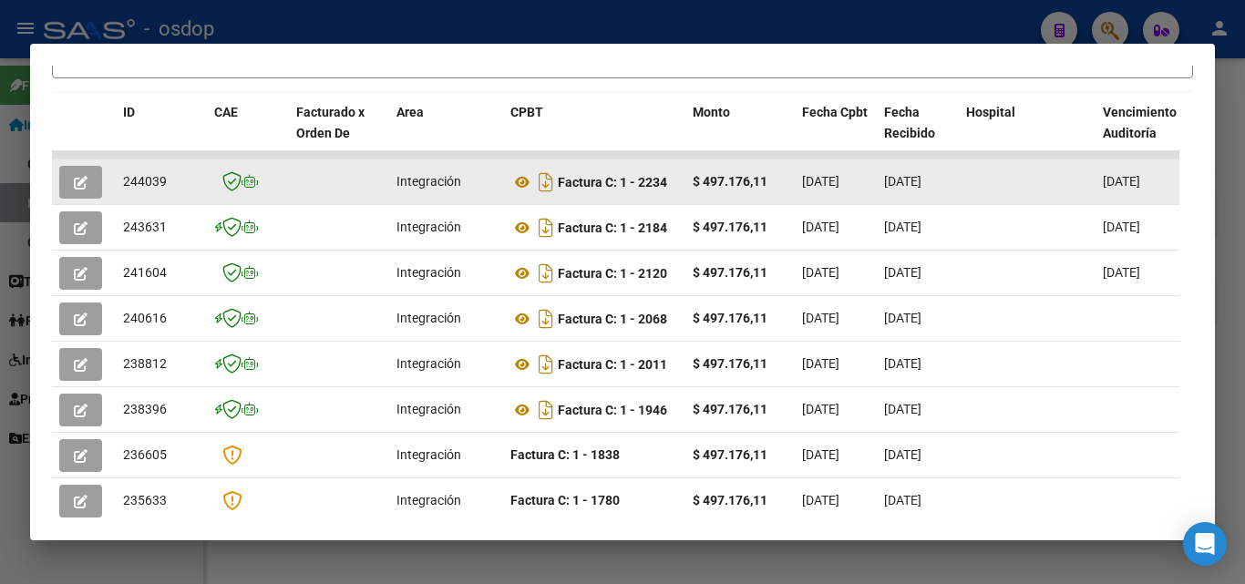
click at [82, 190] on icon "button" at bounding box center [81, 183] width 14 height 14
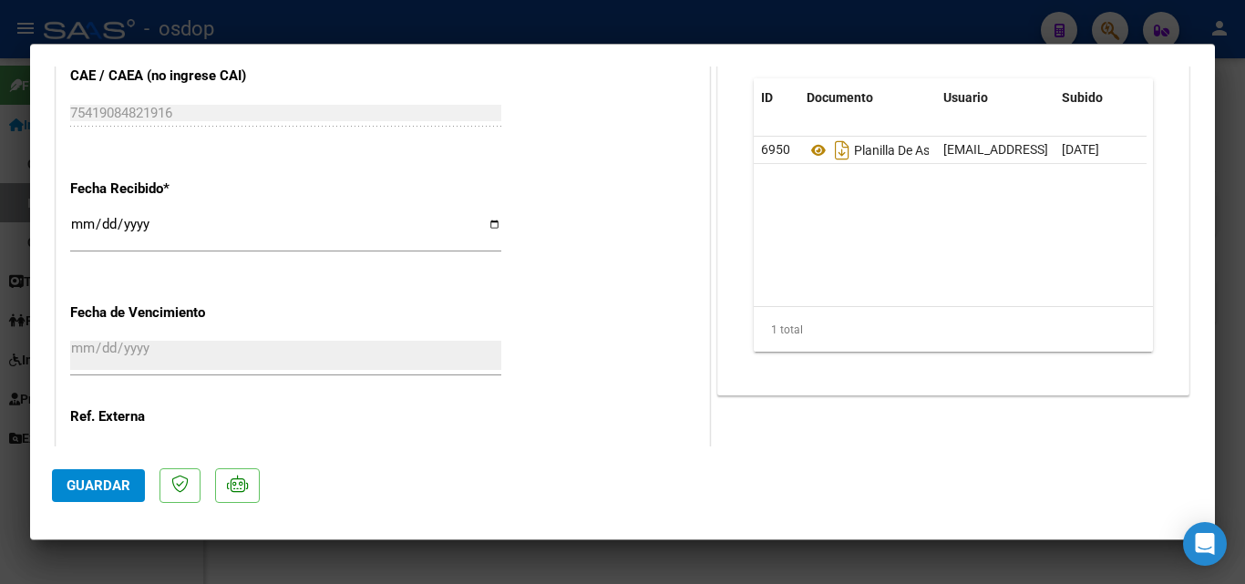
scroll to position [1014, 0]
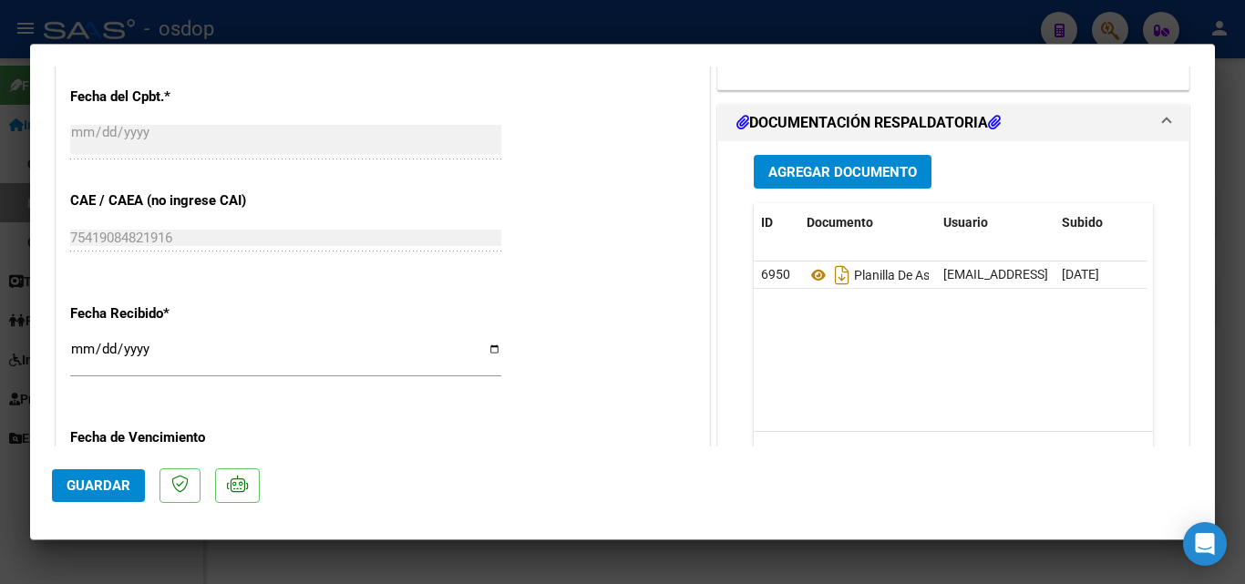
click at [805, 555] on div at bounding box center [622, 292] width 1245 height 584
type input "$ 0,00"
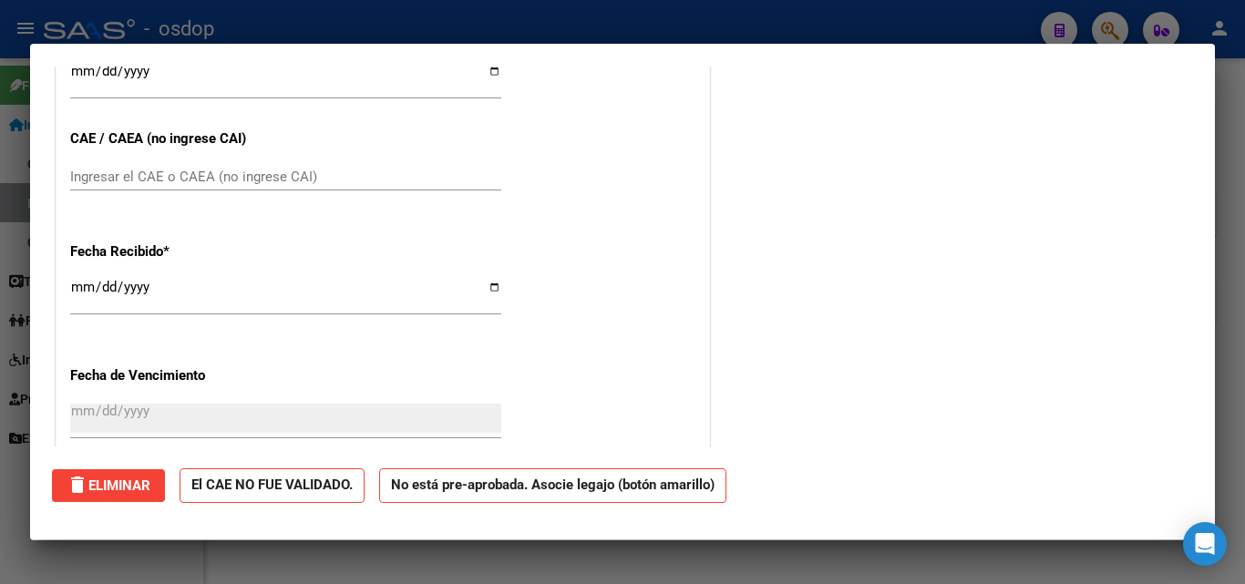
scroll to position [952, 0]
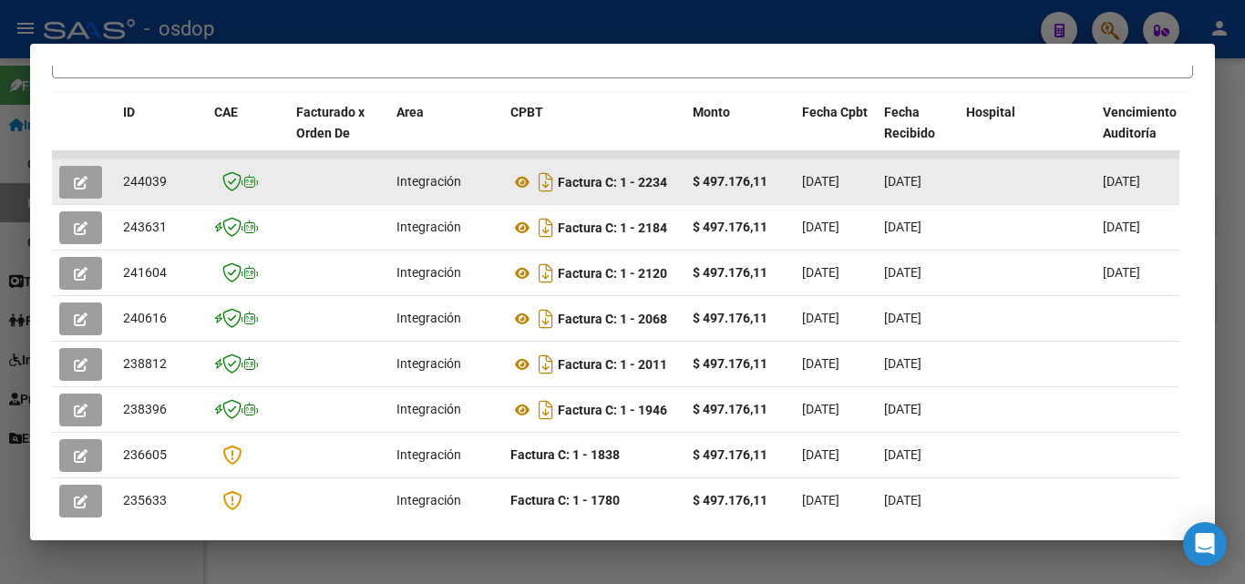
click at [74, 186] on icon "button" at bounding box center [81, 183] width 14 height 14
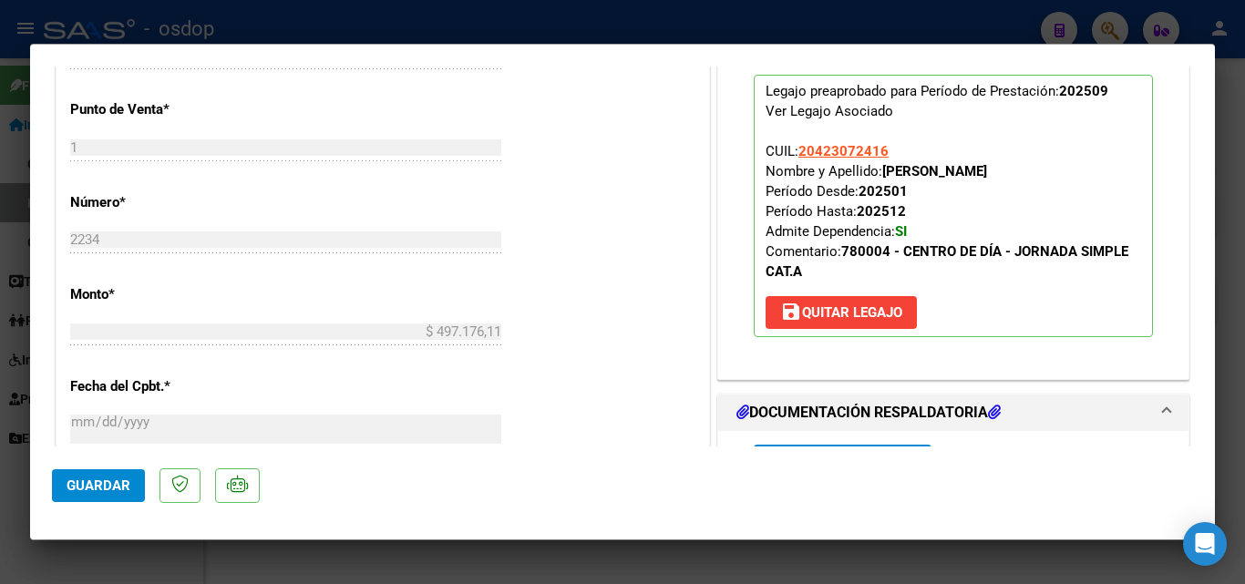
scroll to position [729, 0]
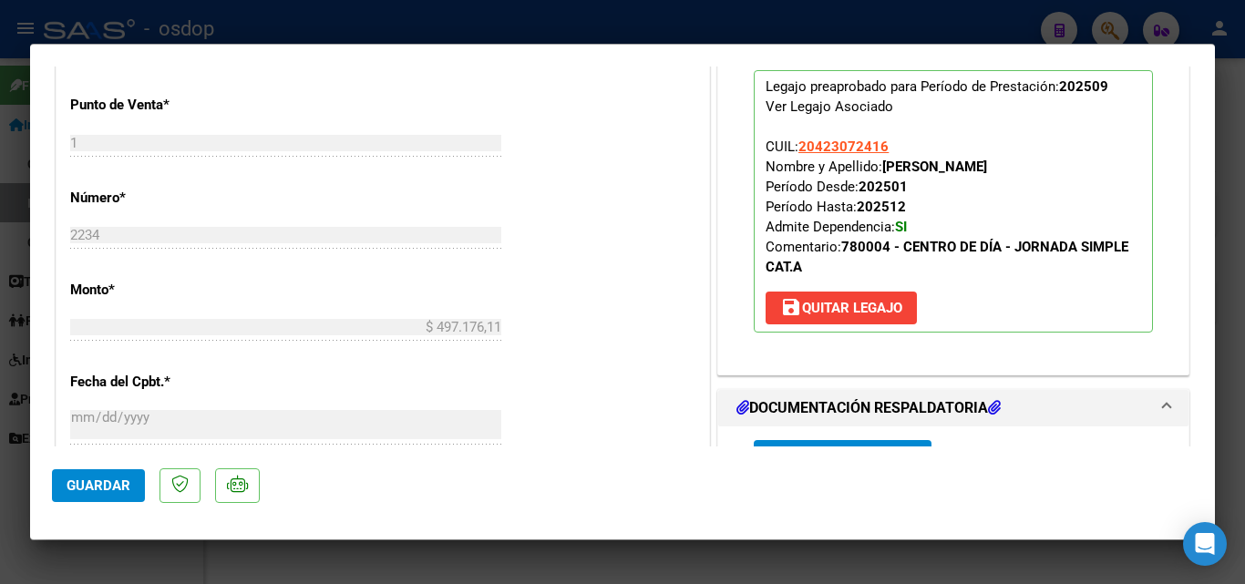
click at [735, 564] on div at bounding box center [622, 292] width 1245 height 584
type input "$ 0,00"
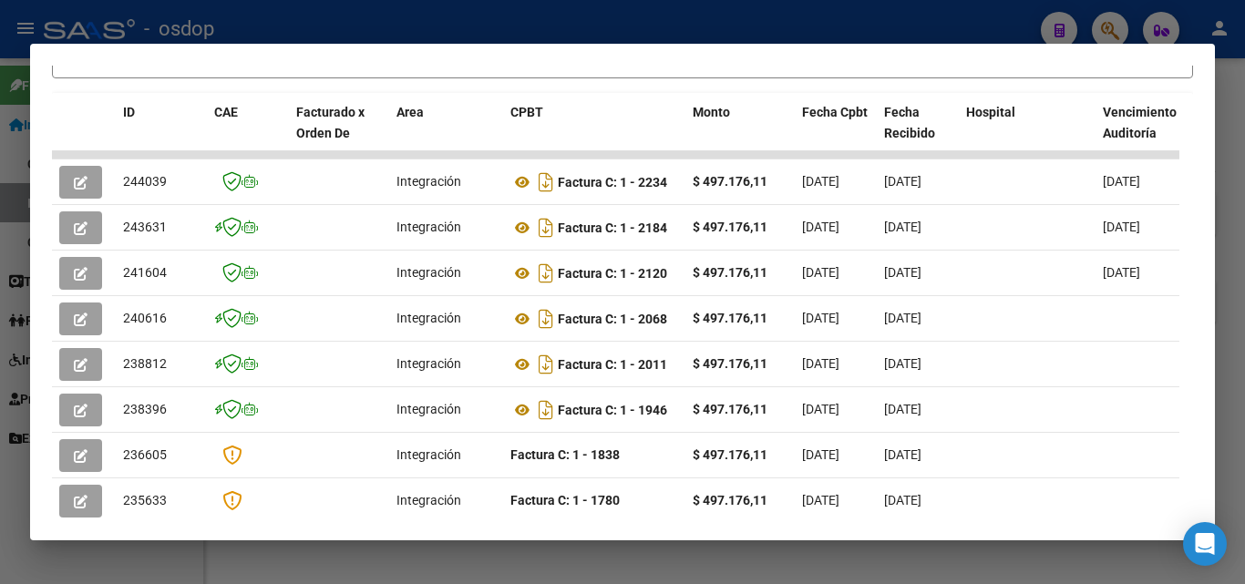
click at [723, 568] on div at bounding box center [622, 292] width 1245 height 584
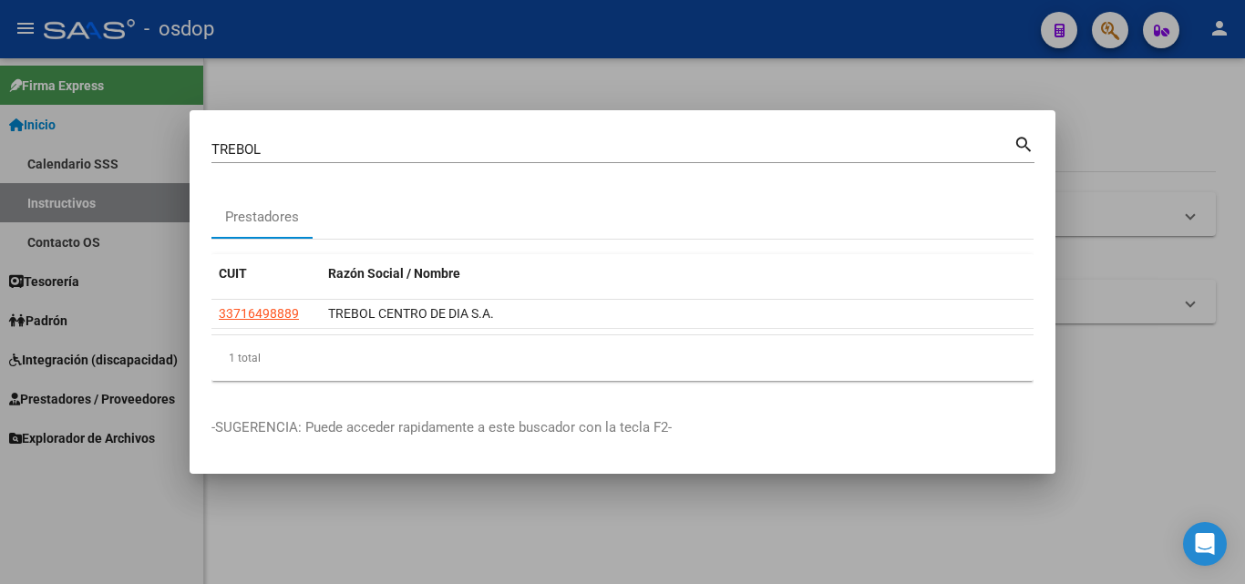
click at [723, 563] on div at bounding box center [622, 292] width 1245 height 584
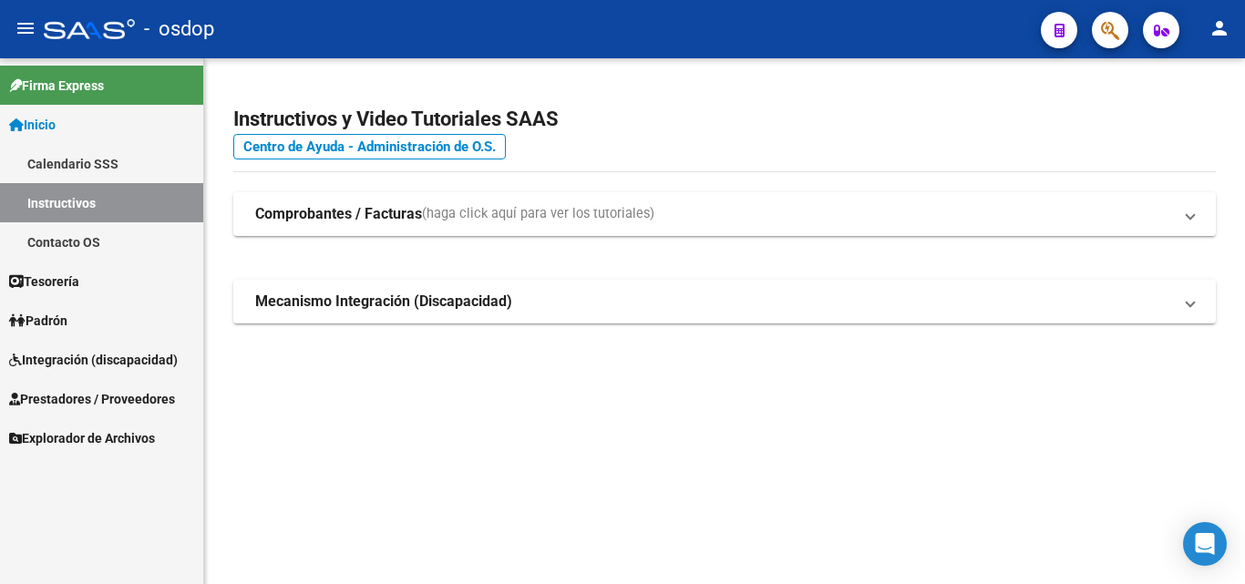
click at [930, 550] on mat-sidenav-content "Instructivos y Video Tutoriales SAAS Centro de Ayuda - Administración de O.S. C…" at bounding box center [724, 321] width 1041 height 526
click at [640, 447] on mat-sidenav-content "Instructivos y Video Tutoriales SAAS Centro de Ayuda - Administración de O.S. C…" at bounding box center [724, 321] width 1041 height 526
